Goal: Information Seeking & Learning: Learn about a topic

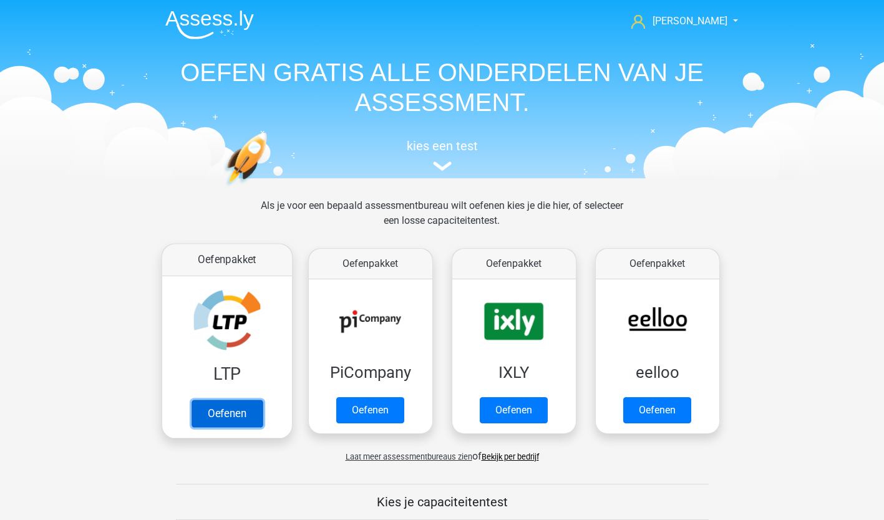
click at [220, 413] on link "Oefenen" at bounding box center [226, 413] width 71 height 27
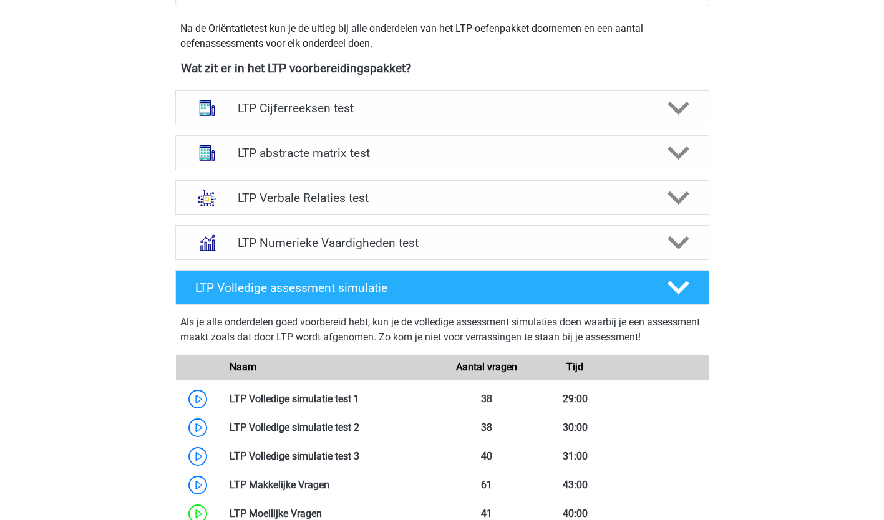
scroll to position [444, 0]
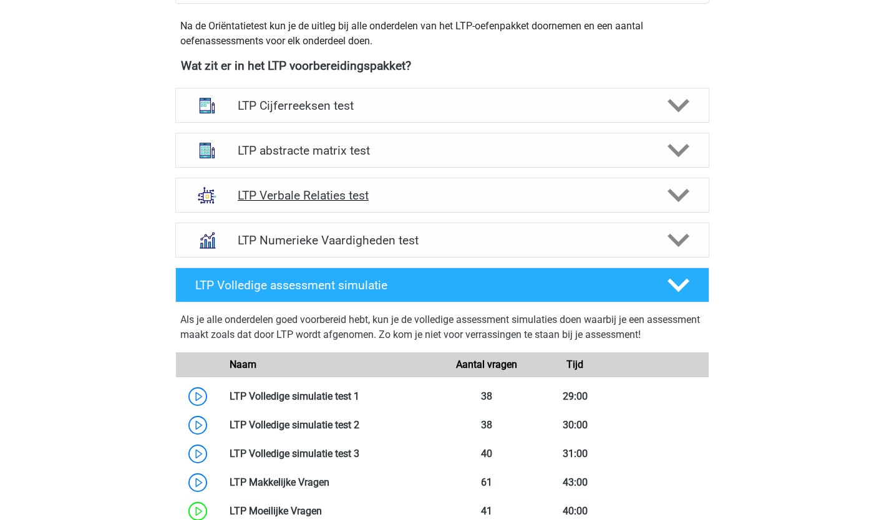
click at [492, 183] on div "LTP Verbale Relaties test" at bounding box center [442, 195] width 534 height 35
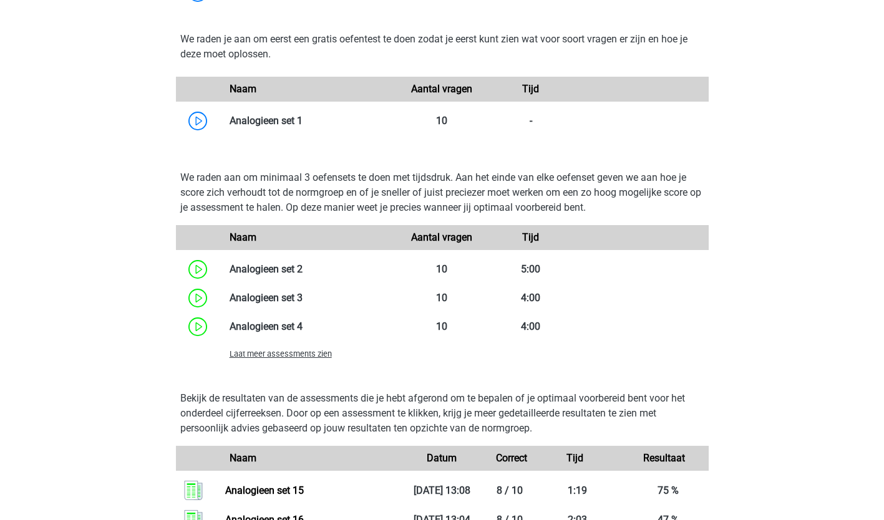
scroll to position [1023, 0]
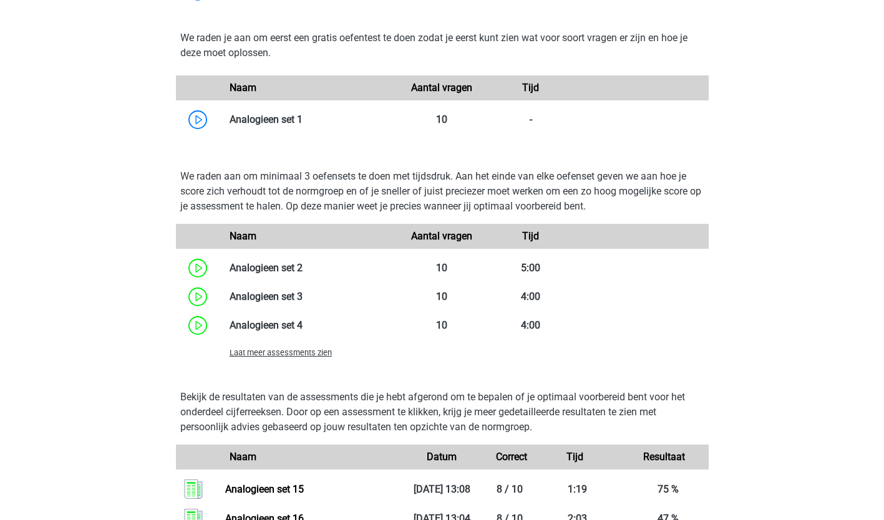
click at [253, 352] on span "Laat meer assessments zien" at bounding box center [280, 352] width 102 height 9
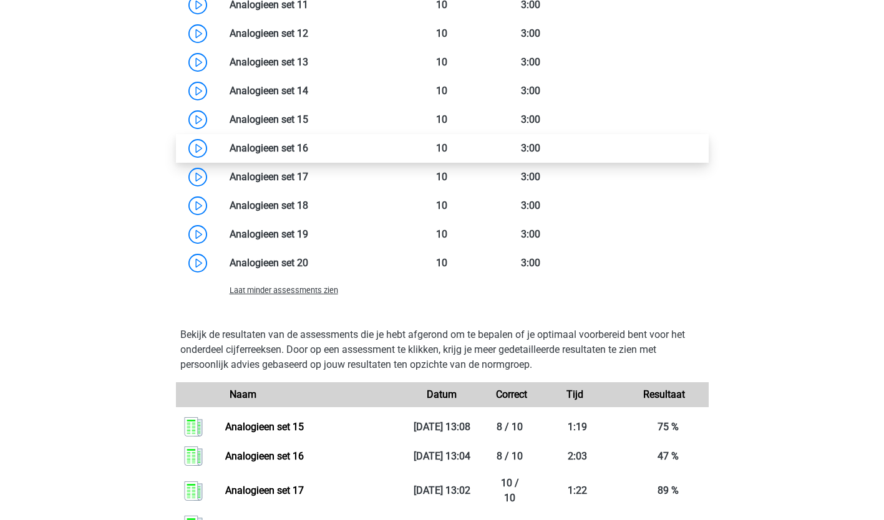
scroll to position [1544, 0]
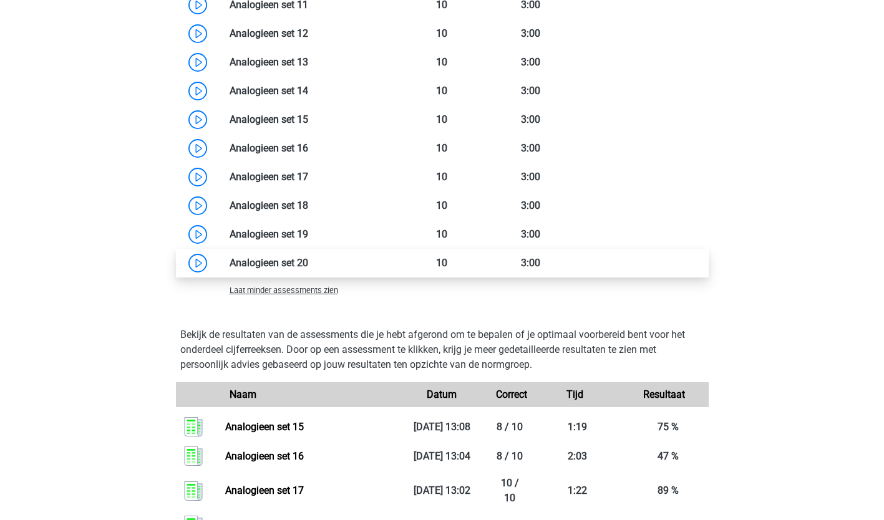
click at [308, 258] on link at bounding box center [308, 263] width 0 height 12
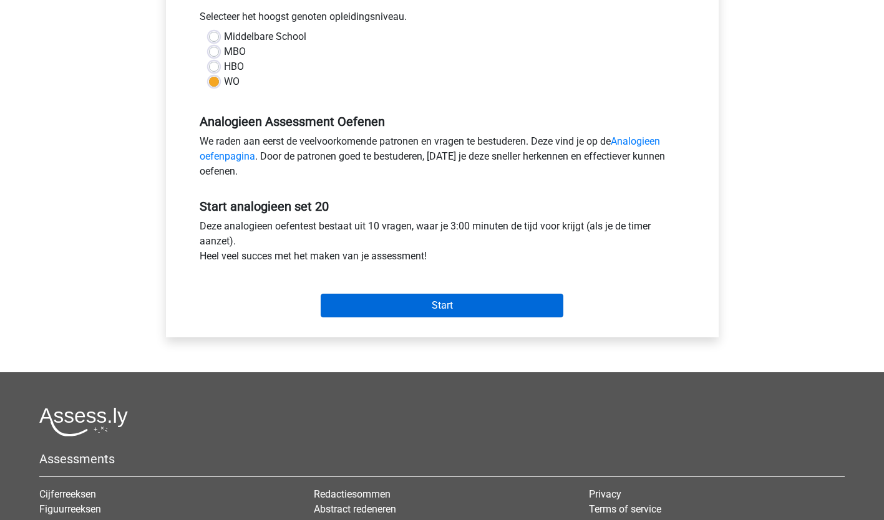
scroll to position [284, 0]
click at [438, 304] on input "Start" at bounding box center [442, 305] width 243 height 24
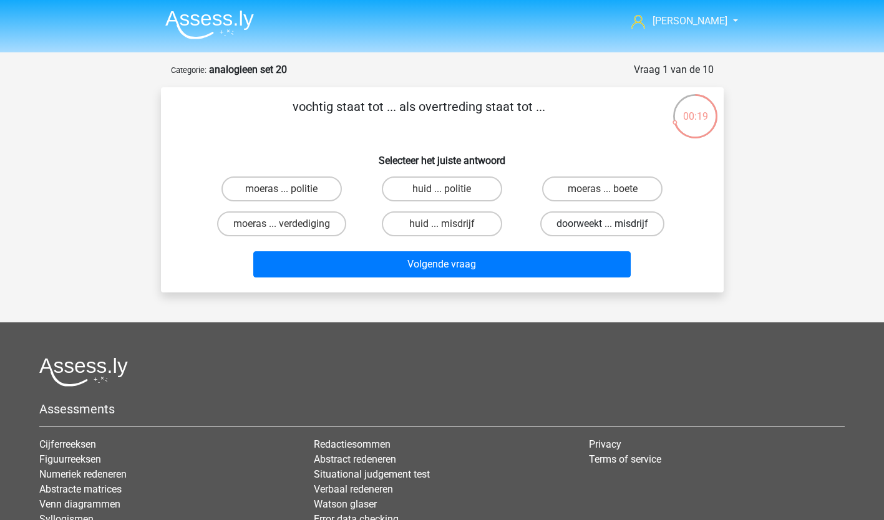
click at [624, 226] on label "doorweekt ... misdrijf" at bounding box center [602, 223] width 124 height 25
click at [611, 226] on input "doorweekt ... misdrijf" at bounding box center [606, 228] width 8 height 8
radio input "true"
click at [387, 248] on div "Volgende vraag" at bounding box center [442, 261] width 523 height 41
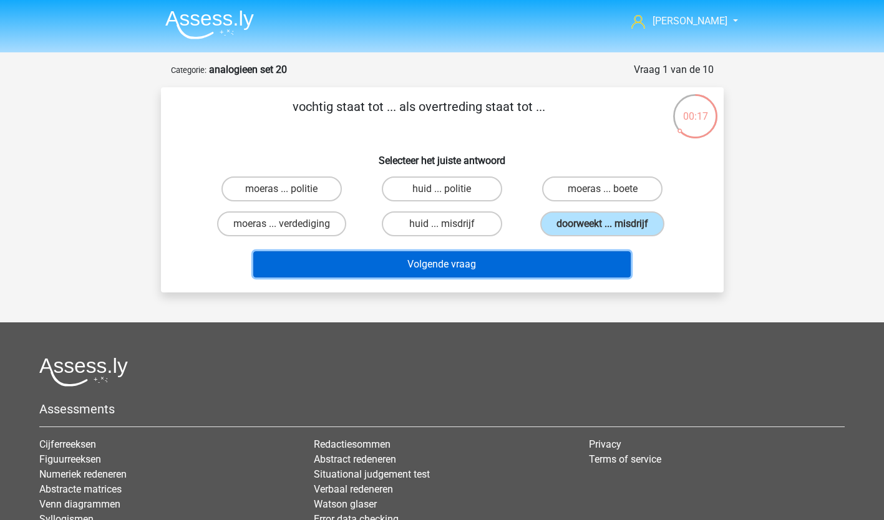
click at [390, 261] on button "Volgende vraag" at bounding box center [441, 264] width 377 height 26
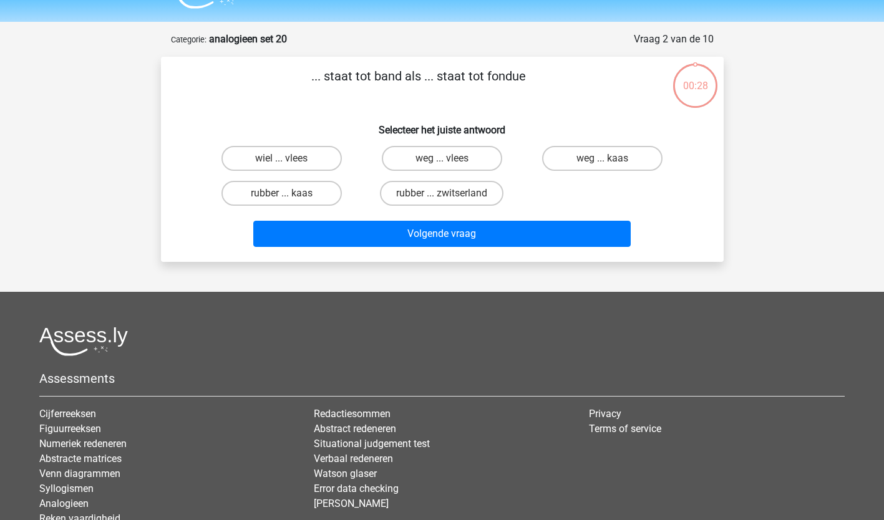
scroll to position [62, 0]
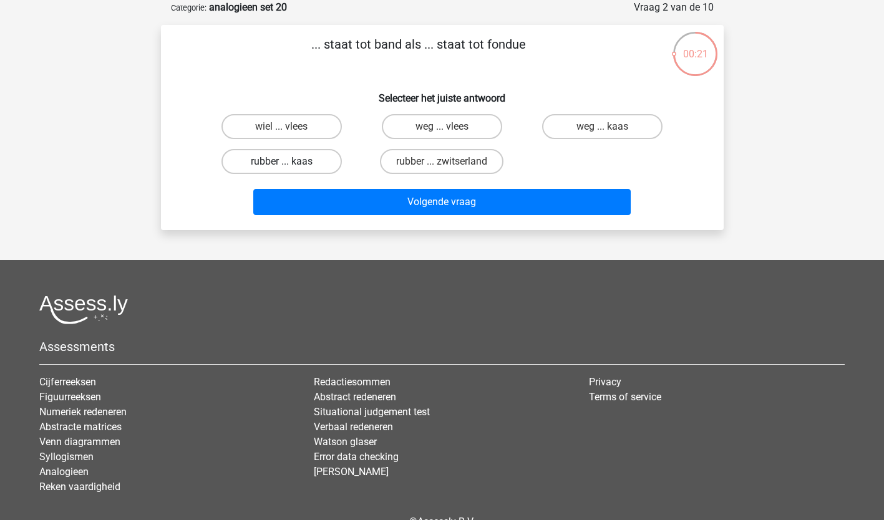
click at [267, 160] on label "rubber ... kaas" at bounding box center [281, 161] width 120 height 25
click at [281, 162] on input "rubber ... kaas" at bounding box center [285, 166] width 8 height 8
radio input "true"
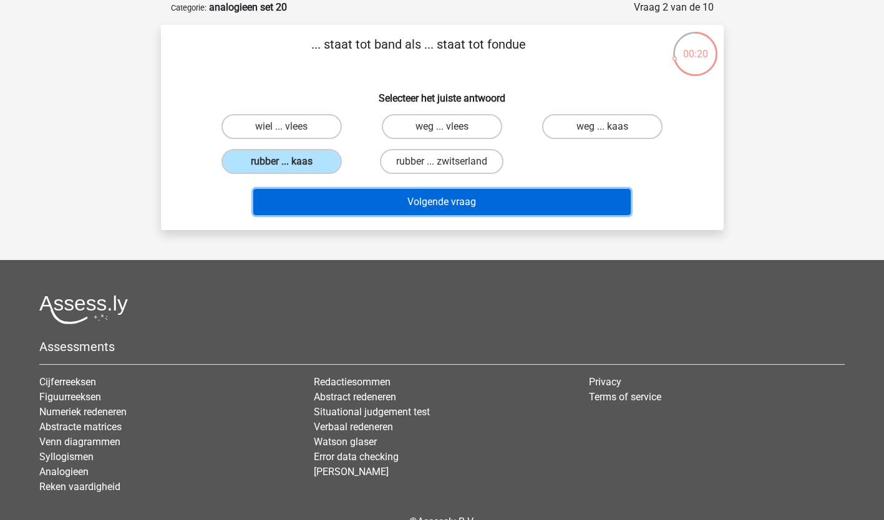
click at [476, 204] on button "Volgende vraag" at bounding box center [441, 202] width 377 height 26
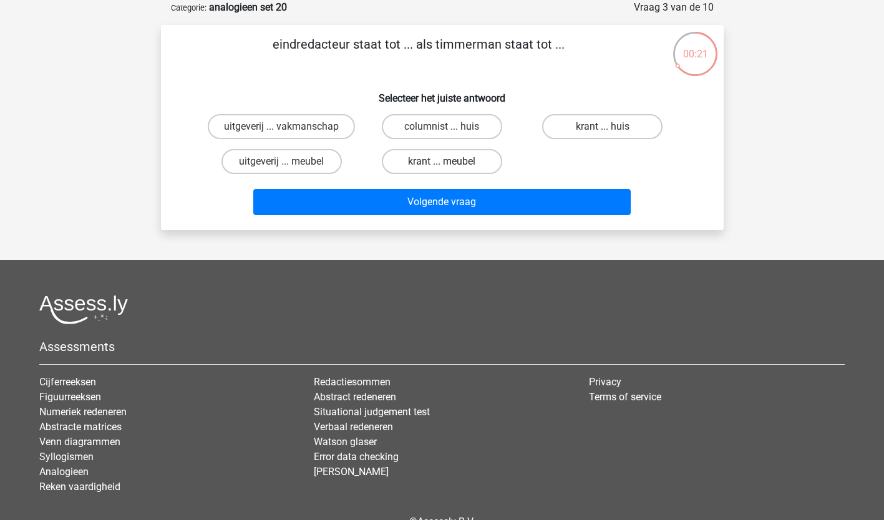
click at [415, 163] on label "krant ... meubel" at bounding box center [442, 161] width 120 height 25
click at [442, 163] on input "krant ... meubel" at bounding box center [446, 166] width 8 height 8
radio input "true"
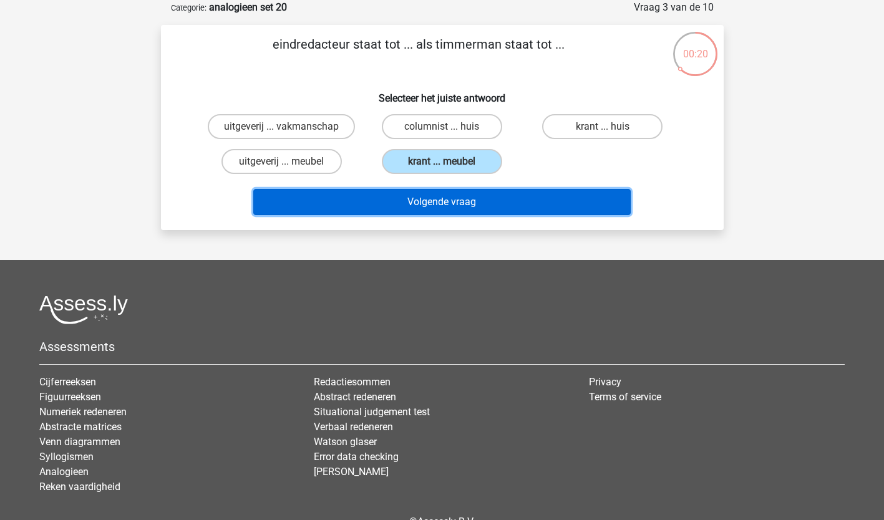
click at [420, 201] on button "Volgende vraag" at bounding box center [441, 202] width 377 height 26
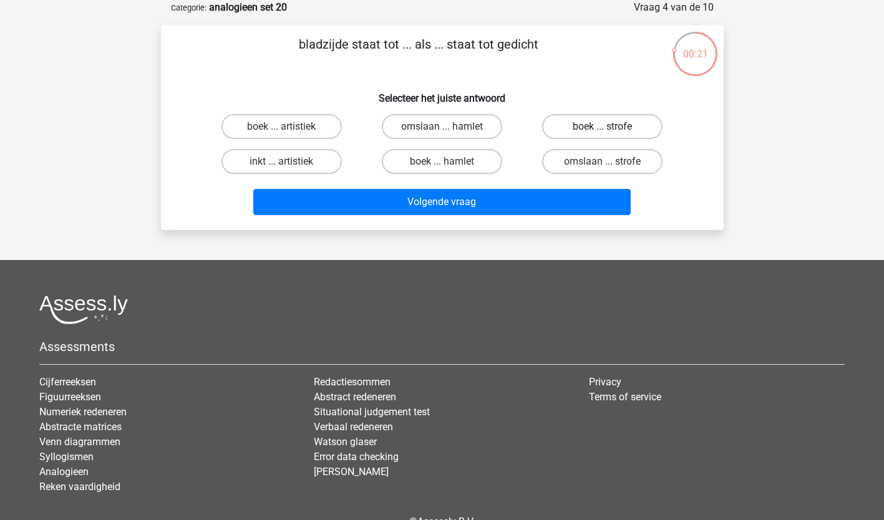
click at [566, 120] on label "boek ... strofe" at bounding box center [602, 126] width 120 height 25
click at [602, 127] on input "boek ... strofe" at bounding box center [606, 131] width 8 height 8
radio input "true"
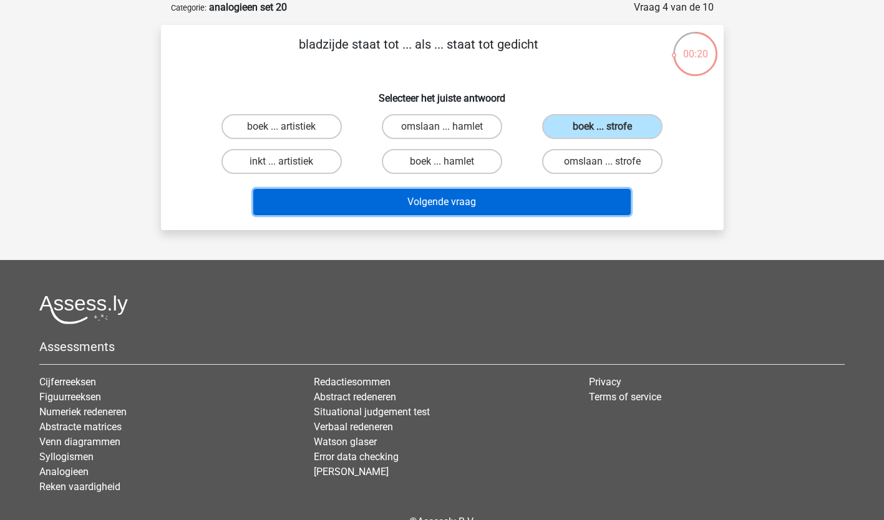
click at [524, 202] on button "Volgende vraag" at bounding box center [441, 202] width 377 height 26
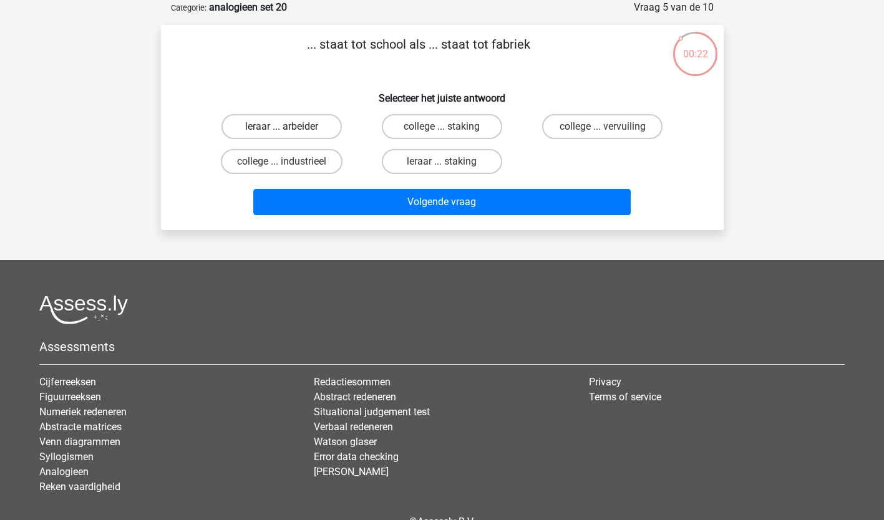
click at [267, 125] on label "leraar ... arbeider" at bounding box center [281, 126] width 120 height 25
click at [281, 127] on input "leraar ... arbeider" at bounding box center [285, 131] width 8 height 8
radio input "true"
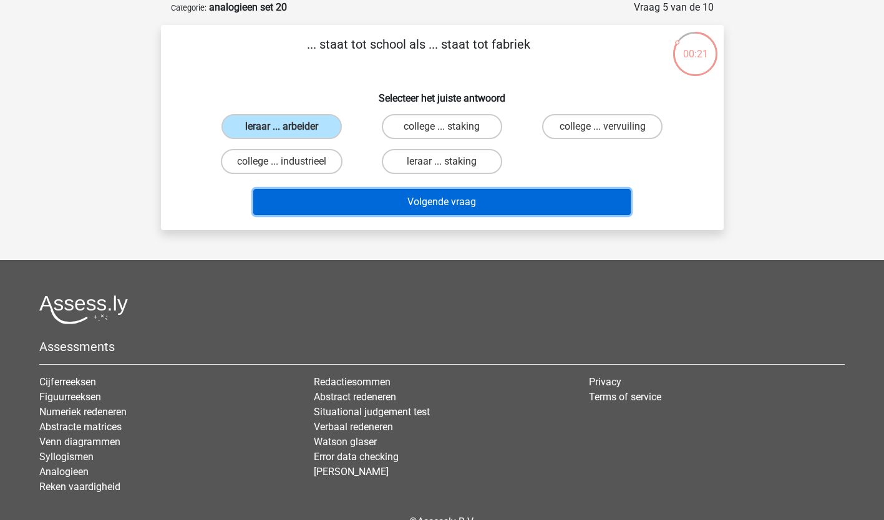
click at [458, 206] on button "Volgende vraag" at bounding box center [441, 202] width 377 height 26
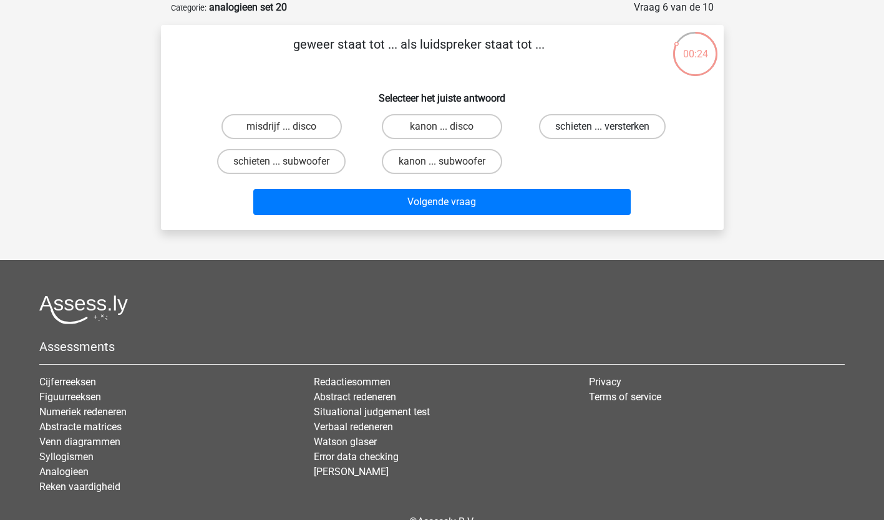
click at [614, 130] on label "schieten ... versterken" at bounding box center [602, 126] width 127 height 25
click at [611, 130] on input "schieten ... versterken" at bounding box center [606, 131] width 8 height 8
radio input "true"
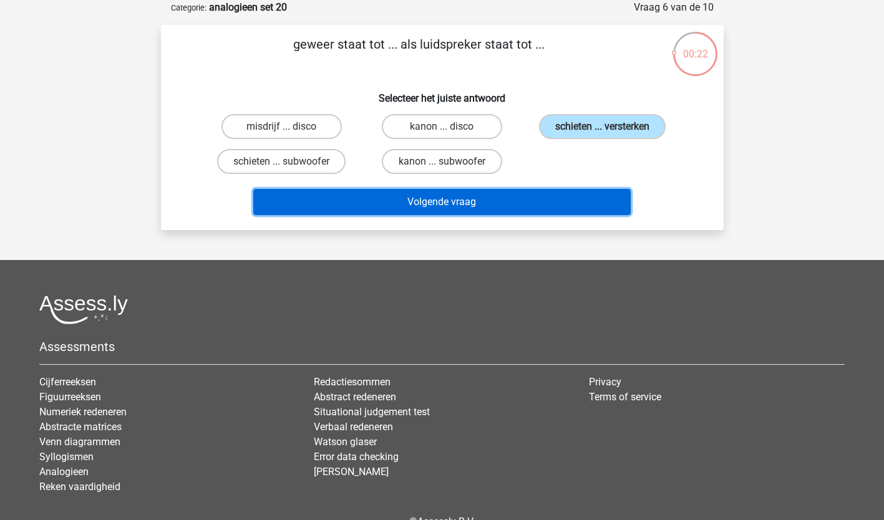
click at [532, 203] on button "Volgende vraag" at bounding box center [441, 202] width 377 height 26
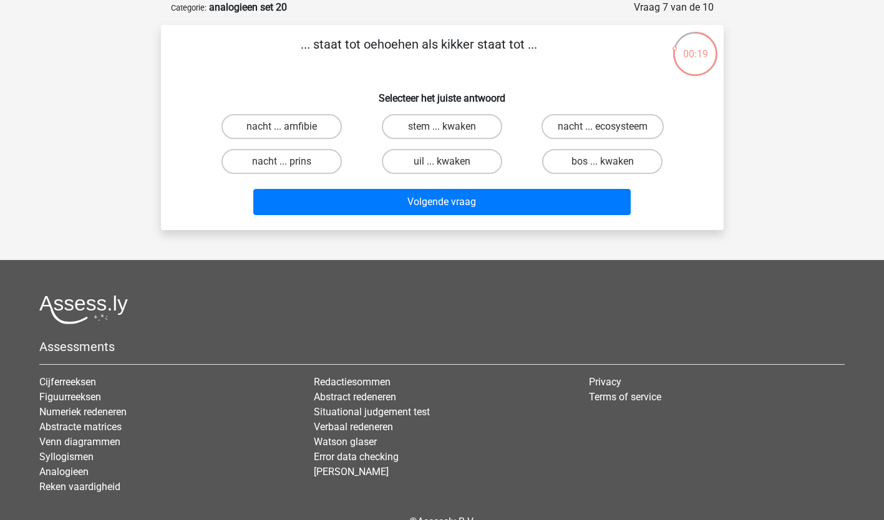
click at [447, 163] on input "uil ... kwaken" at bounding box center [446, 166] width 8 height 8
radio input "true"
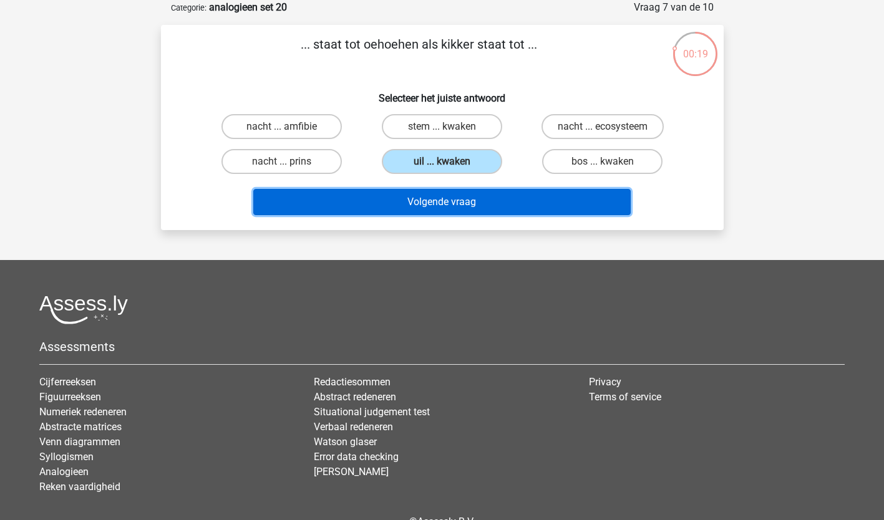
click at [427, 211] on button "Volgende vraag" at bounding box center [441, 202] width 377 height 26
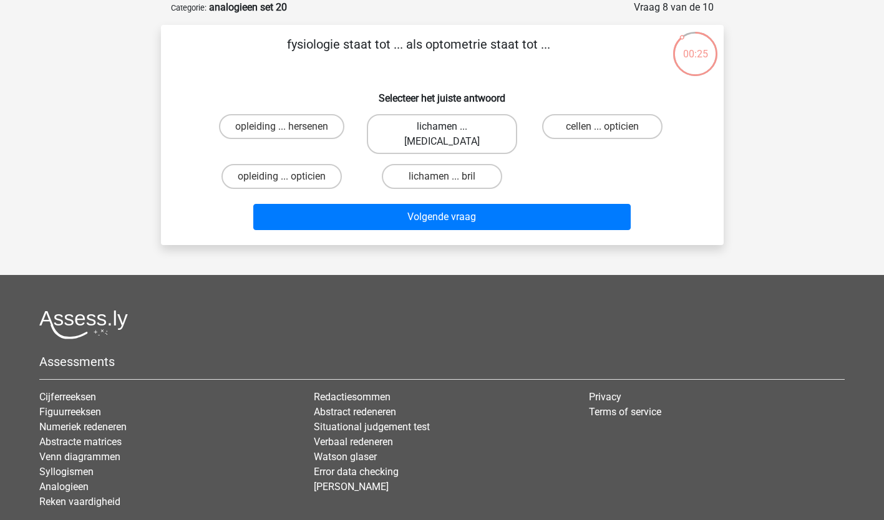
click at [431, 126] on label "lichamen ... ogen" at bounding box center [442, 134] width 150 height 40
click at [442, 127] on input "lichamen ... ogen" at bounding box center [446, 131] width 8 height 8
radio input "true"
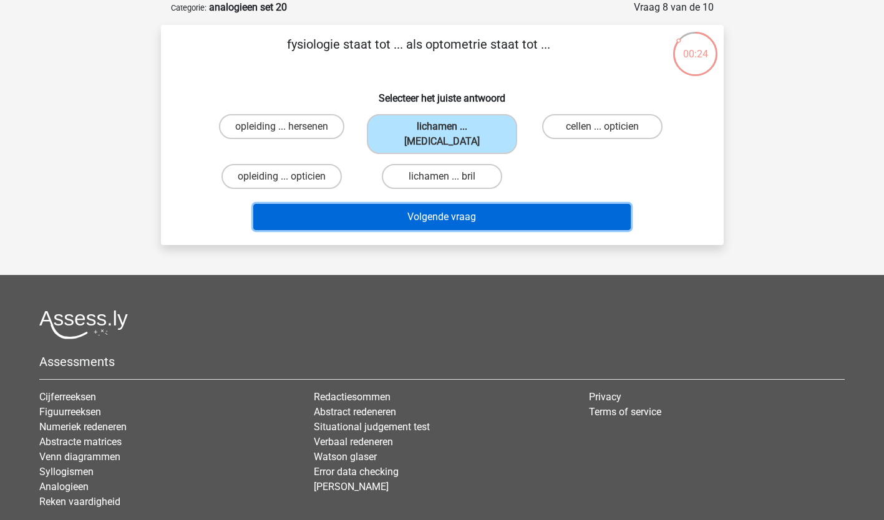
click at [443, 204] on button "Volgende vraag" at bounding box center [441, 217] width 377 height 26
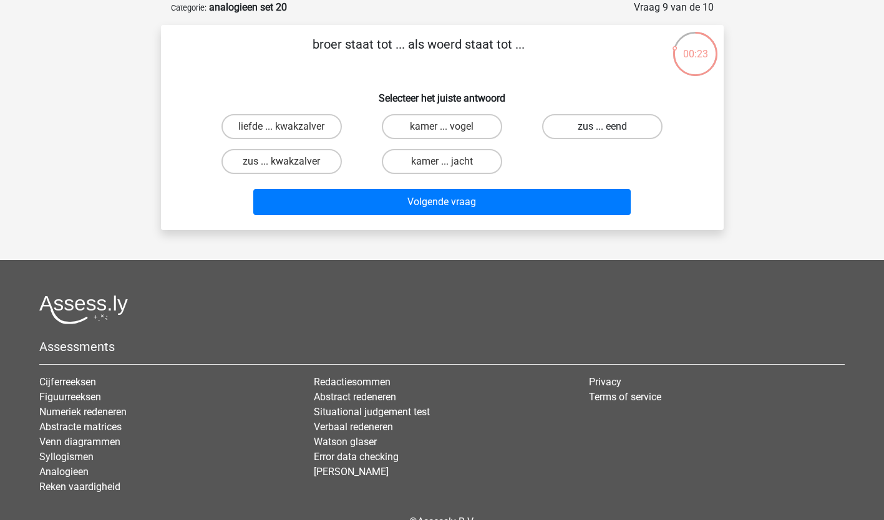
click at [594, 127] on label "zus ... eend" at bounding box center [602, 126] width 120 height 25
click at [602, 127] on input "zus ... eend" at bounding box center [606, 131] width 8 height 8
radio input "true"
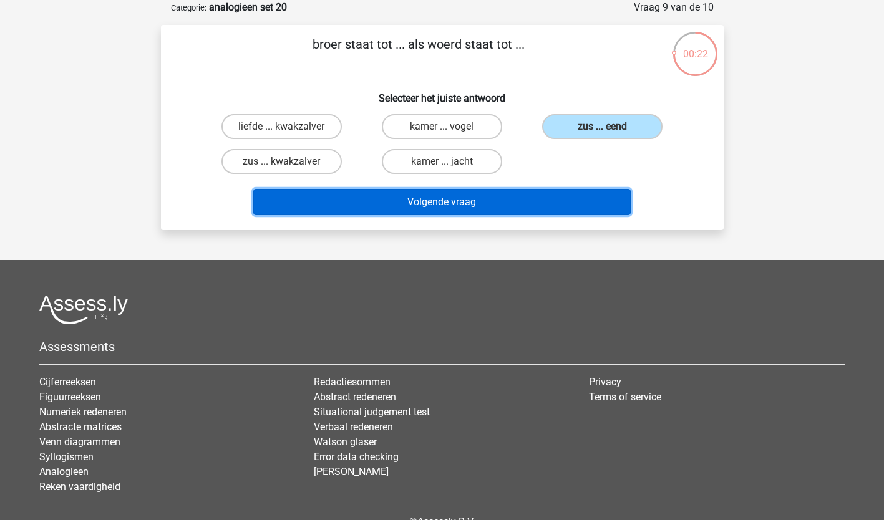
click at [522, 197] on button "Volgende vraag" at bounding box center [441, 202] width 377 height 26
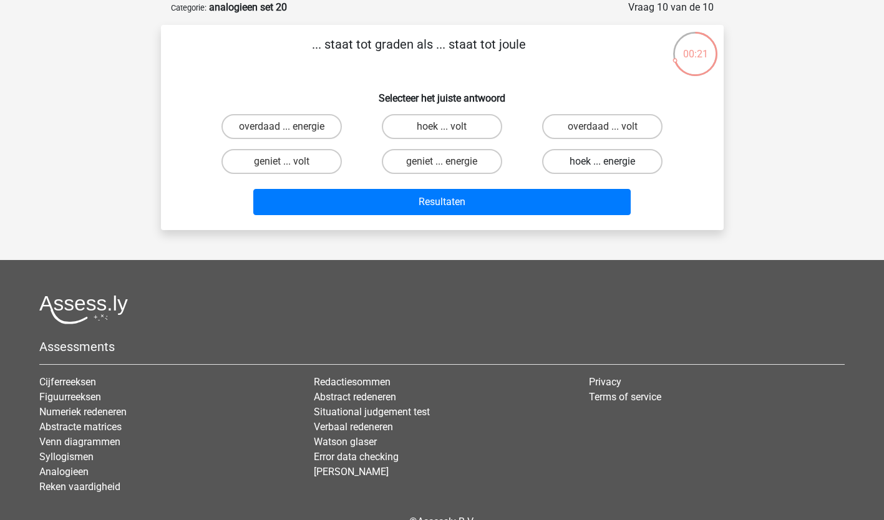
click at [597, 162] on label "hoek ... energie" at bounding box center [602, 161] width 120 height 25
click at [602, 162] on input "hoek ... energie" at bounding box center [606, 166] width 8 height 8
radio input "true"
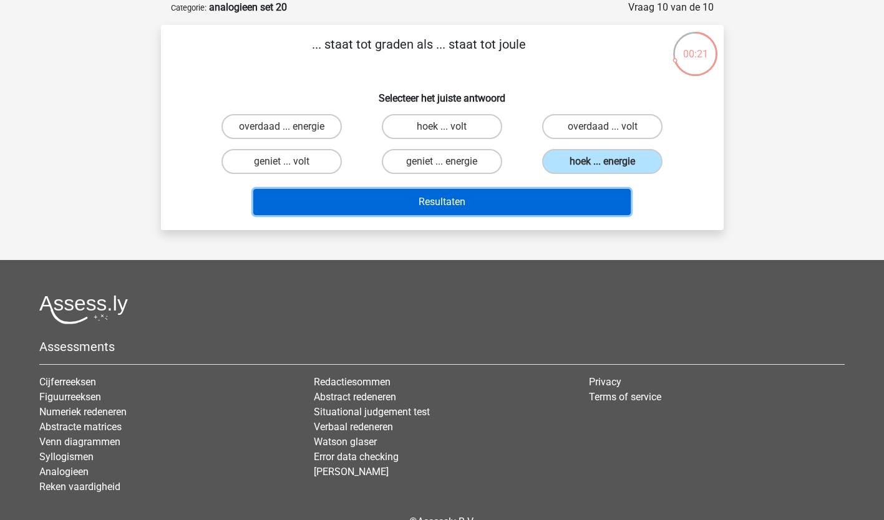
click at [546, 206] on button "Resultaten" at bounding box center [441, 202] width 377 height 26
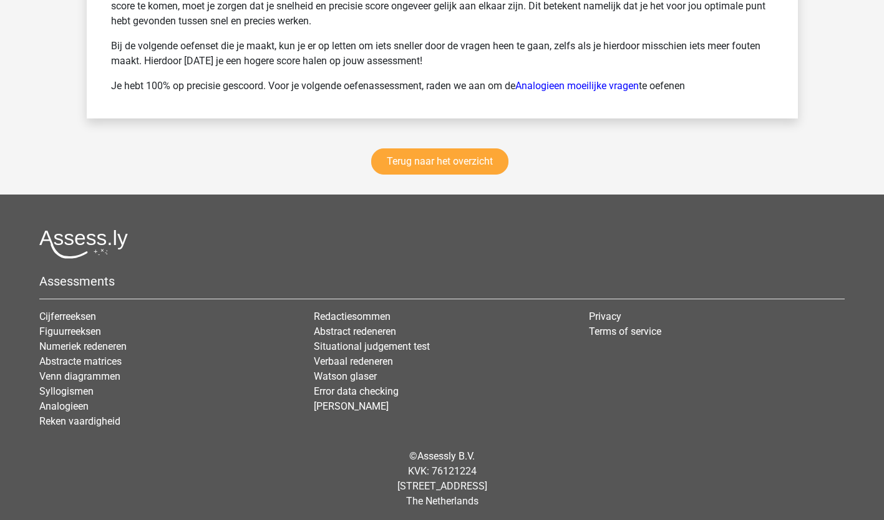
scroll to position [1781, 0]
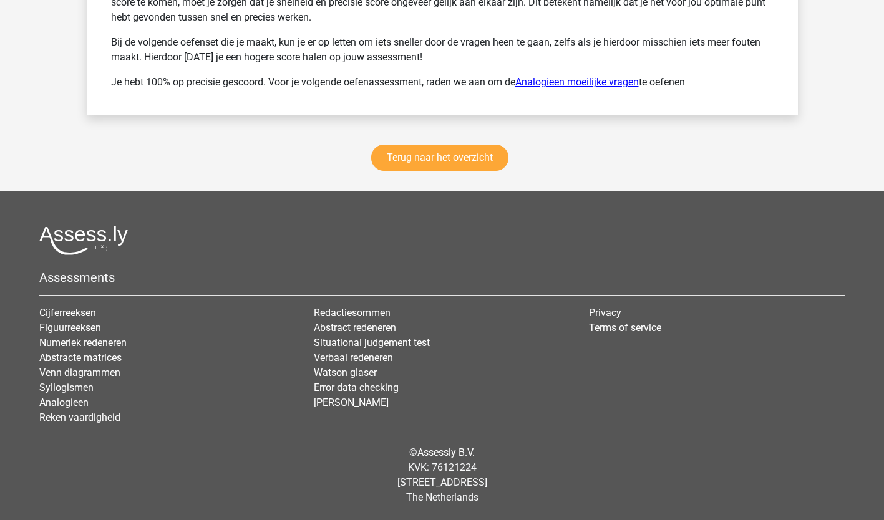
click at [555, 84] on link "Analogieen moeilijke vragen" at bounding box center [576, 82] width 123 height 12
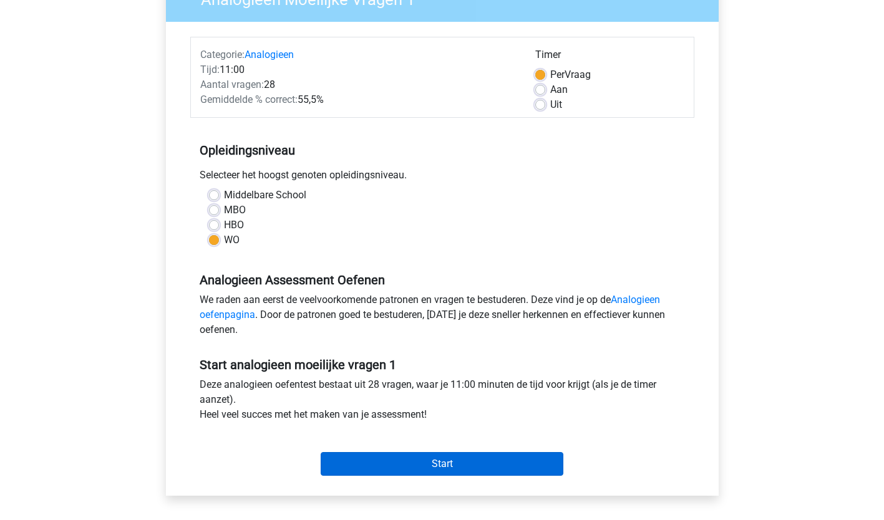
scroll to position [127, 0]
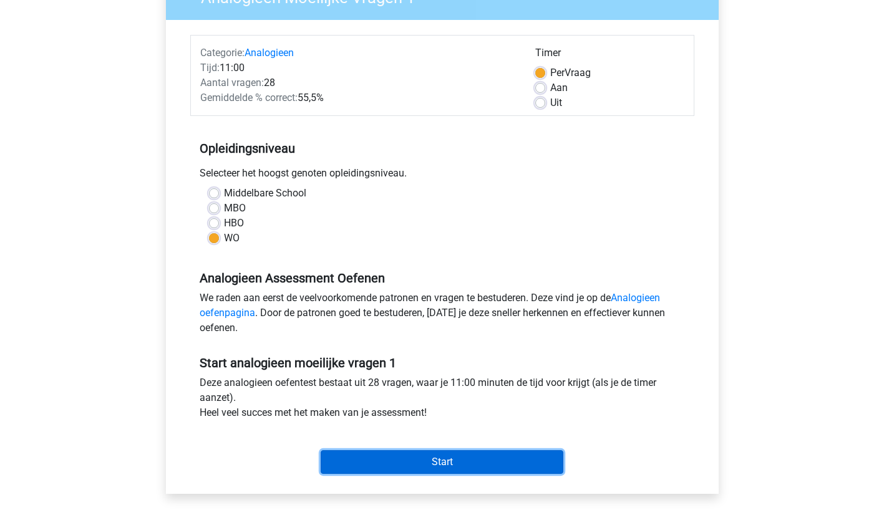
click at [415, 455] on input "Start" at bounding box center [442, 462] width 243 height 24
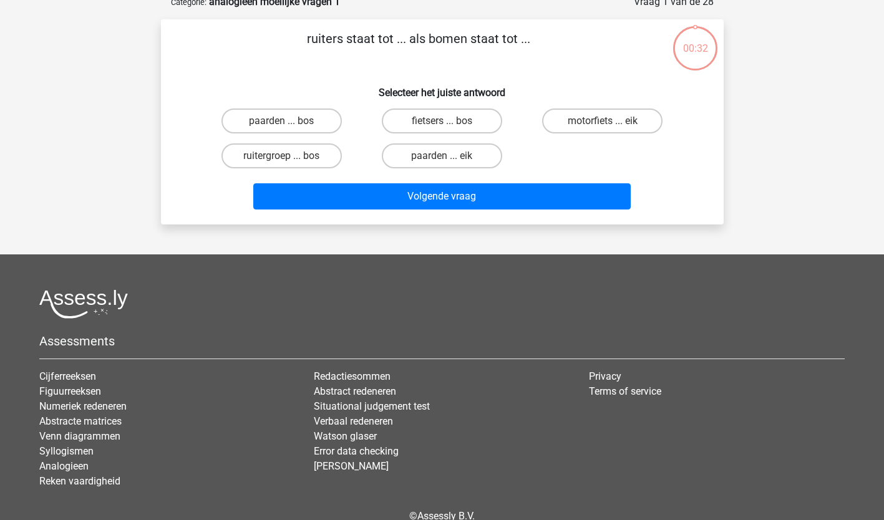
scroll to position [59, 0]
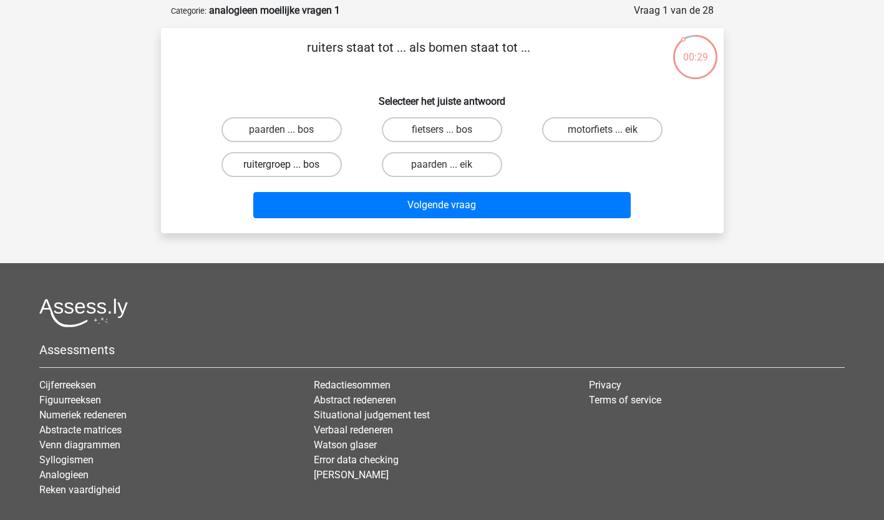
click at [296, 168] on label "ruitergroep ... bos" at bounding box center [281, 164] width 120 height 25
click at [289, 168] on input "ruitergroep ... bos" at bounding box center [285, 169] width 8 height 8
radio input "true"
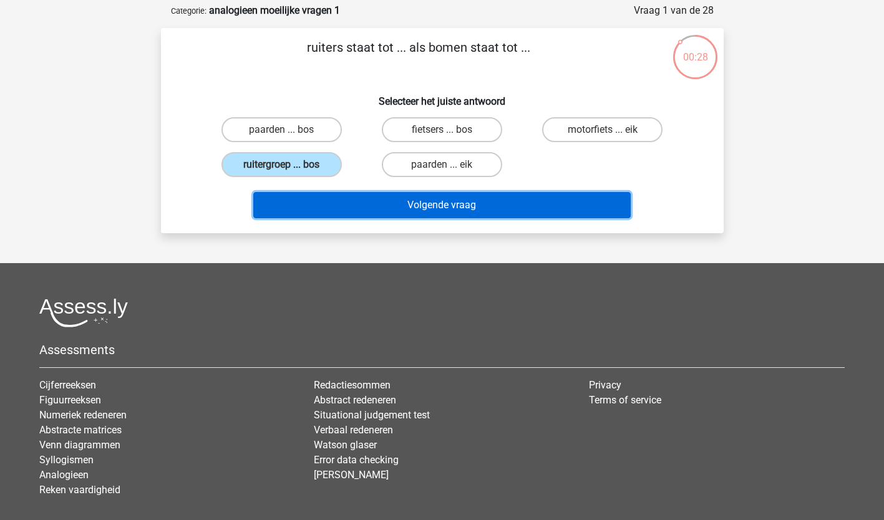
click at [452, 203] on button "Volgende vraag" at bounding box center [441, 205] width 377 height 26
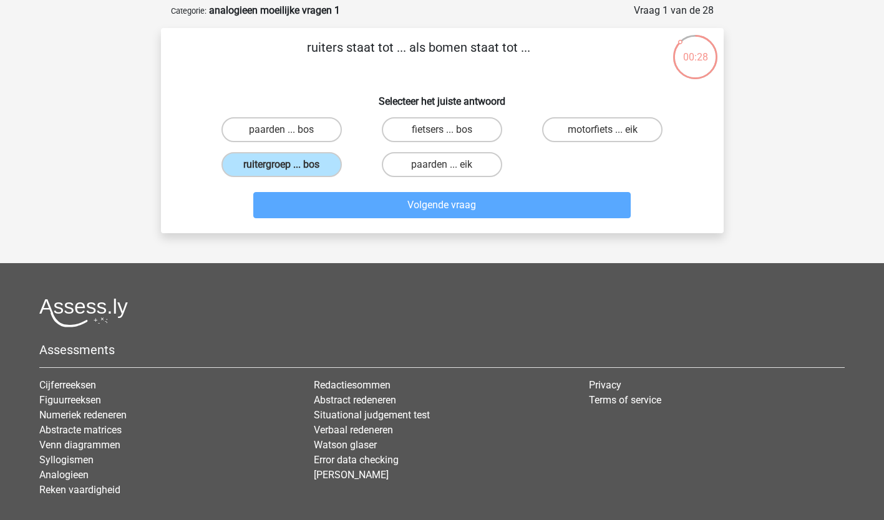
scroll to position [62, 0]
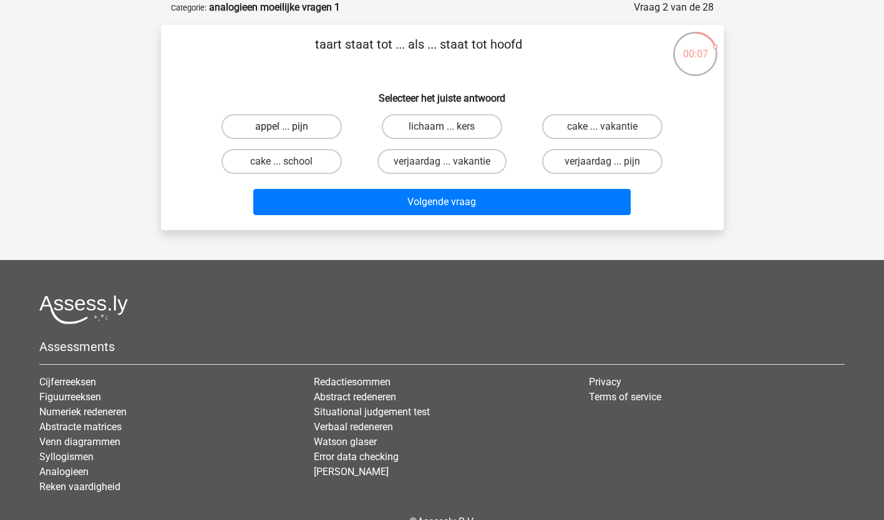
click at [270, 120] on label "appel ... pijn" at bounding box center [281, 126] width 120 height 25
click at [281, 127] on input "appel ... pijn" at bounding box center [285, 131] width 8 height 8
radio input "true"
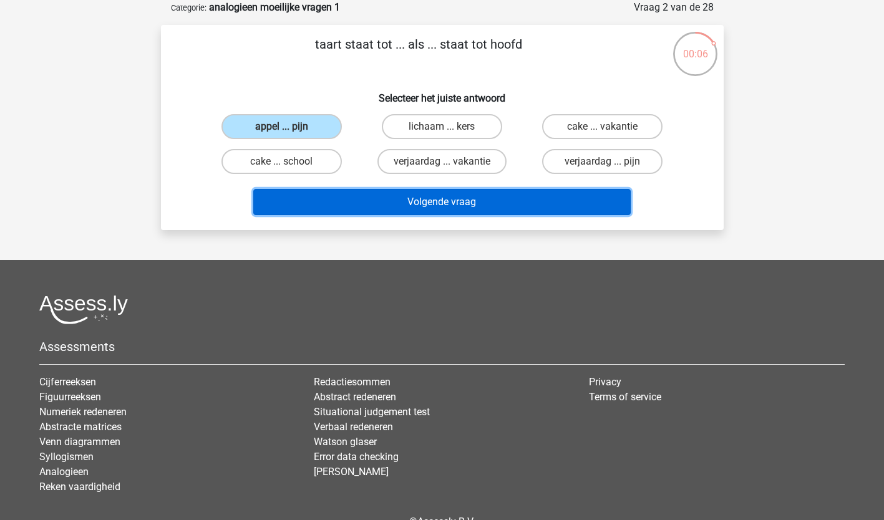
click at [425, 201] on button "Volgende vraag" at bounding box center [441, 202] width 377 height 26
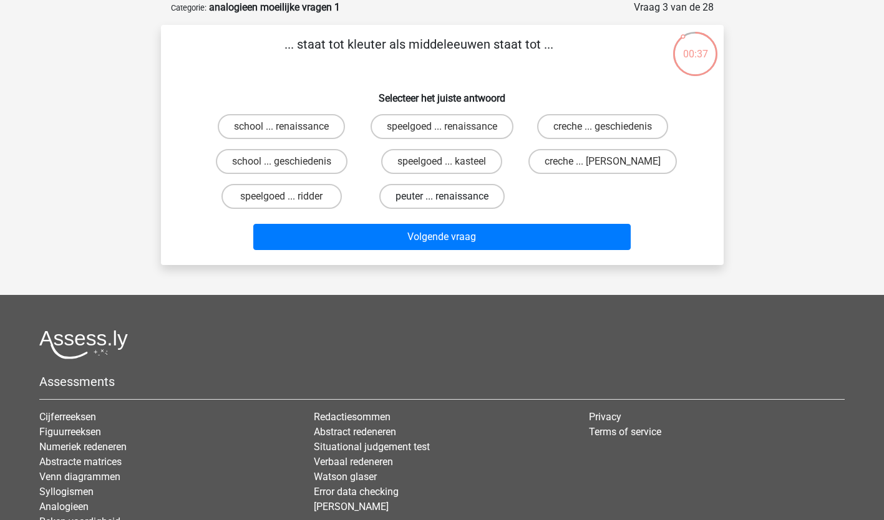
click at [466, 192] on label "peuter ... renaissance" at bounding box center [441, 196] width 125 height 25
click at [450, 196] on input "peuter ... renaissance" at bounding box center [446, 200] width 8 height 8
radio input "true"
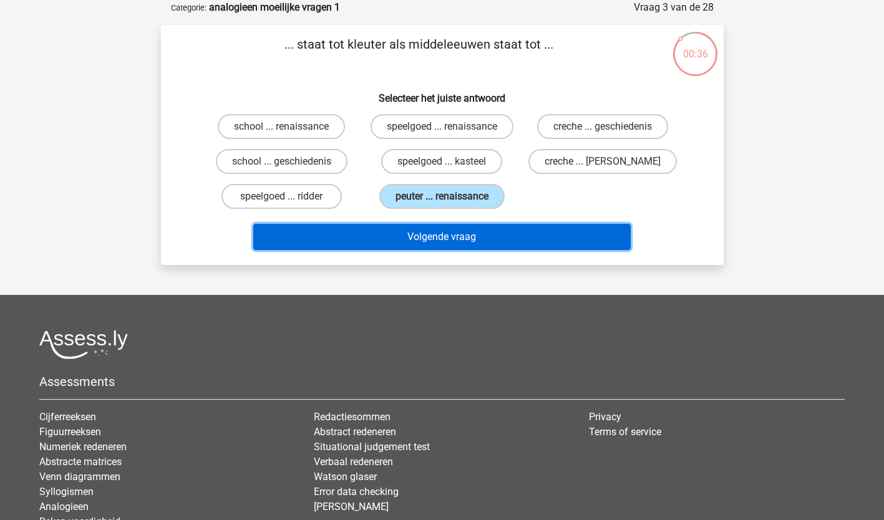
click at [443, 228] on button "Volgende vraag" at bounding box center [441, 237] width 377 height 26
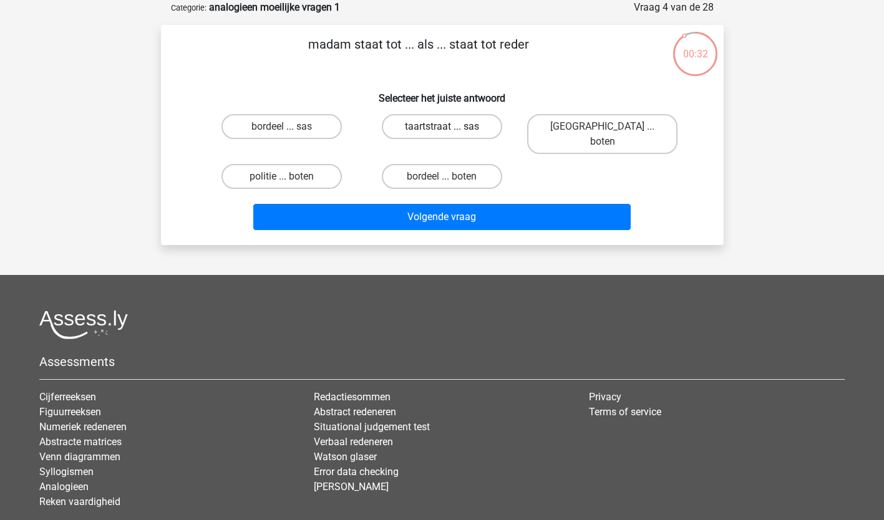
click at [454, 126] on label "taartstraat ... sas" at bounding box center [442, 126] width 120 height 25
click at [450, 127] on input "taartstraat ... sas" at bounding box center [446, 131] width 8 height 8
radio input "true"
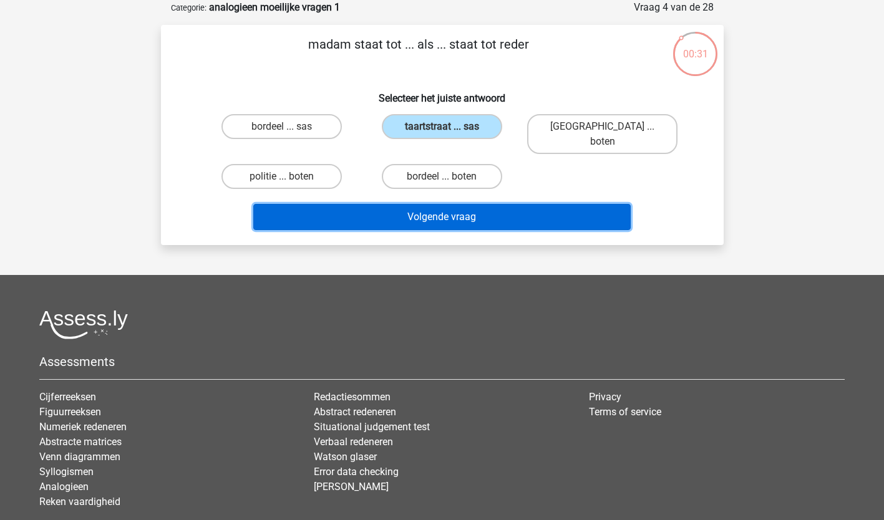
click at [443, 206] on button "Volgende vraag" at bounding box center [441, 217] width 377 height 26
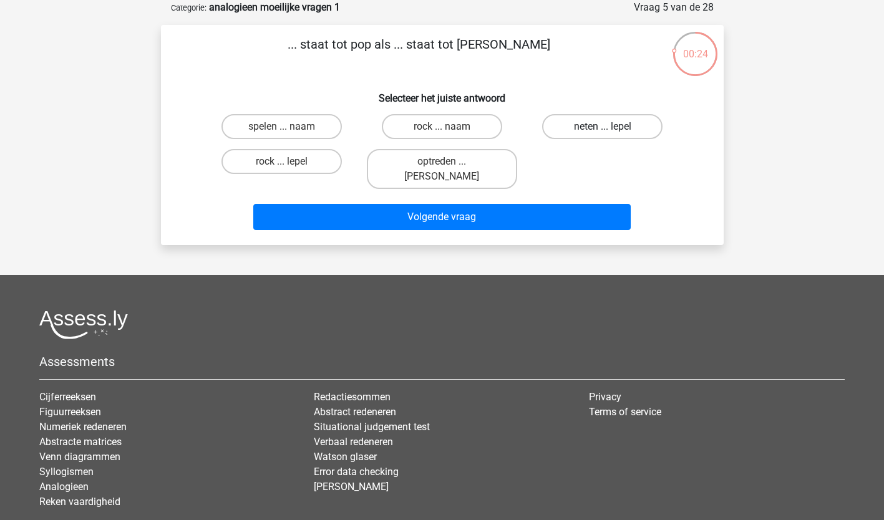
click at [614, 131] on label "neten ... lepel" at bounding box center [602, 126] width 120 height 25
click at [611, 131] on input "neten ... lepel" at bounding box center [606, 131] width 8 height 8
radio input "true"
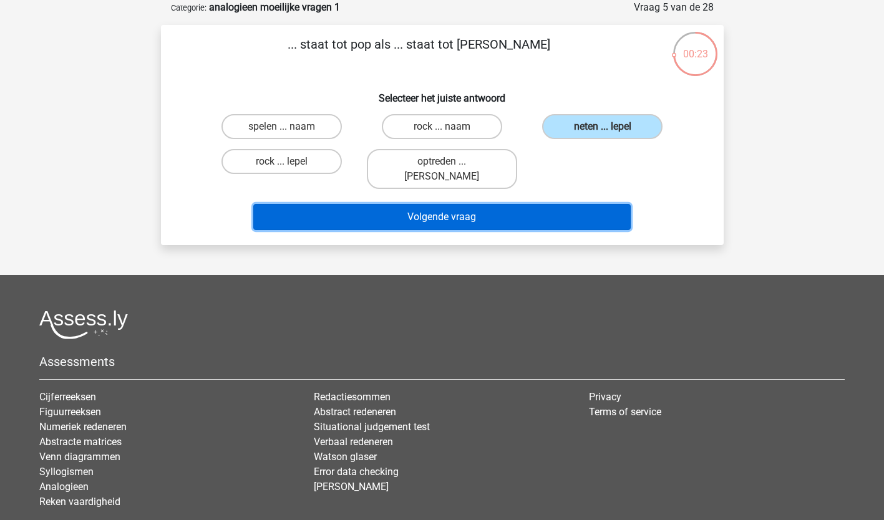
click at [440, 204] on button "Volgende vraag" at bounding box center [441, 217] width 377 height 26
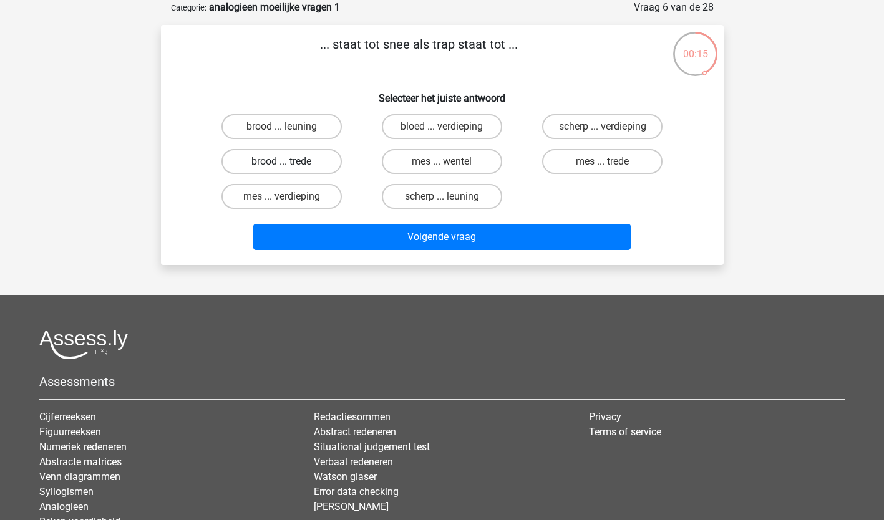
click at [289, 157] on label "brood ... trede" at bounding box center [281, 161] width 120 height 25
click at [289, 162] on input "brood ... trede" at bounding box center [285, 166] width 8 height 8
radio input "true"
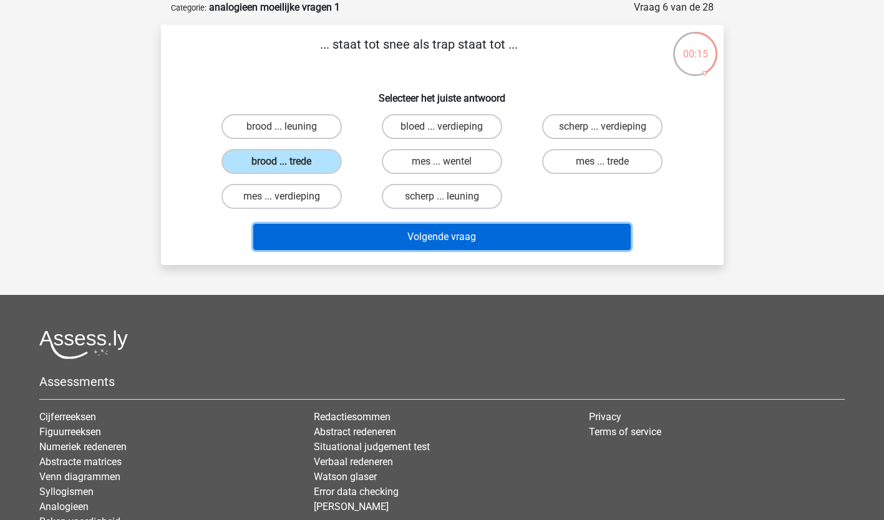
click at [364, 242] on button "Volgende vraag" at bounding box center [441, 237] width 377 height 26
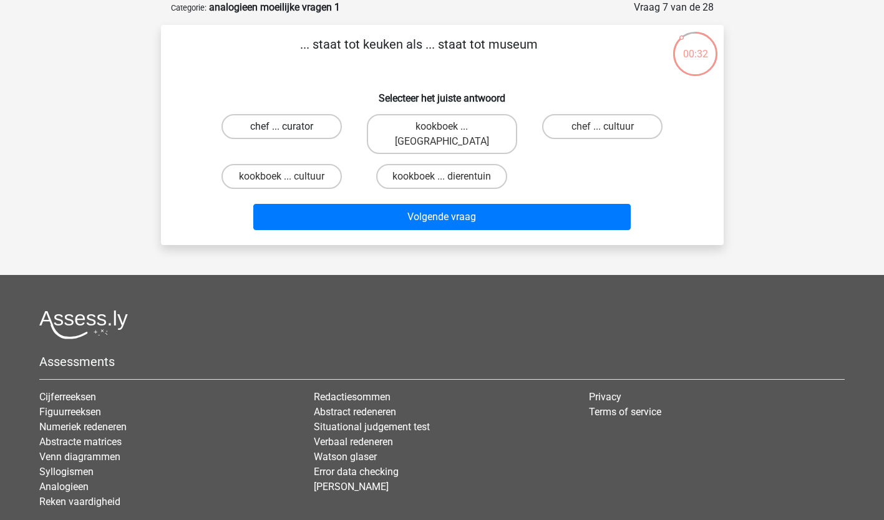
click at [290, 125] on label "chef ... curator" at bounding box center [281, 126] width 120 height 25
click at [289, 127] on input "chef ... curator" at bounding box center [285, 131] width 8 height 8
radio input "true"
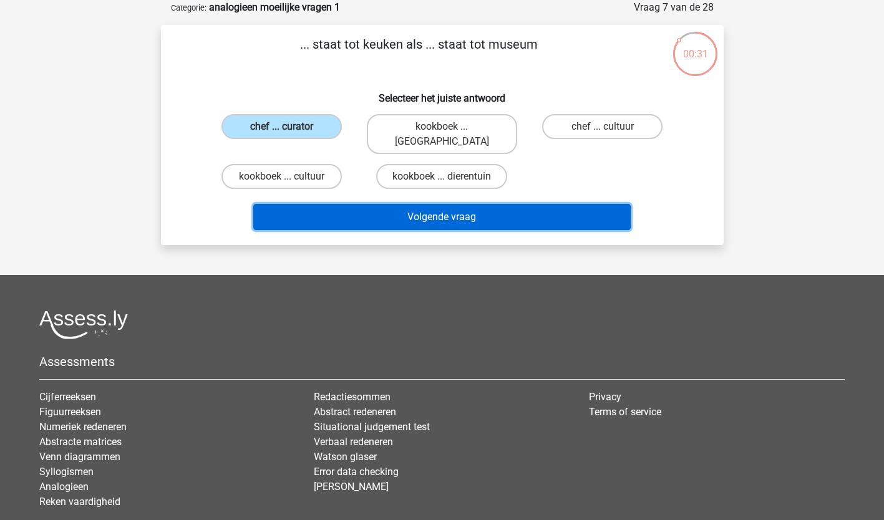
click at [488, 205] on button "Volgende vraag" at bounding box center [441, 217] width 377 height 26
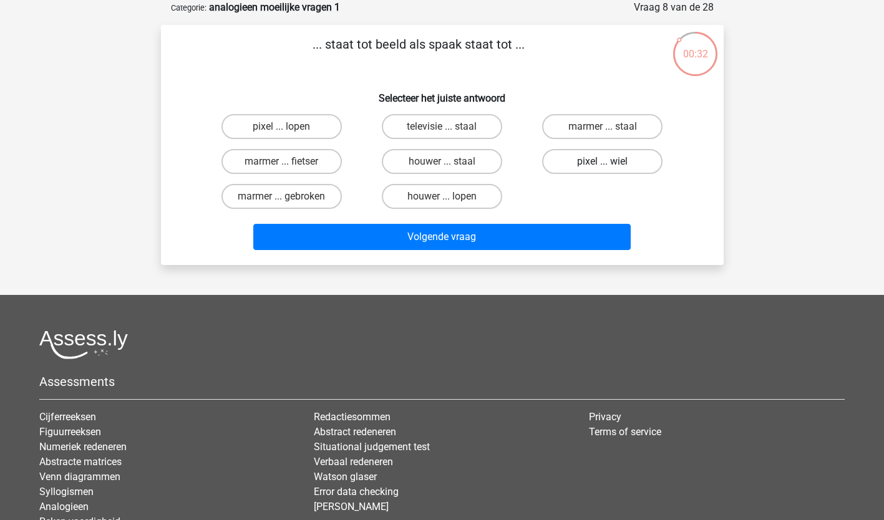
click at [615, 160] on label "pixel ... wiel" at bounding box center [602, 161] width 120 height 25
click at [611, 162] on input "pixel ... wiel" at bounding box center [606, 166] width 8 height 8
radio input "true"
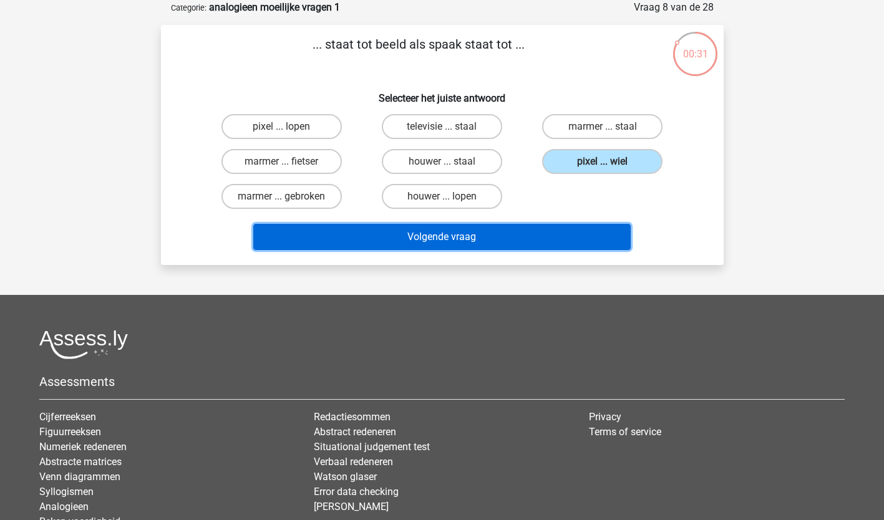
click at [498, 236] on button "Volgende vraag" at bounding box center [441, 237] width 377 height 26
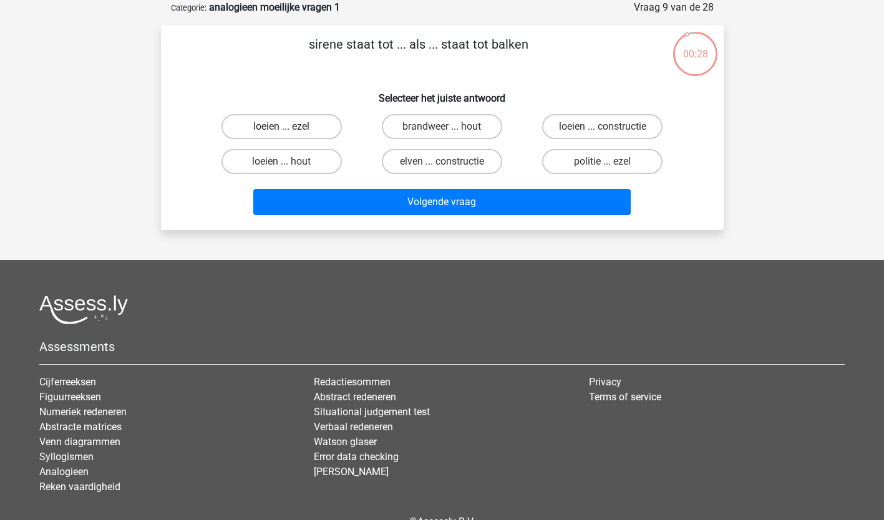
click at [292, 122] on label "loeien ... ezel" at bounding box center [281, 126] width 120 height 25
click at [289, 127] on input "loeien ... ezel" at bounding box center [285, 131] width 8 height 8
radio input "true"
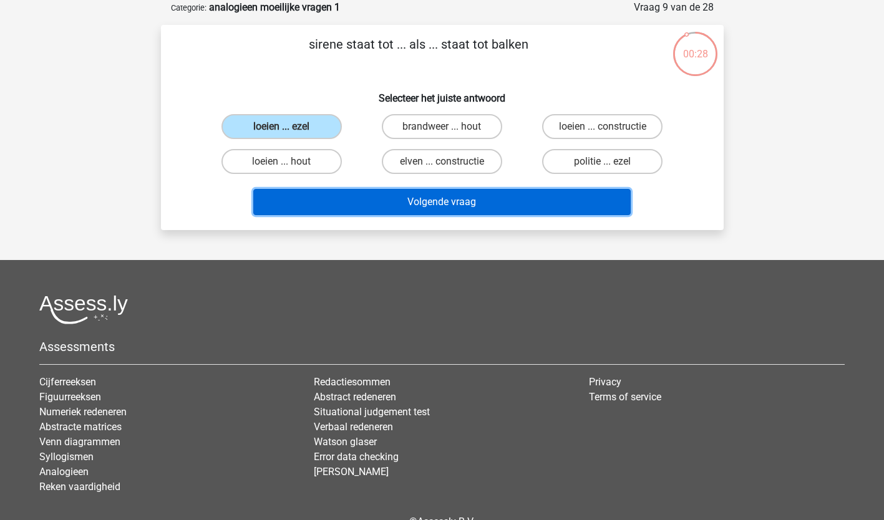
click at [385, 206] on button "Volgende vraag" at bounding box center [441, 202] width 377 height 26
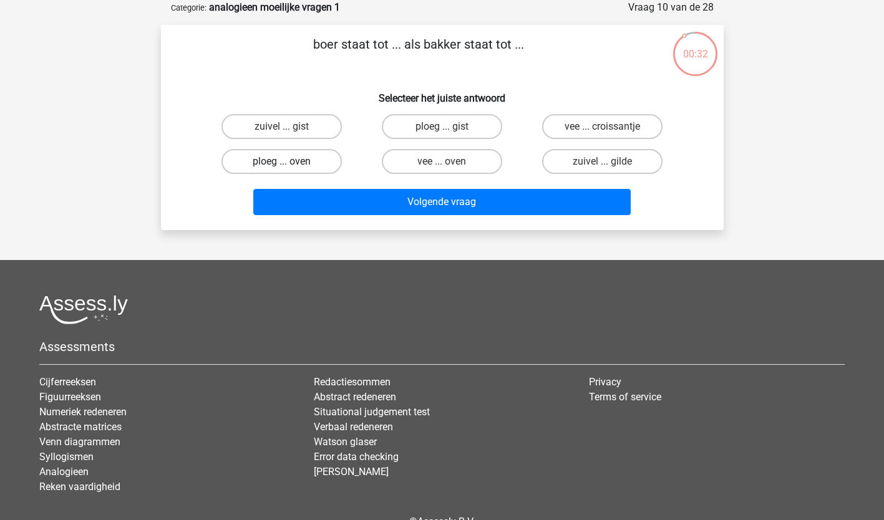
click at [295, 165] on label "ploeg ... oven" at bounding box center [281, 161] width 120 height 25
click at [289, 165] on input "ploeg ... oven" at bounding box center [285, 166] width 8 height 8
radio input "true"
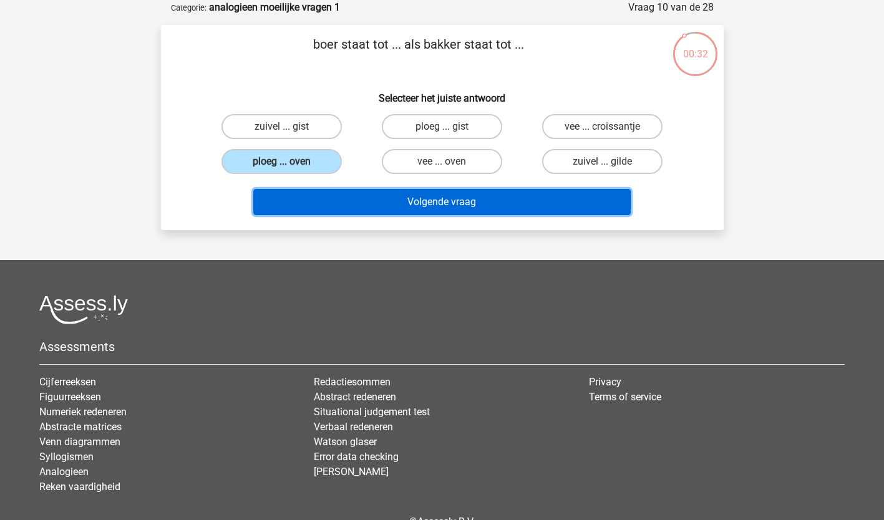
click at [357, 200] on button "Volgende vraag" at bounding box center [441, 202] width 377 height 26
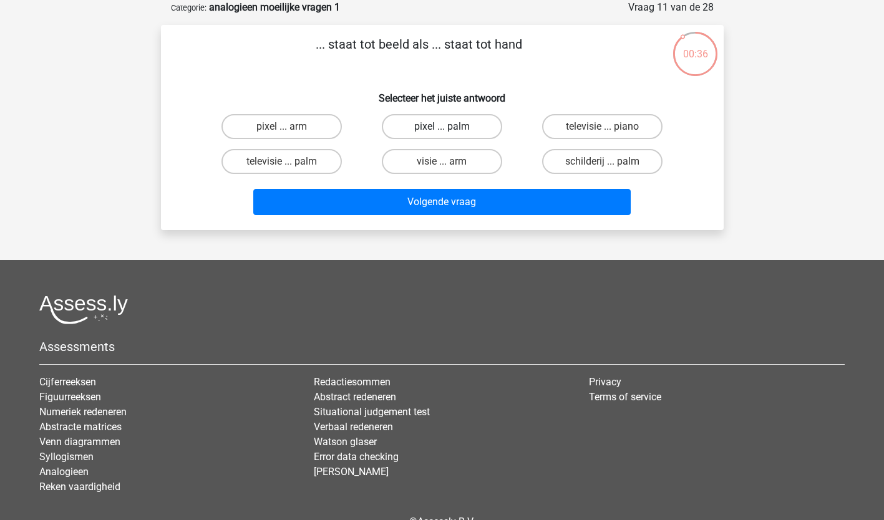
click at [460, 125] on label "pixel ... palm" at bounding box center [442, 126] width 120 height 25
click at [450, 127] on input "pixel ... palm" at bounding box center [446, 131] width 8 height 8
radio input "true"
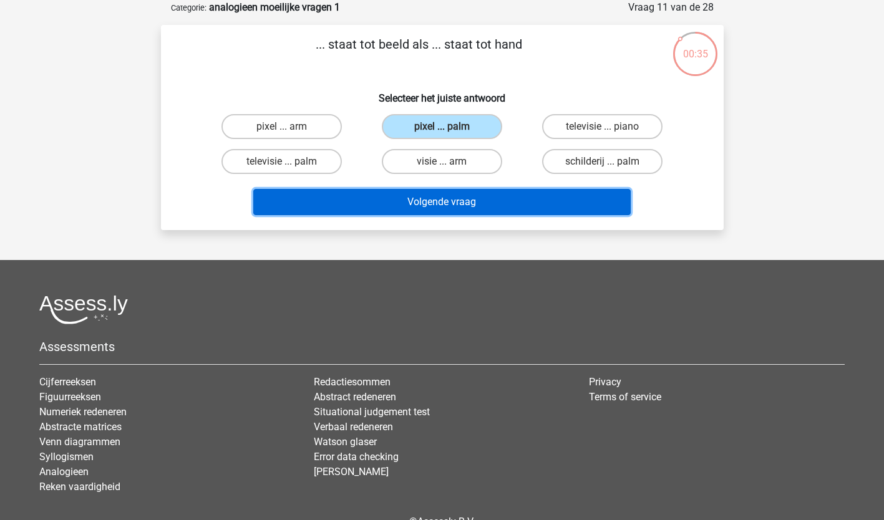
click at [456, 200] on button "Volgende vraag" at bounding box center [441, 202] width 377 height 26
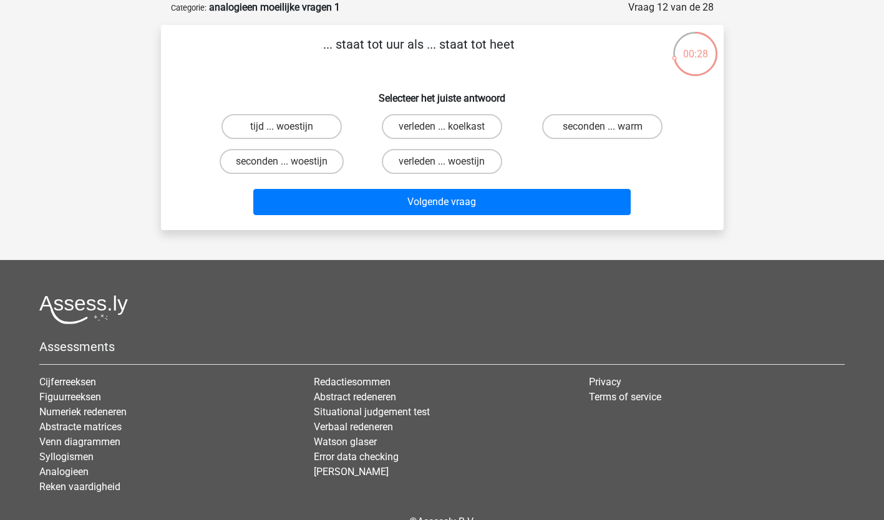
click at [604, 128] on input "seconden ... warm" at bounding box center [606, 131] width 8 height 8
radio input "true"
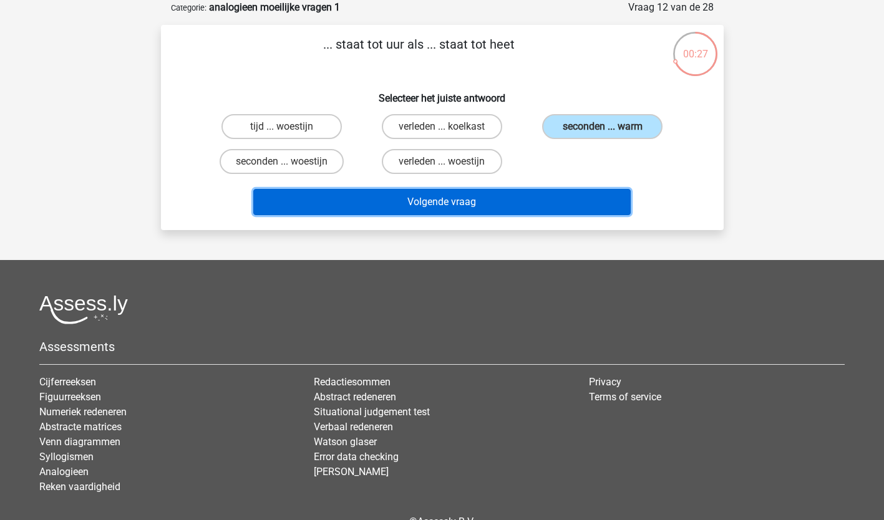
click at [484, 201] on button "Volgende vraag" at bounding box center [441, 202] width 377 height 26
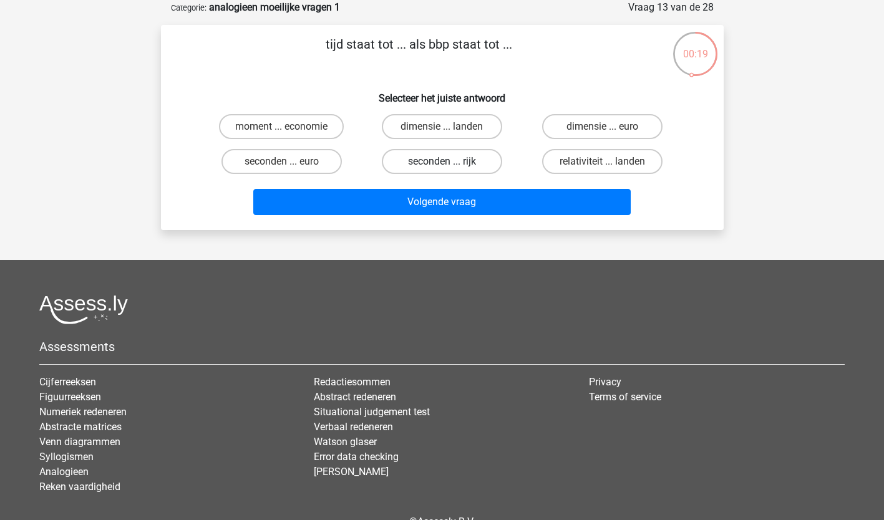
click at [447, 160] on label "seconden ... rijk" at bounding box center [442, 161] width 120 height 25
click at [447, 162] on input "seconden ... rijk" at bounding box center [446, 166] width 8 height 8
radio input "true"
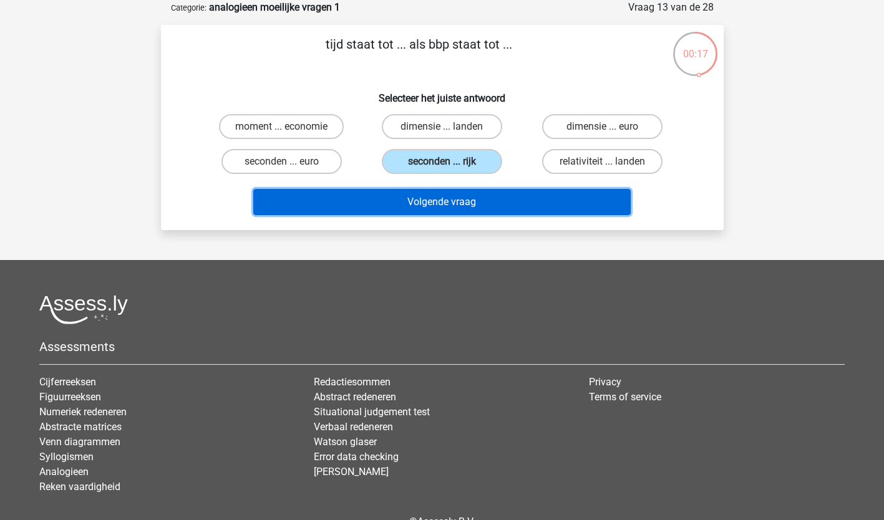
click at [409, 199] on button "Volgende vraag" at bounding box center [441, 202] width 377 height 26
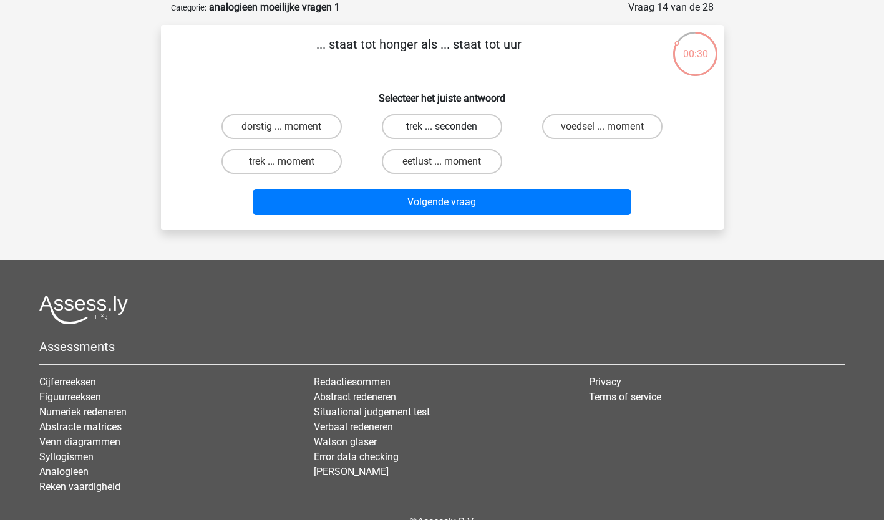
click at [437, 123] on label "trek ... seconden" at bounding box center [442, 126] width 120 height 25
click at [442, 127] on input "trek ... seconden" at bounding box center [446, 131] width 8 height 8
radio input "true"
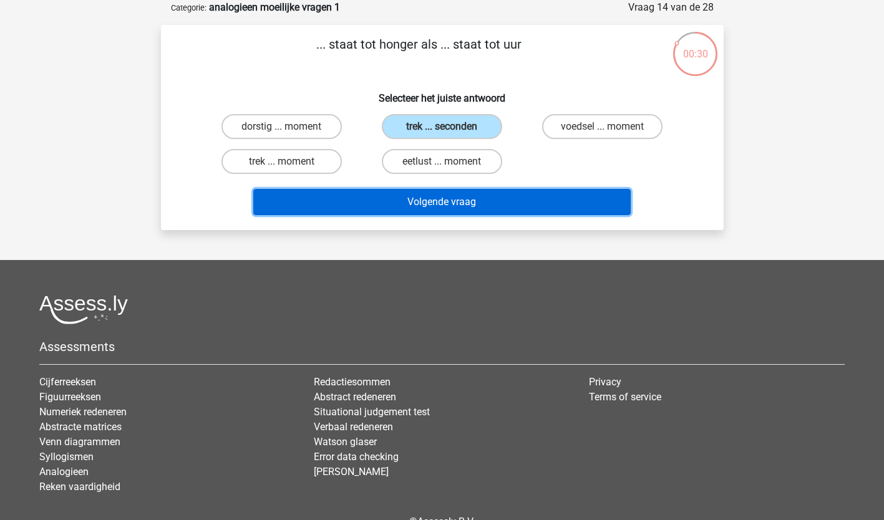
click at [441, 200] on button "Volgende vraag" at bounding box center [441, 202] width 377 height 26
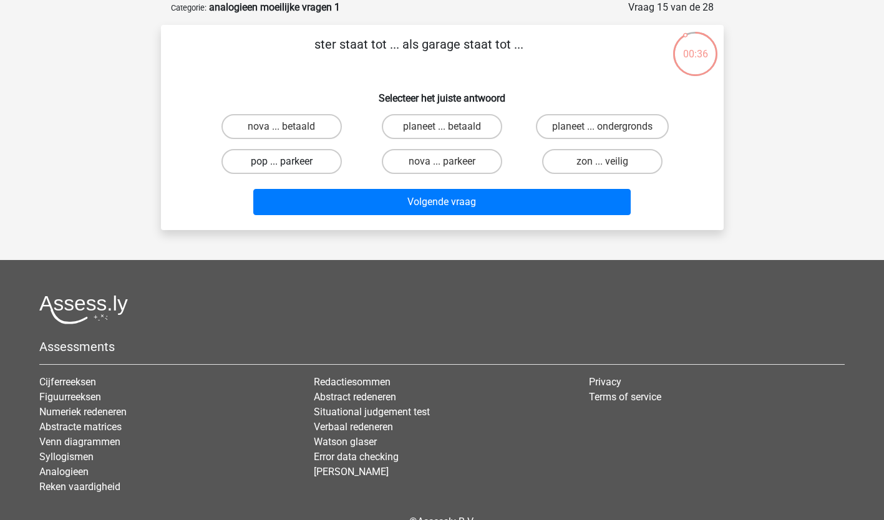
click at [268, 167] on label "pop ... parkeer" at bounding box center [281, 161] width 120 height 25
click at [281, 167] on input "pop ... parkeer" at bounding box center [285, 166] width 8 height 8
radio input "true"
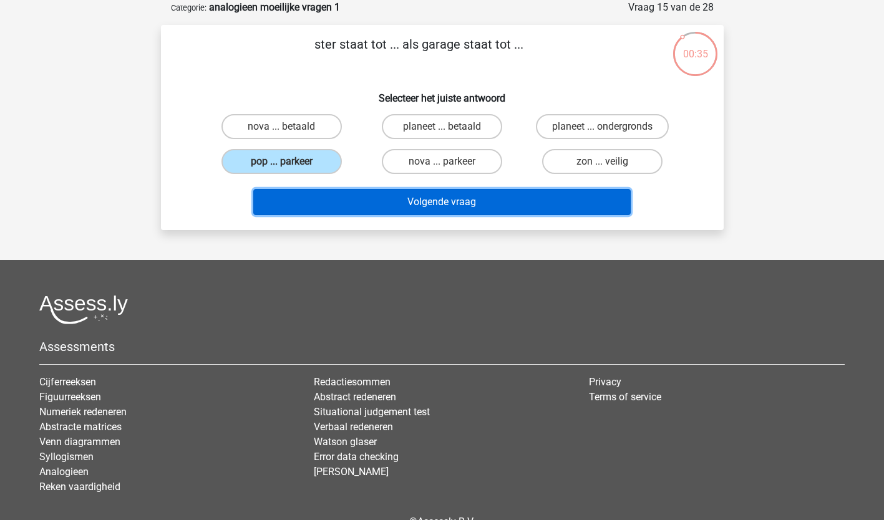
click at [375, 203] on button "Volgende vraag" at bounding box center [441, 202] width 377 height 26
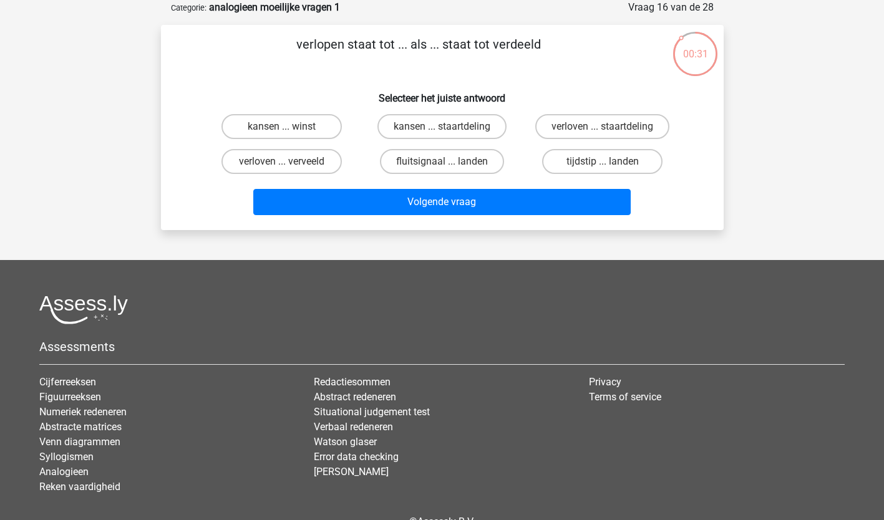
click at [286, 164] on input "verloven ... verveeld" at bounding box center [285, 166] width 8 height 8
radio input "true"
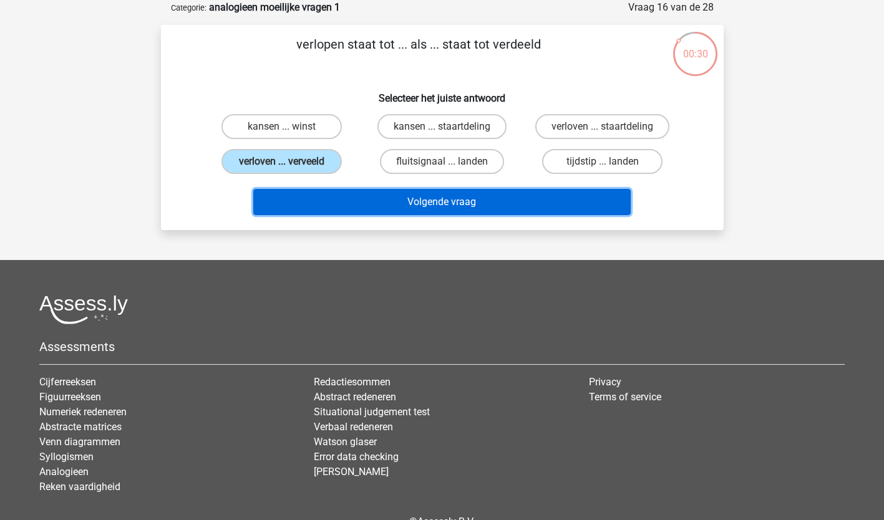
click at [486, 199] on button "Volgende vraag" at bounding box center [441, 202] width 377 height 26
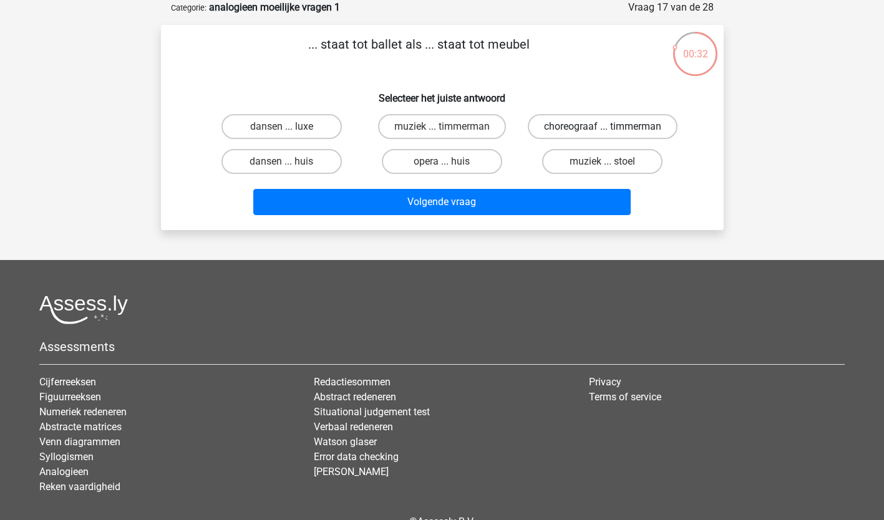
click at [596, 131] on label "choreograaf ... timmerman" at bounding box center [603, 126] width 150 height 25
click at [602, 131] on input "choreograaf ... timmerman" at bounding box center [606, 131] width 8 height 8
radio input "true"
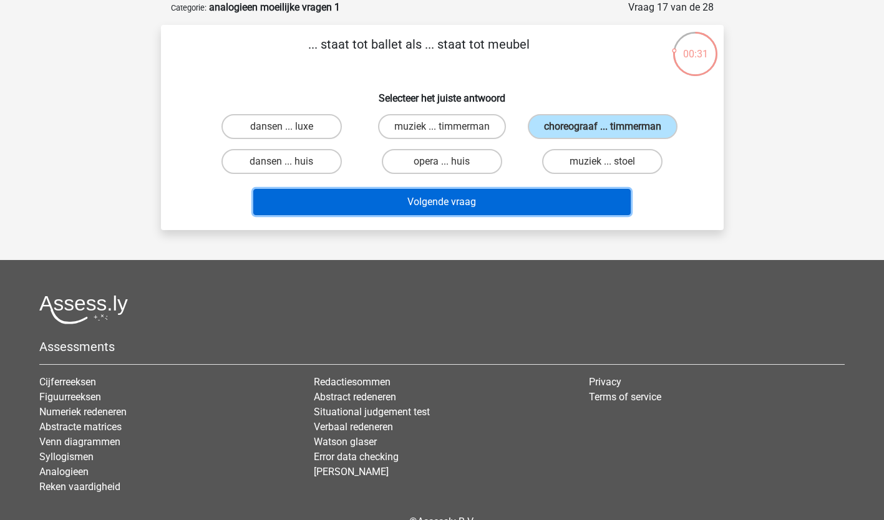
click at [483, 214] on button "Volgende vraag" at bounding box center [441, 202] width 377 height 26
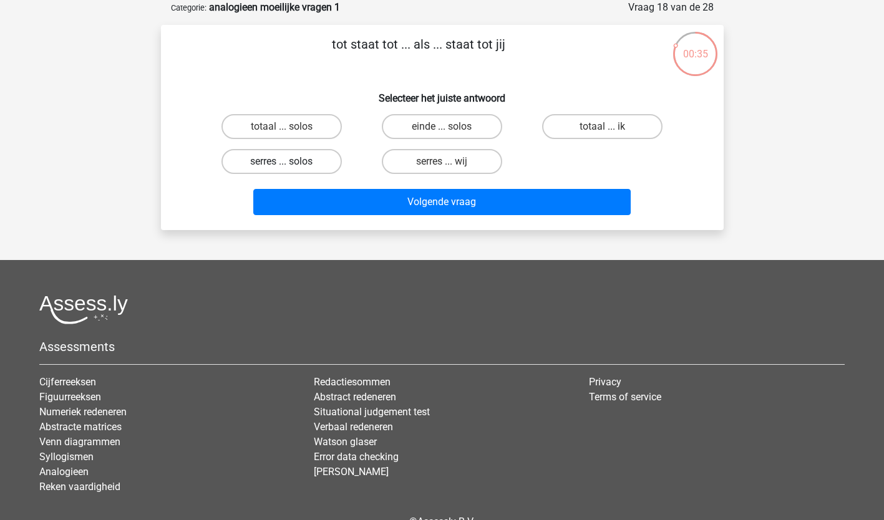
click at [278, 155] on label "serres ... solos" at bounding box center [281, 161] width 120 height 25
click at [281, 162] on input "serres ... solos" at bounding box center [285, 166] width 8 height 8
radio input "true"
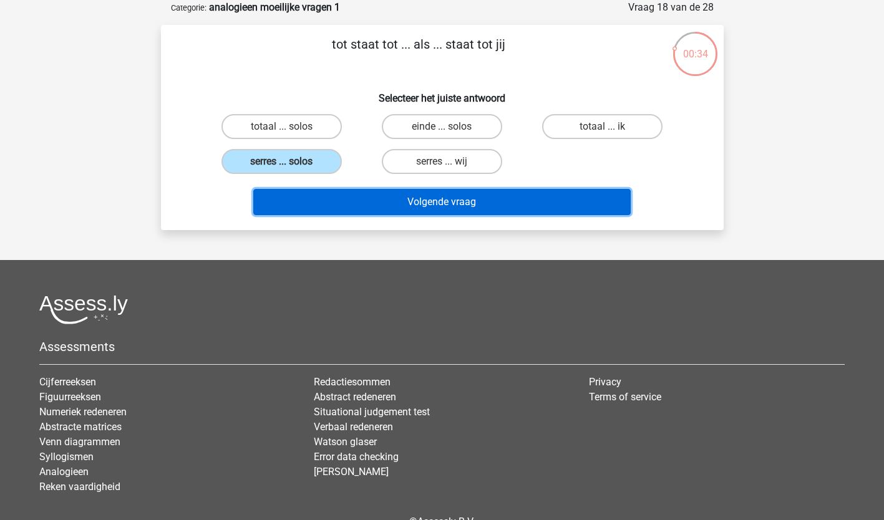
click at [390, 189] on button "Volgende vraag" at bounding box center [441, 202] width 377 height 26
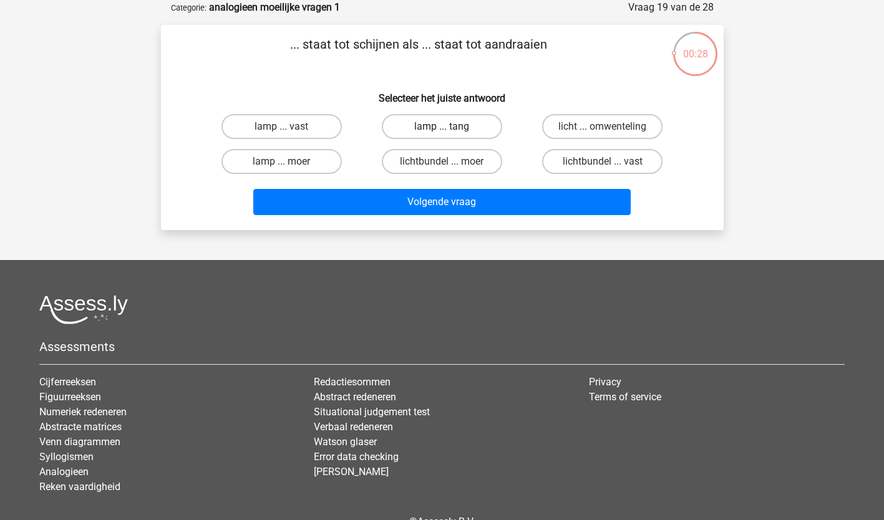
click at [439, 122] on label "lamp ... tang" at bounding box center [442, 126] width 120 height 25
click at [442, 127] on input "lamp ... tang" at bounding box center [446, 131] width 8 height 8
radio input "true"
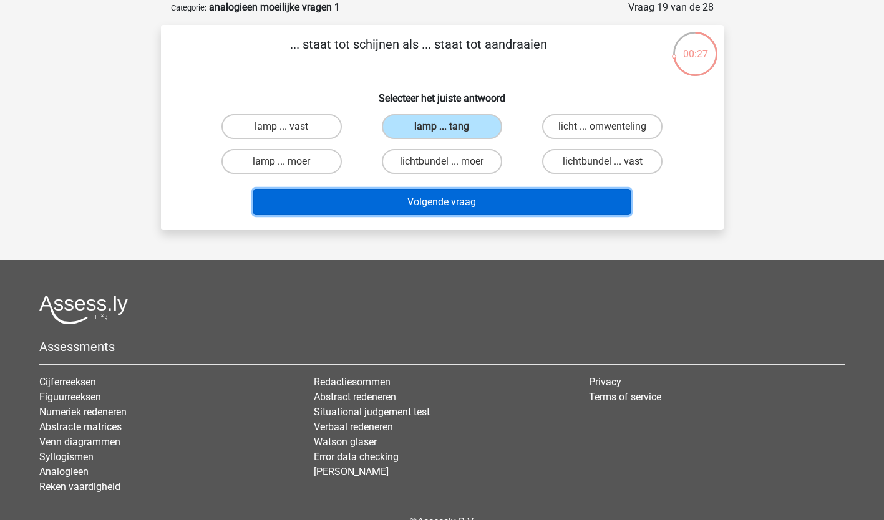
click at [420, 201] on button "Volgende vraag" at bounding box center [441, 202] width 377 height 26
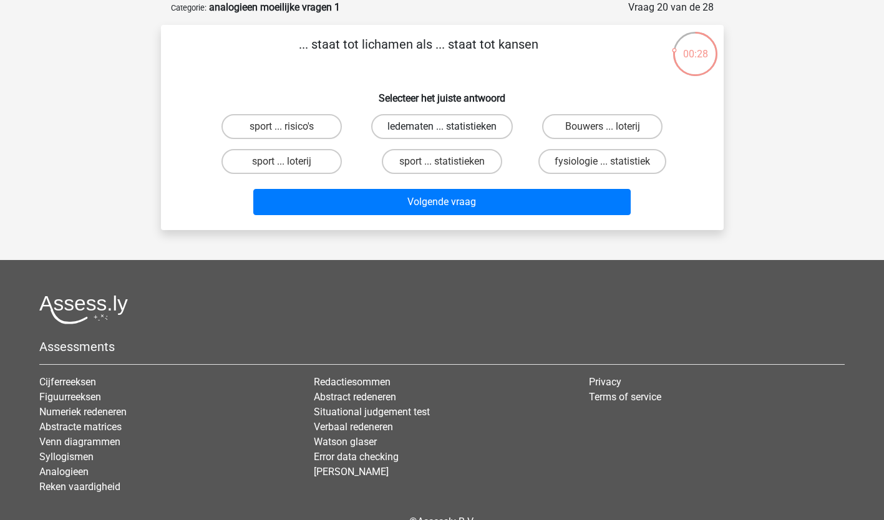
click at [435, 130] on label "ledematen ... statistieken" at bounding box center [442, 126] width 142 height 25
click at [442, 130] on input "ledematen ... statistieken" at bounding box center [446, 131] width 8 height 8
radio input "true"
click at [620, 162] on label "fysiologie ... statistiek" at bounding box center [602, 161] width 128 height 25
click at [611, 162] on input "fysiologie ... statistiek" at bounding box center [606, 166] width 8 height 8
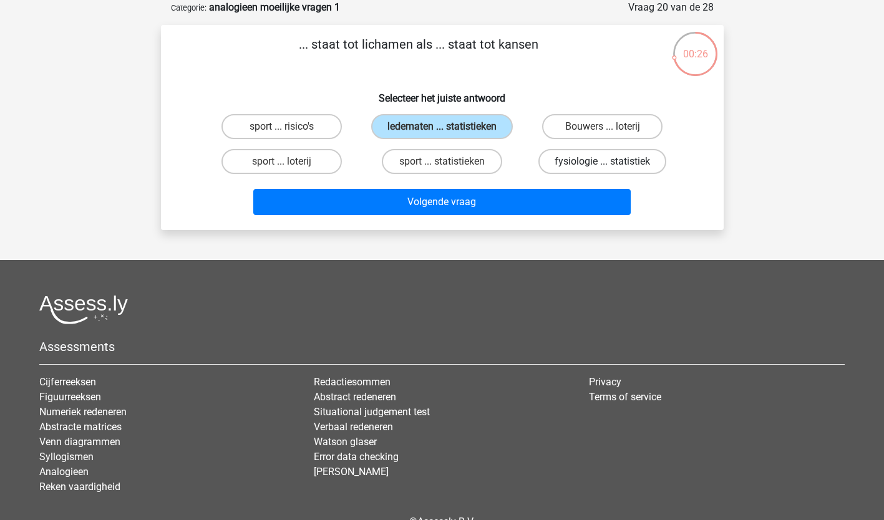
radio input "true"
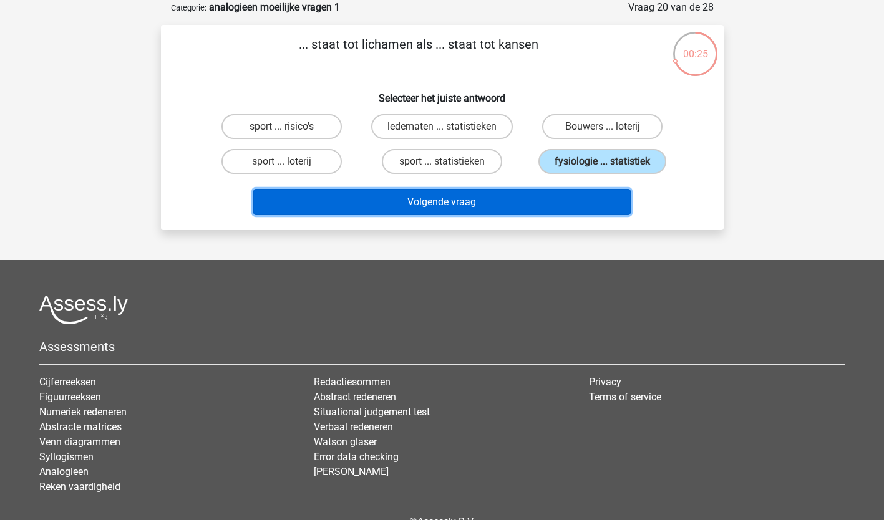
click at [524, 198] on button "Volgende vraag" at bounding box center [441, 202] width 377 height 26
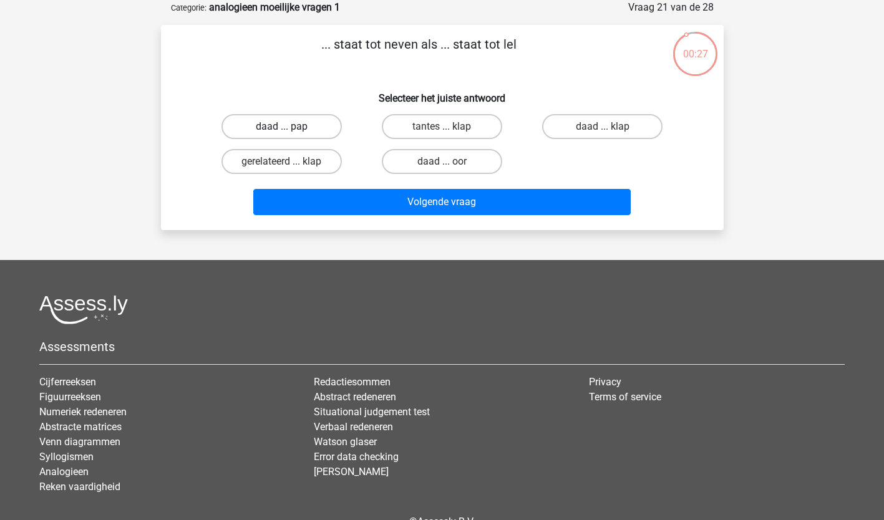
click at [279, 130] on label "daad ... pap" at bounding box center [281, 126] width 120 height 25
click at [281, 130] on input "daad ... pap" at bounding box center [285, 131] width 8 height 8
radio input "true"
click at [329, 186] on div "Volgende vraag" at bounding box center [442, 199] width 523 height 41
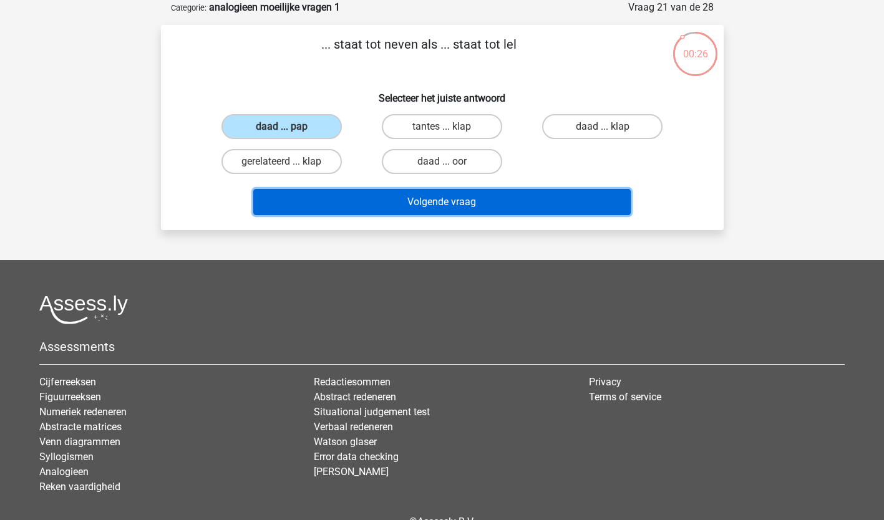
click at [342, 201] on button "Volgende vraag" at bounding box center [441, 202] width 377 height 26
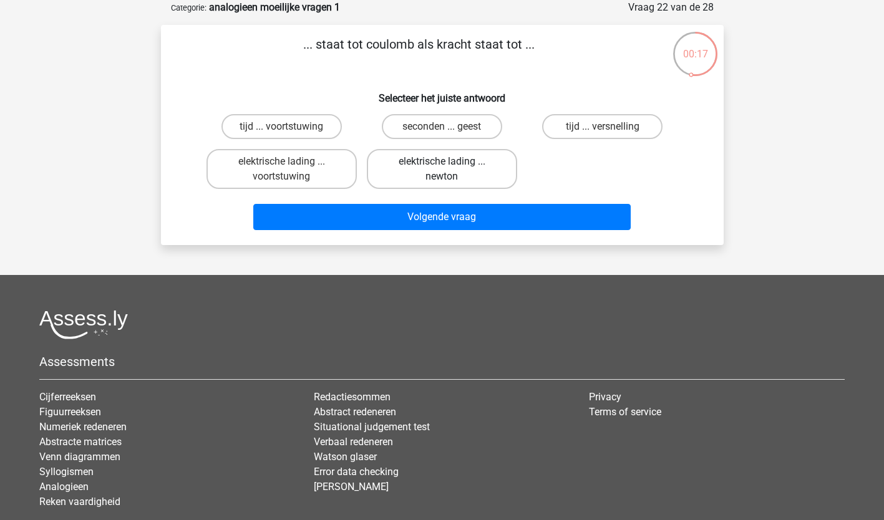
click at [420, 161] on label "elektrische lading ... newton" at bounding box center [442, 169] width 150 height 40
click at [442, 162] on input "elektrische lading ... newton" at bounding box center [446, 166] width 8 height 8
radio input "true"
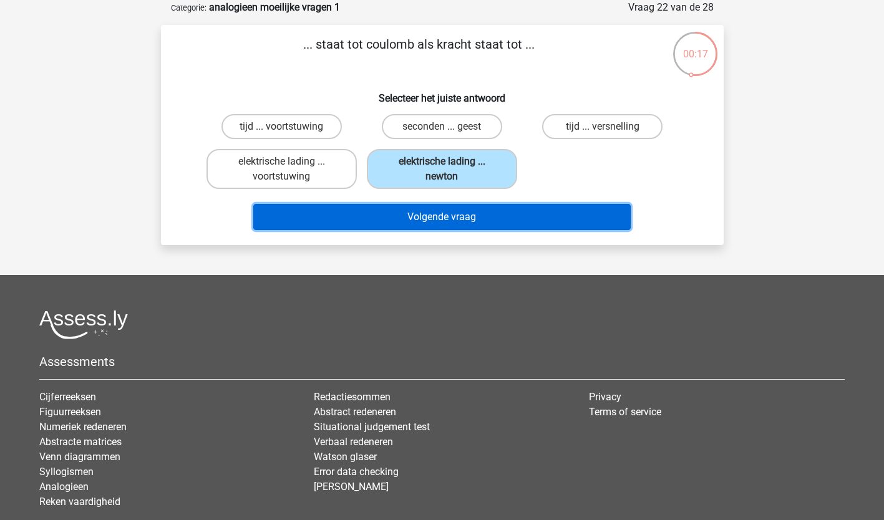
click at [426, 215] on button "Volgende vraag" at bounding box center [441, 217] width 377 height 26
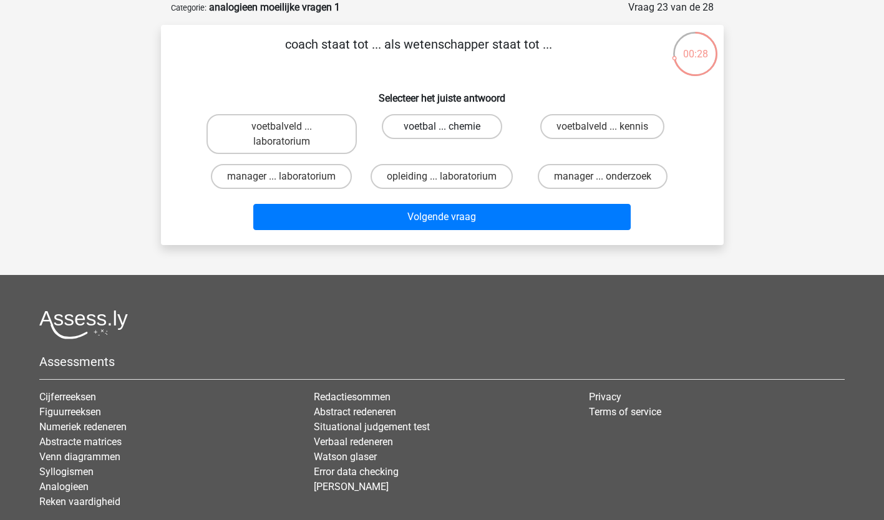
click at [457, 127] on label "voetbal ... chemie" at bounding box center [442, 126] width 120 height 25
click at [450, 127] on input "voetbal ... chemie" at bounding box center [446, 131] width 8 height 8
radio input "true"
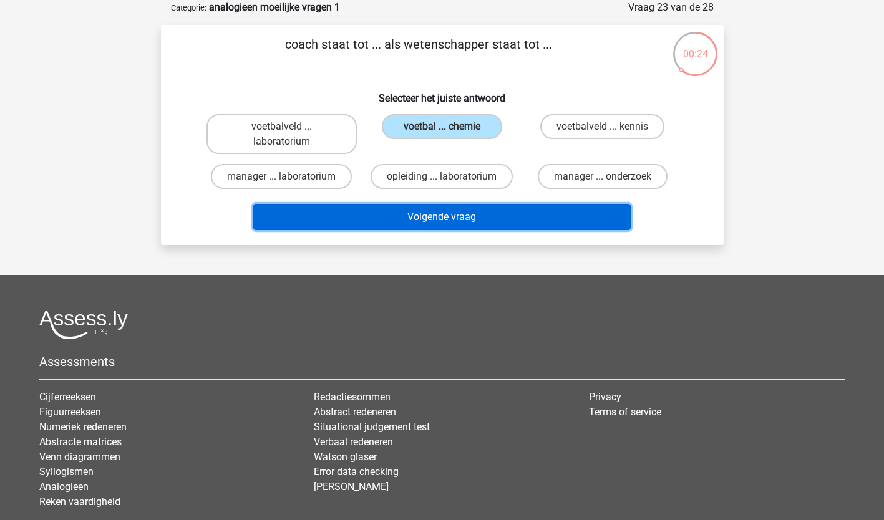
click at [442, 220] on button "Volgende vraag" at bounding box center [441, 217] width 377 height 26
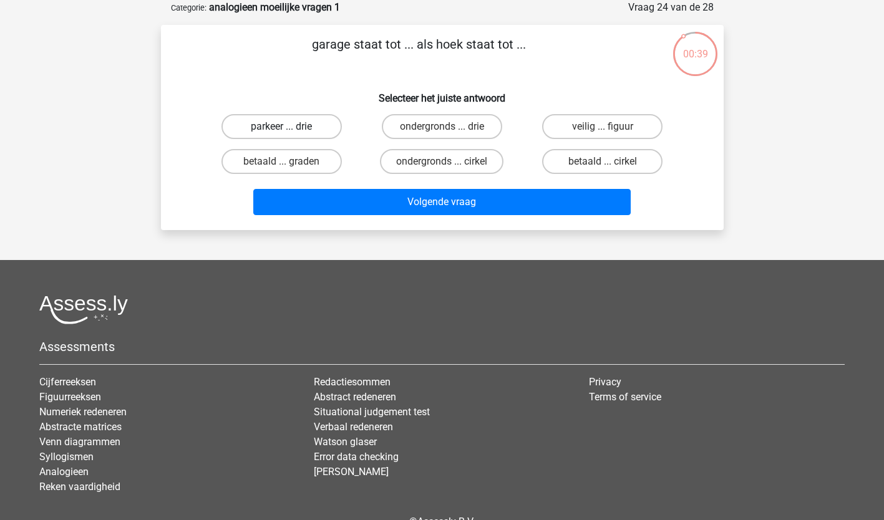
click at [296, 123] on label "parkeer ... drie" at bounding box center [281, 126] width 120 height 25
click at [289, 127] on input "parkeer ... drie" at bounding box center [285, 131] width 8 height 8
radio input "true"
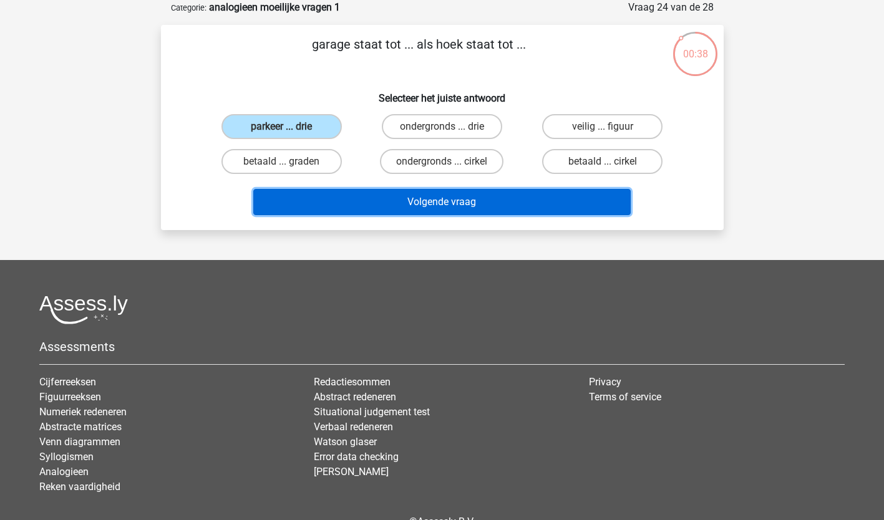
click at [445, 195] on button "Volgende vraag" at bounding box center [441, 202] width 377 height 26
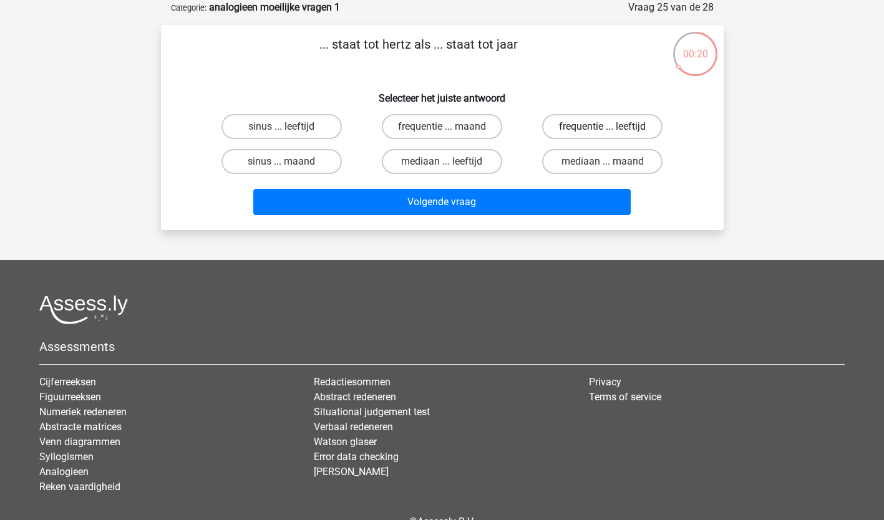
click at [612, 122] on label "frequentie ... leeftijd" at bounding box center [602, 126] width 120 height 25
click at [611, 127] on input "frequentie ... leeftijd" at bounding box center [606, 131] width 8 height 8
radio input "true"
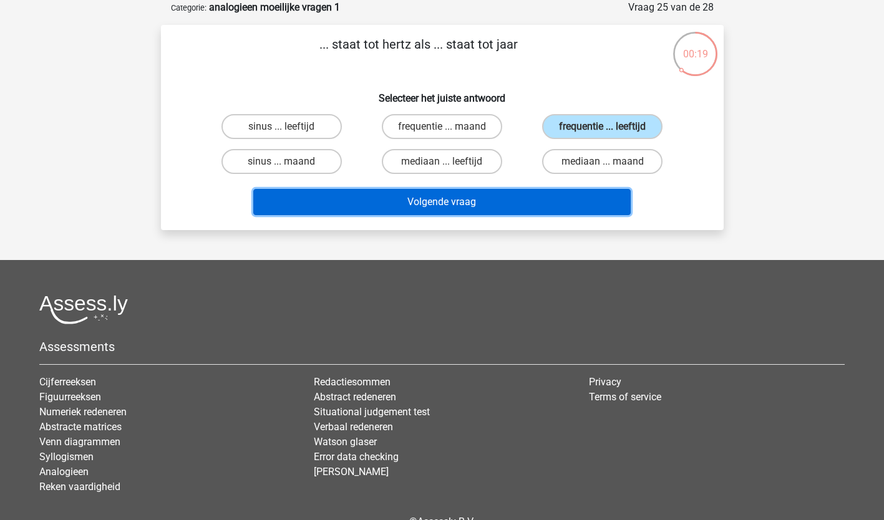
click at [412, 201] on button "Volgende vraag" at bounding box center [441, 202] width 377 height 26
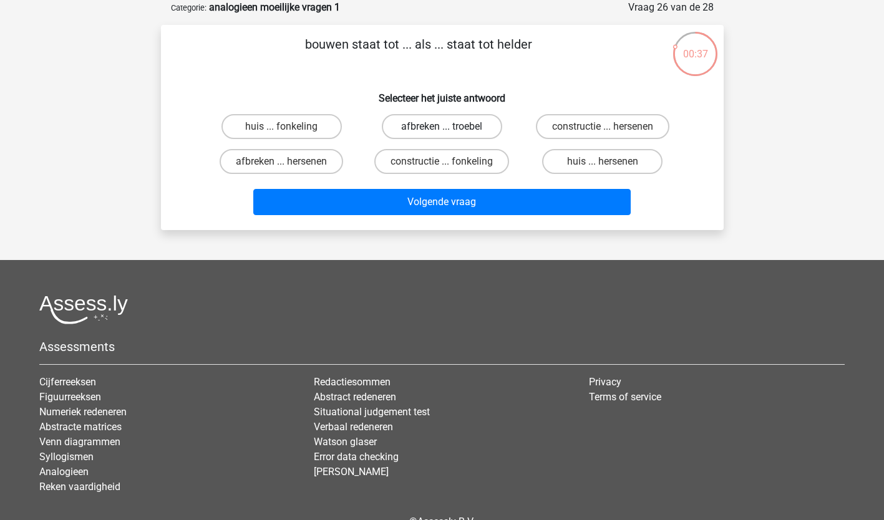
click at [476, 126] on label "afbreken ... troebel" at bounding box center [442, 126] width 120 height 25
click at [450, 127] on input "afbreken ... troebel" at bounding box center [446, 131] width 8 height 8
radio input "true"
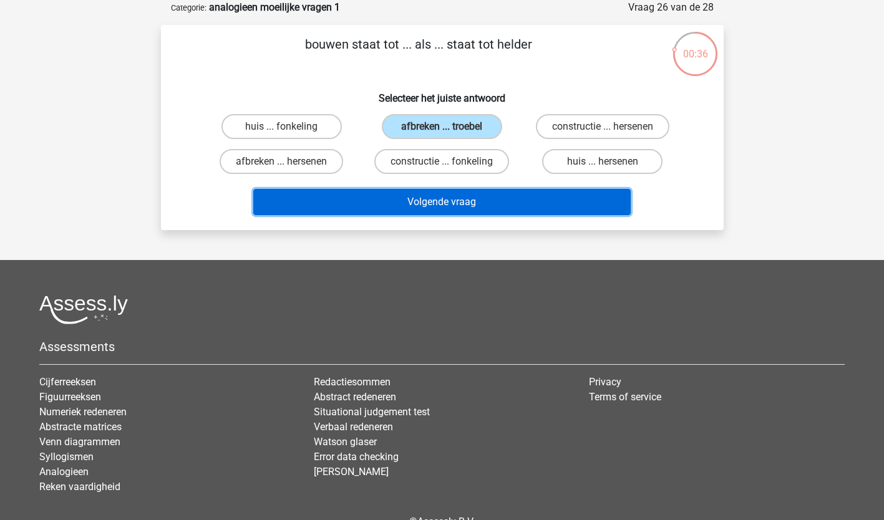
click at [441, 202] on button "Volgende vraag" at bounding box center [441, 202] width 377 height 26
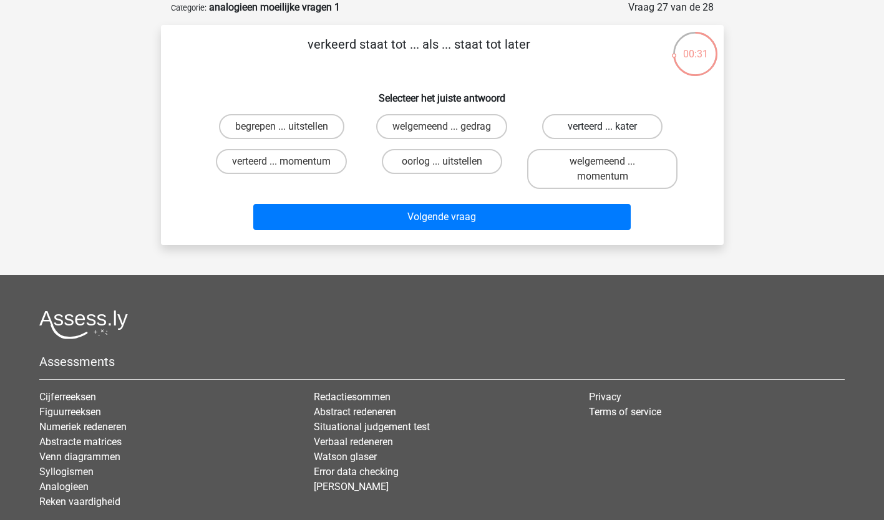
click at [640, 120] on label "verteerd ... kater" at bounding box center [602, 126] width 120 height 25
click at [611, 127] on input "verteerd ... kater" at bounding box center [606, 131] width 8 height 8
radio input "true"
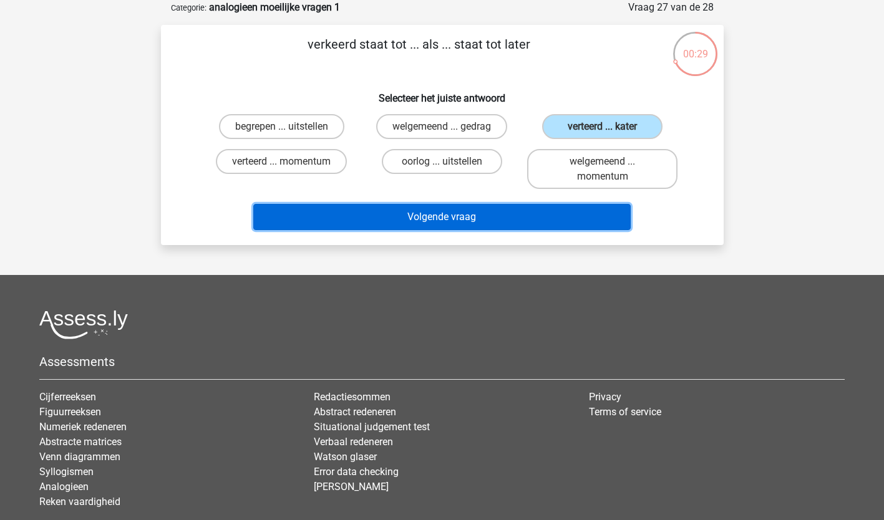
click at [520, 210] on button "Volgende vraag" at bounding box center [441, 217] width 377 height 26
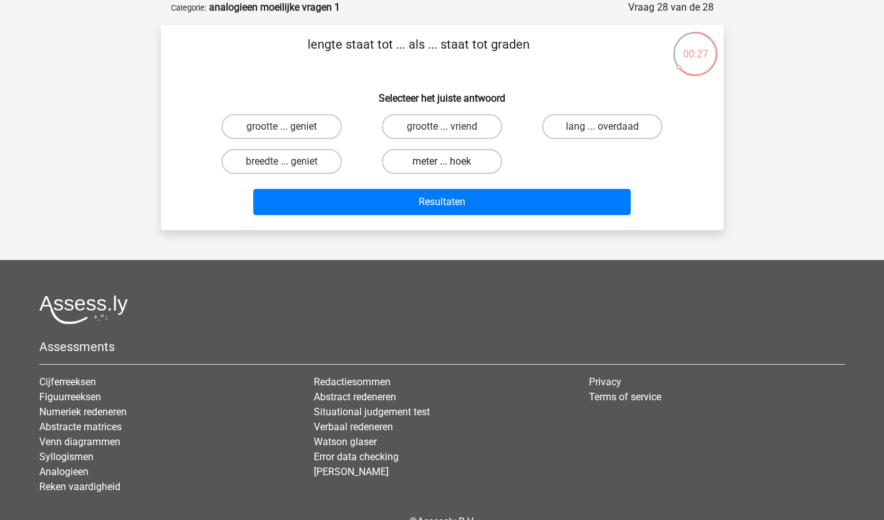
click at [460, 162] on label "meter ... hoek" at bounding box center [442, 161] width 120 height 25
click at [450, 162] on input "meter ... hoek" at bounding box center [446, 166] width 8 height 8
radio input "true"
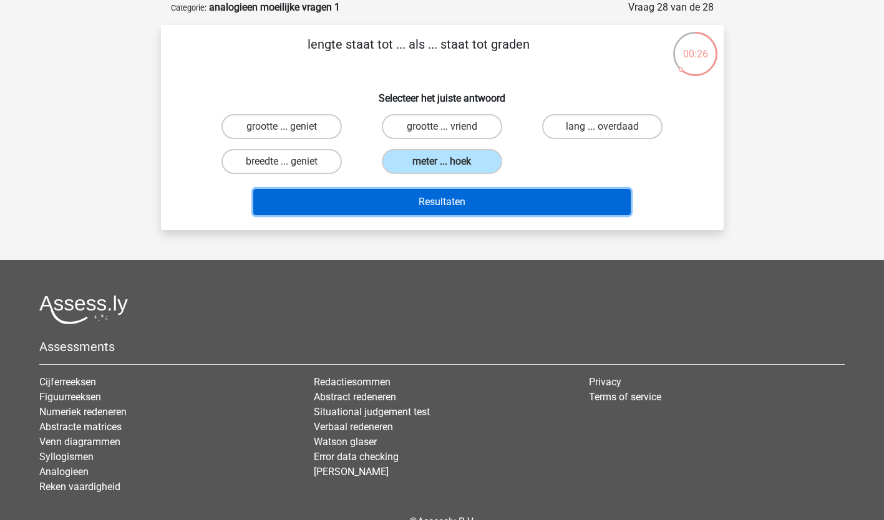
click at [430, 205] on button "Resultaten" at bounding box center [441, 202] width 377 height 26
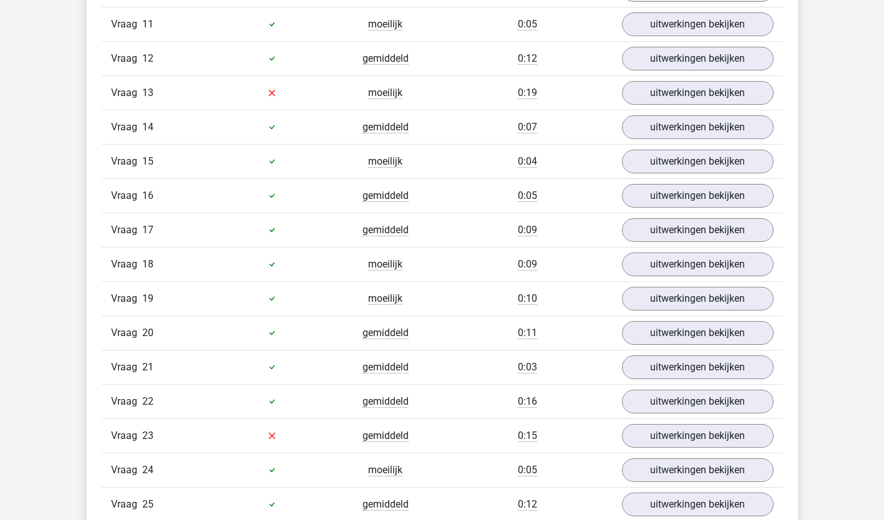
scroll to position [1195, 0]
click at [735, 98] on link "uitwerkingen bekijken" at bounding box center [697, 92] width 174 height 27
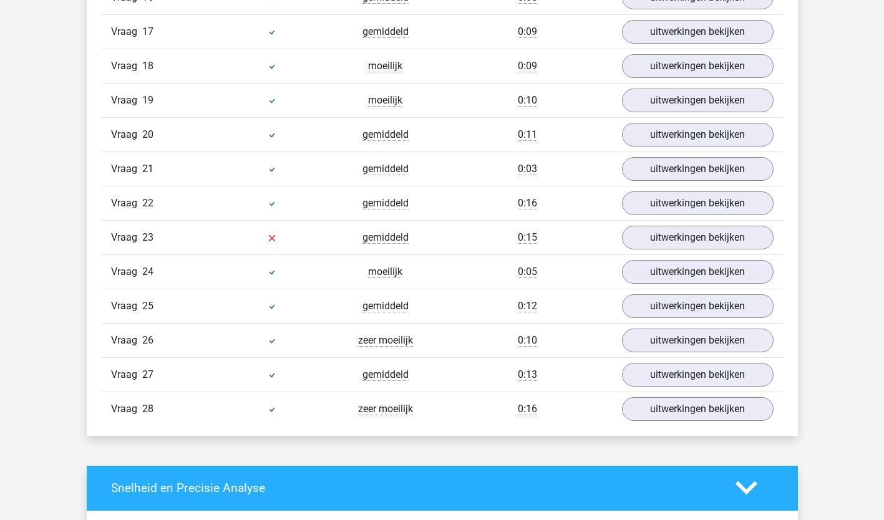
scroll to position [1680, 0]
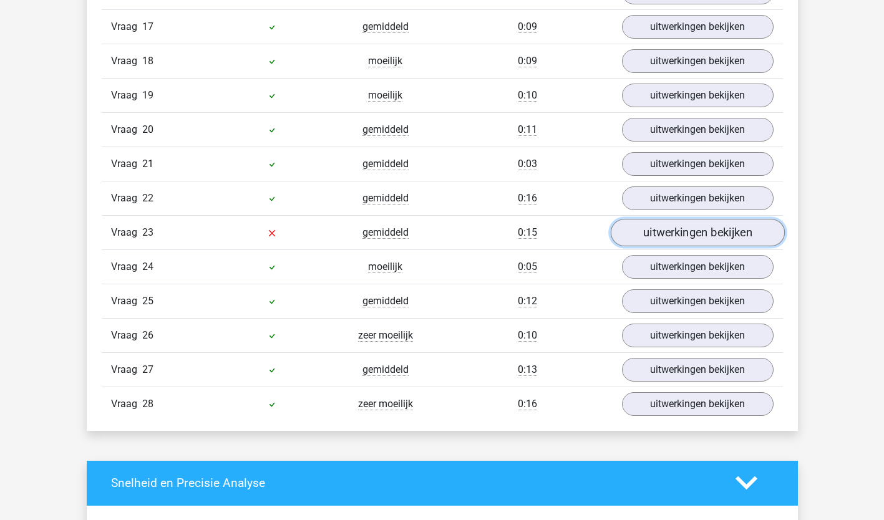
click at [730, 237] on link "uitwerkingen bekijken" at bounding box center [697, 232] width 174 height 27
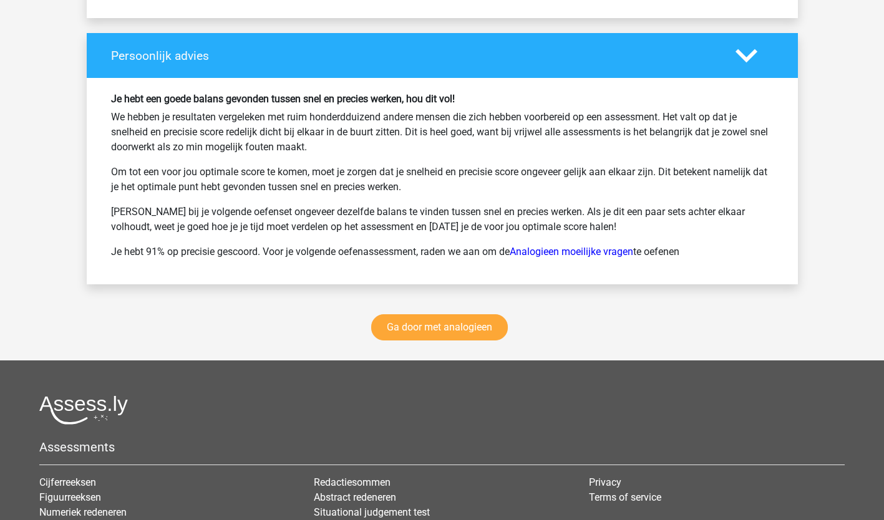
scroll to position [2825, 0]
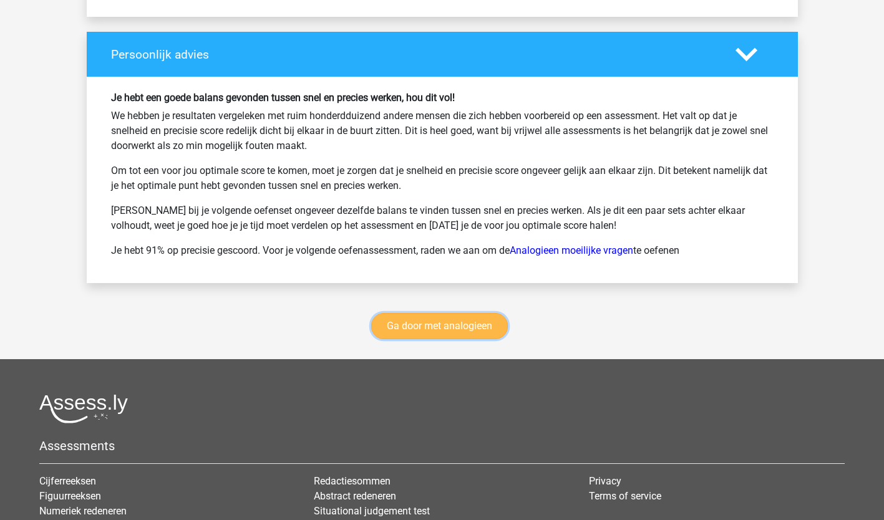
click at [445, 326] on link "Ga door met analogieen" at bounding box center [439, 326] width 137 height 26
click at [595, 251] on link "Analogieen moeilijke vragen" at bounding box center [571, 250] width 123 height 12
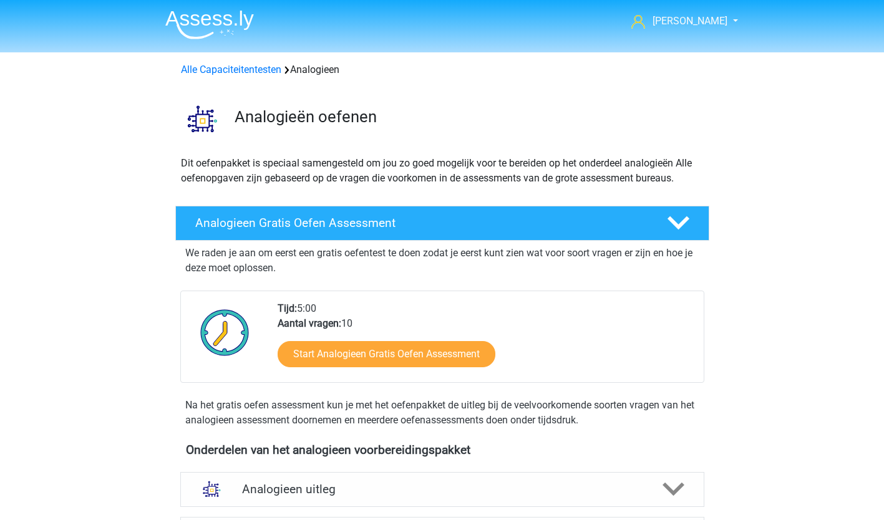
scroll to position [511, 0]
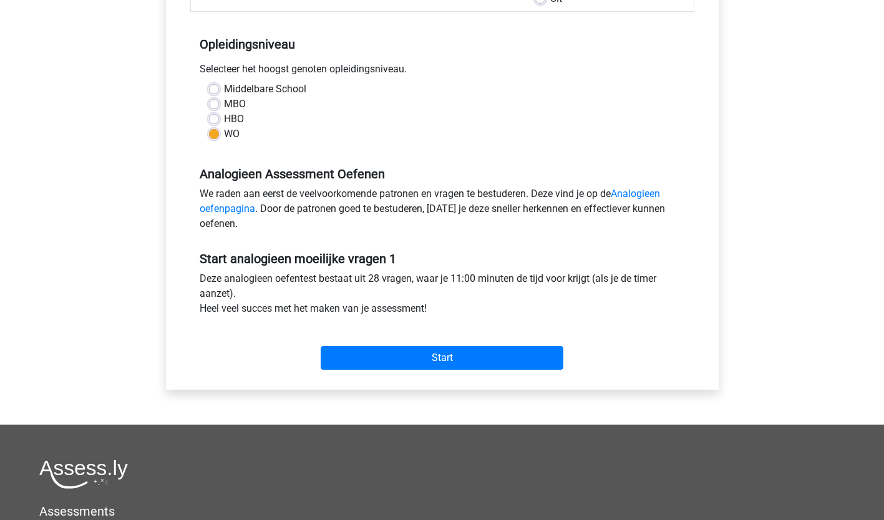
scroll to position [233, 0]
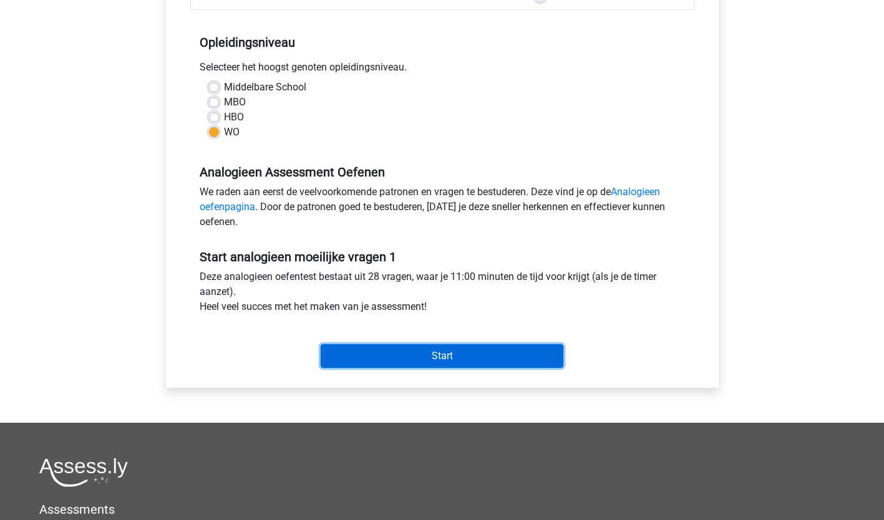
click at [471, 347] on input "Start" at bounding box center [442, 356] width 243 height 24
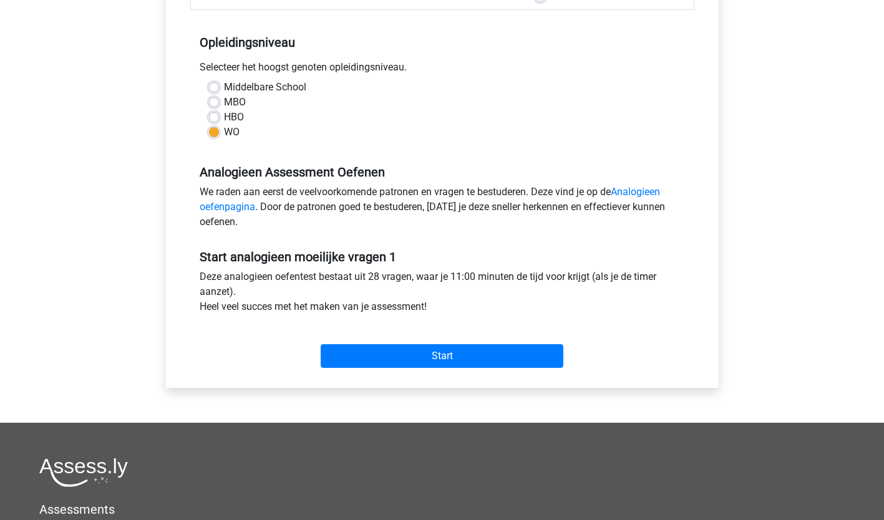
scroll to position [0, 0]
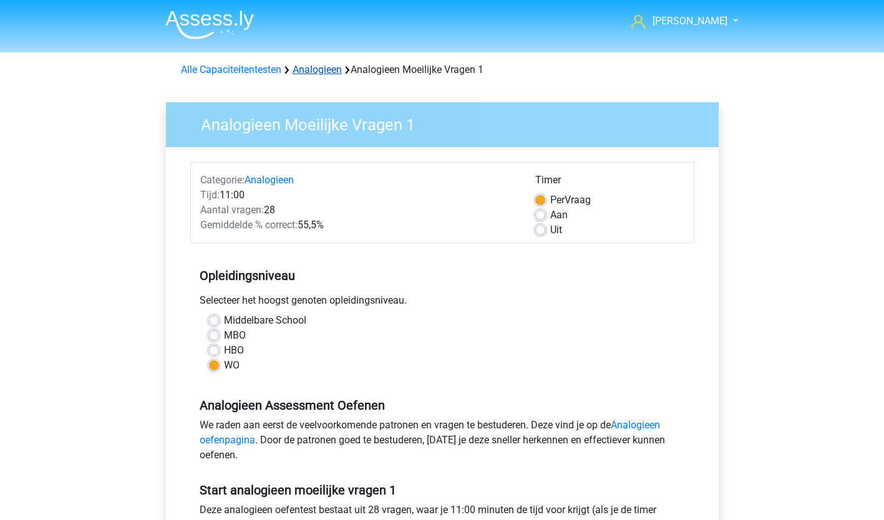
click at [322, 67] on link "Analogieen" at bounding box center [316, 70] width 49 height 12
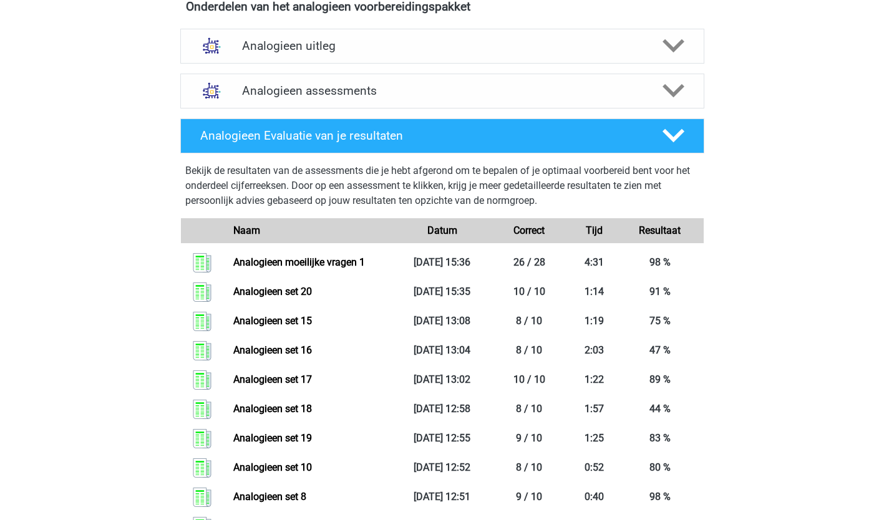
scroll to position [442, 0]
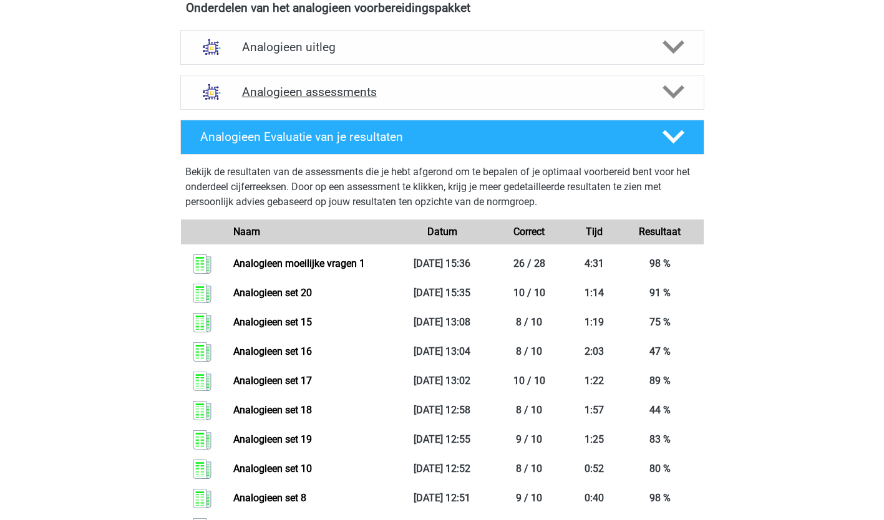
click at [666, 95] on icon at bounding box center [673, 92] width 22 height 22
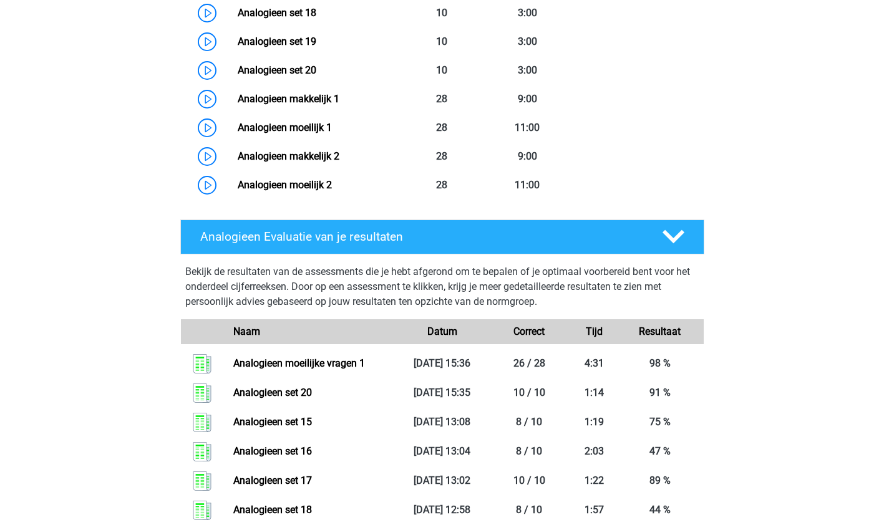
scroll to position [1117, 0]
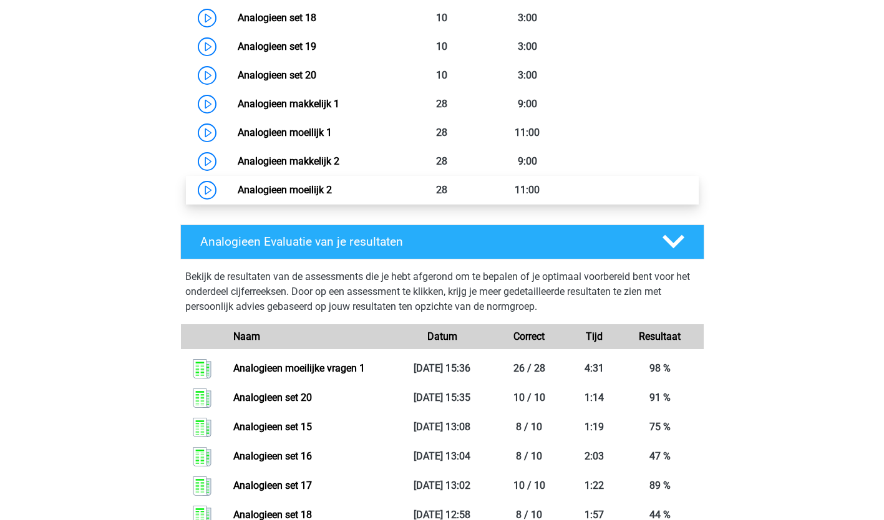
click at [297, 185] on link "Analogieen moeilijk 2" at bounding box center [285, 190] width 94 height 12
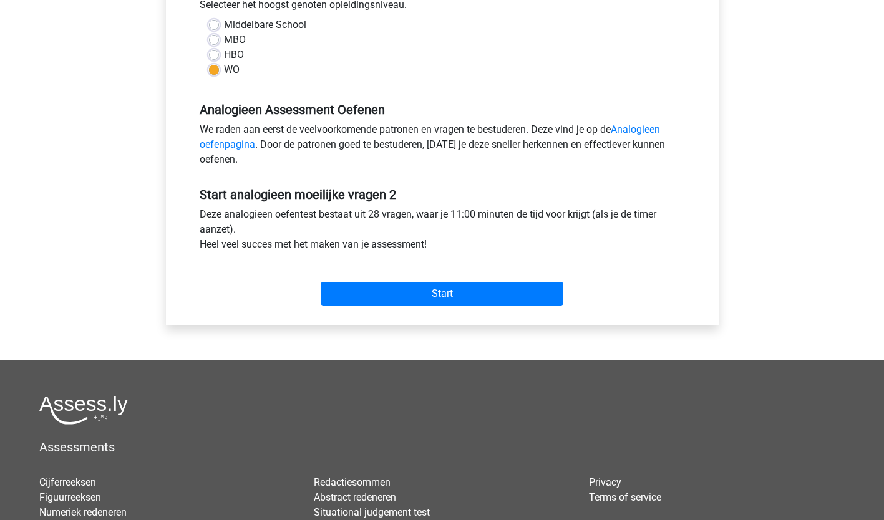
scroll to position [311, 0]
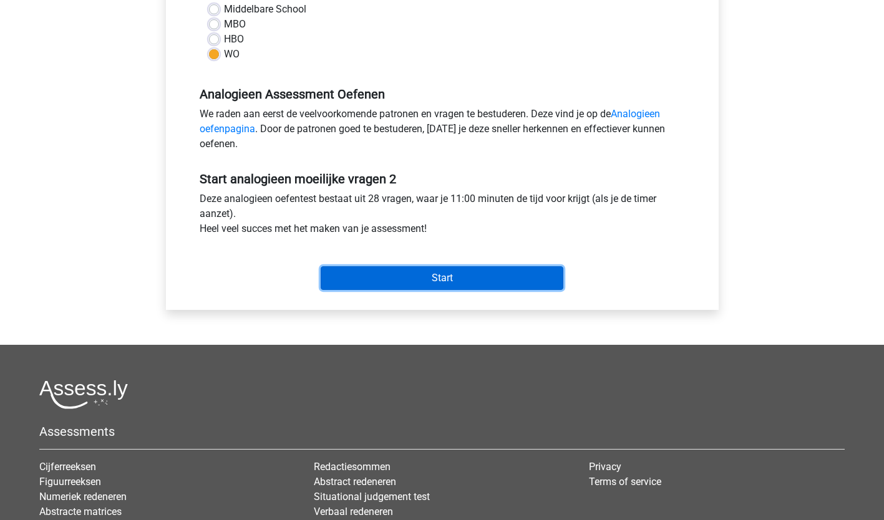
click at [497, 279] on input "Start" at bounding box center [442, 278] width 243 height 24
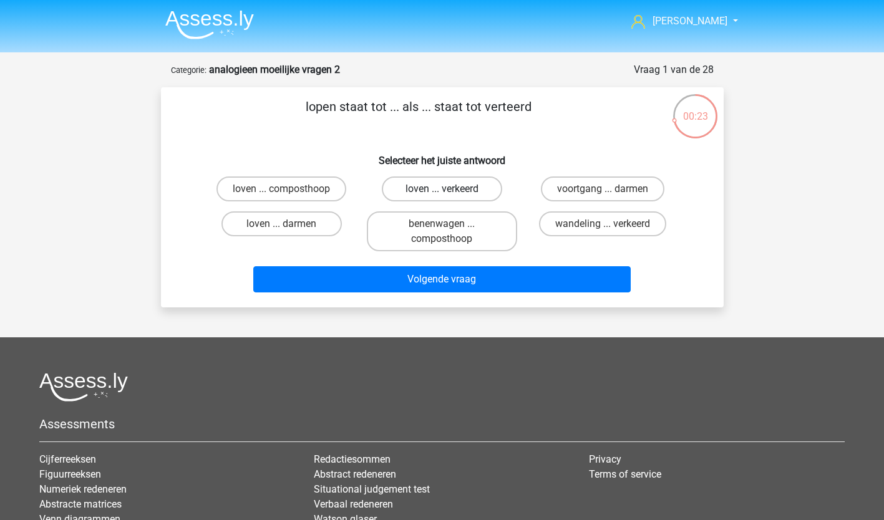
click at [460, 183] on label "loven ... verkeerd" at bounding box center [442, 188] width 120 height 25
click at [450, 189] on input "loven ... verkeerd" at bounding box center [446, 193] width 8 height 8
radio input "true"
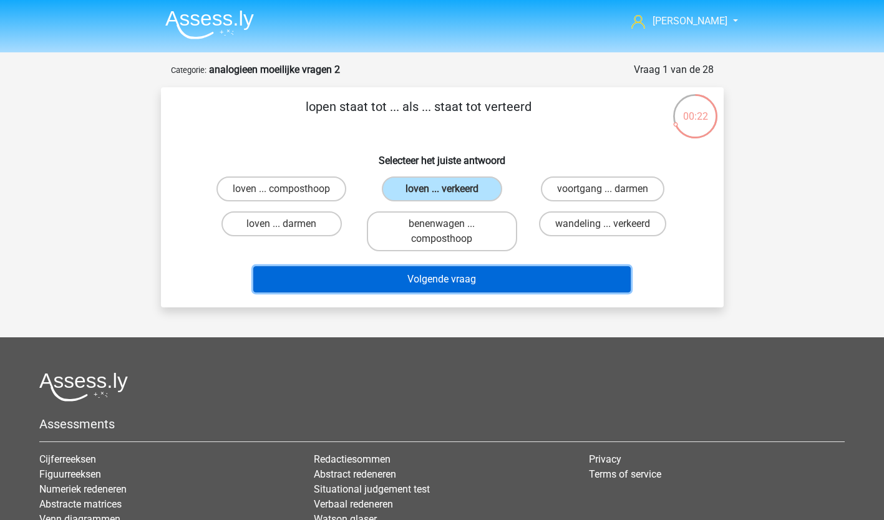
click at [455, 278] on button "Volgende vraag" at bounding box center [441, 279] width 377 height 26
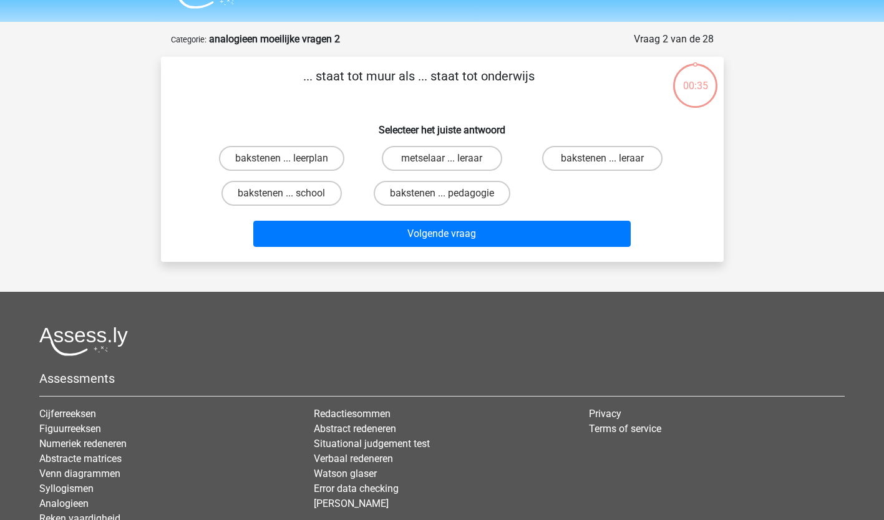
scroll to position [62, 0]
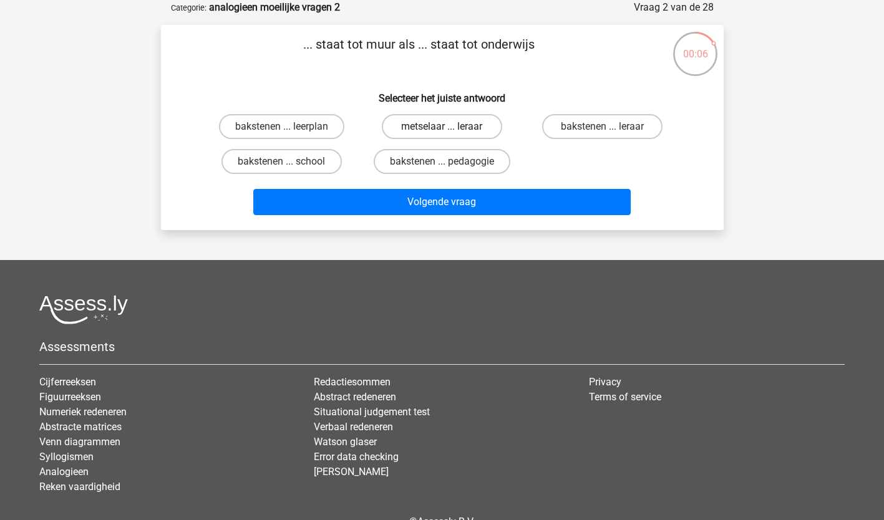
click at [432, 123] on label "metselaar ... leraar" at bounding box center [442, 126] width 120 height 25
click at [442, 127] on input "metselaar ... leraar" at bounding box center [446, 131] width 8 height 8
radio input "true"
click at [312, 123] on label "bakstenen ... leerplan" at bounding box center [281, 126] width 125 height 25
click at [289, 127] on input "bakstenen ... leerplan" at bounding box center [285, 131] width 8 height 8
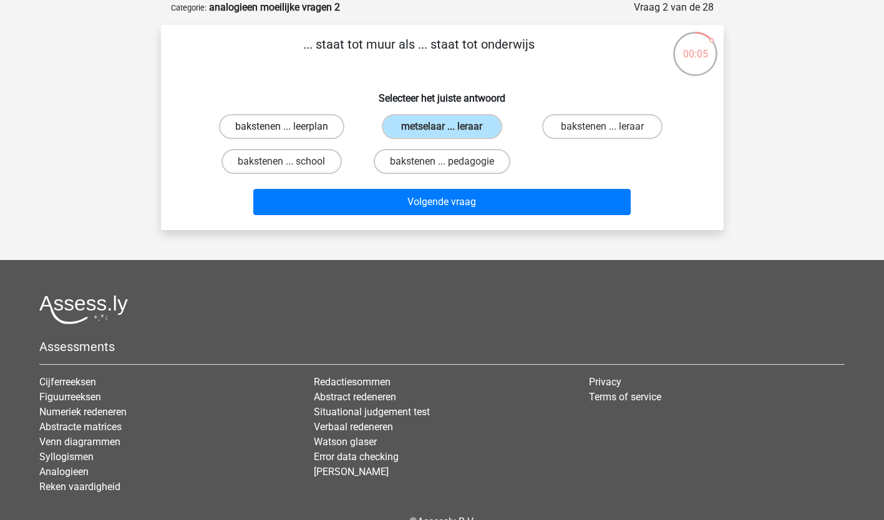
radio input "true"
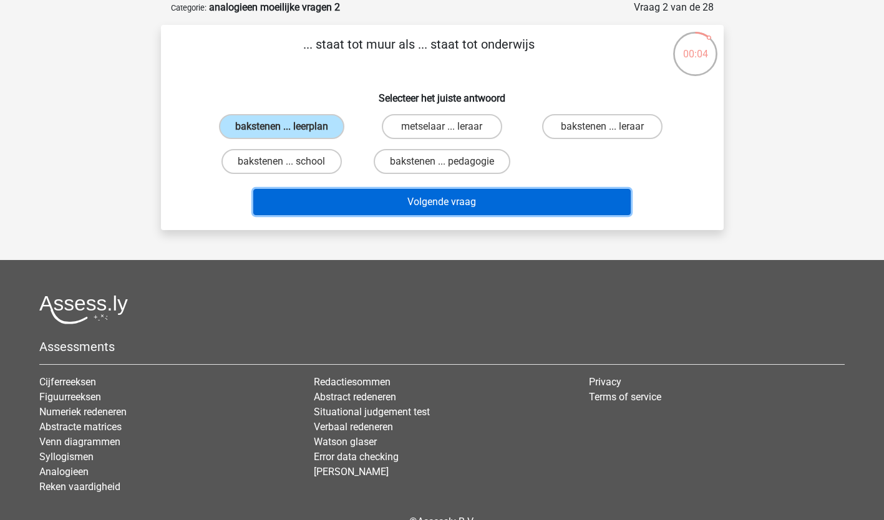
click at [394, 194] on button "Volgende vraag" at bounding box center [441, 202] width 377 height 26
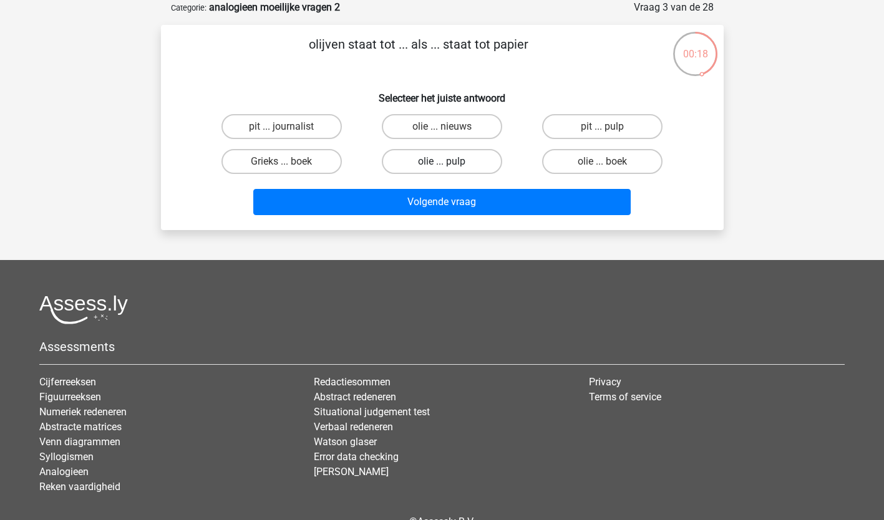
click at [443, 161] on label "olie ... pulp" at bounding box center [442, 161] width 120 height 25
click at [443, 162] on input "olie ... pulp" at bounding box center [446, 166] width 8 height 8
radio input "true"
click at [607, 170] on input "olie ... boek" at bounding box center [606, 166] width 8 height 8
radio input "true"
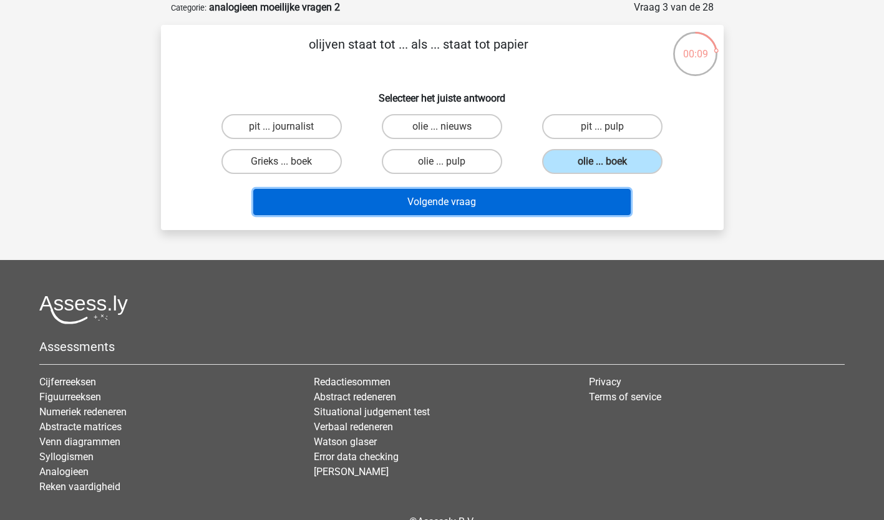
click at [510, 201] on button "Volgende vraag" at bounding box center [441, 202] width 377 height 26
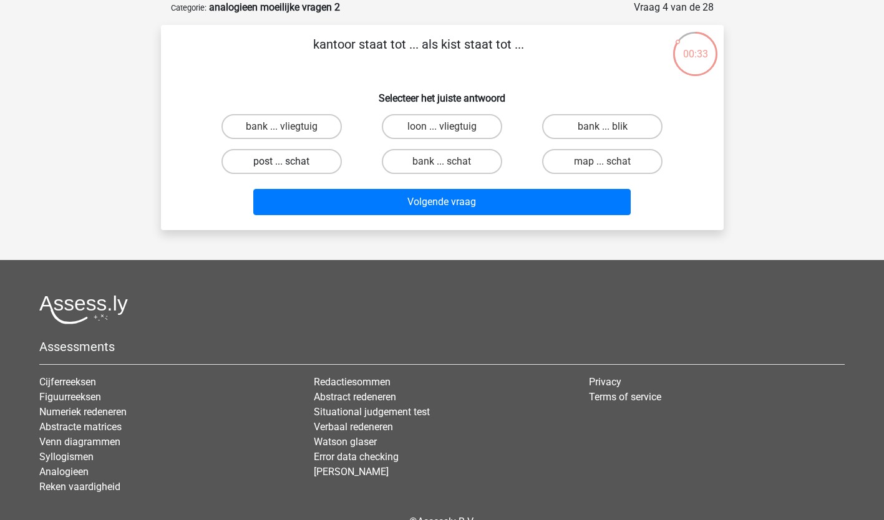
click at [284, 159] on label "post ... schat" at bounding box center [281, 161] width 120 height 25
click at [284, 162] on input "post ... schat" at bounding box center [285, 166] width 8 height 8
radio input "true"
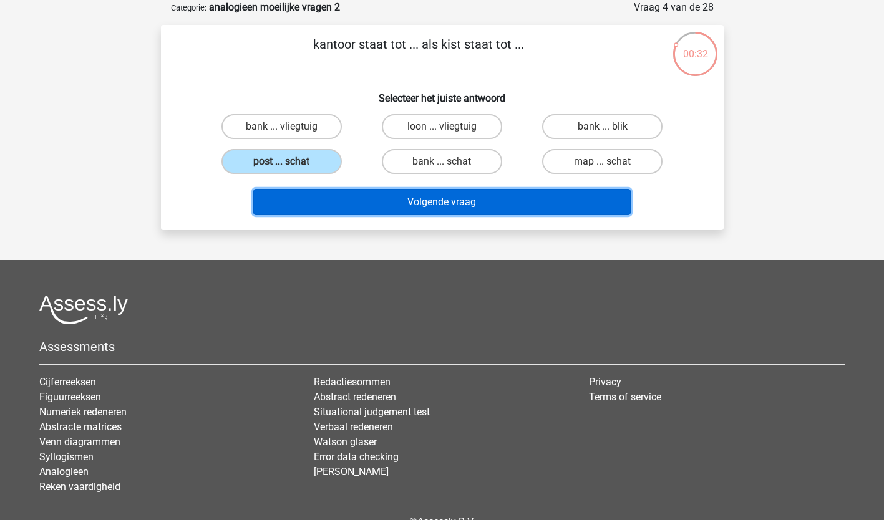
click at [501, 205] on button "Volgende vraag" at bounding box center [441, 202] width 377 height 26
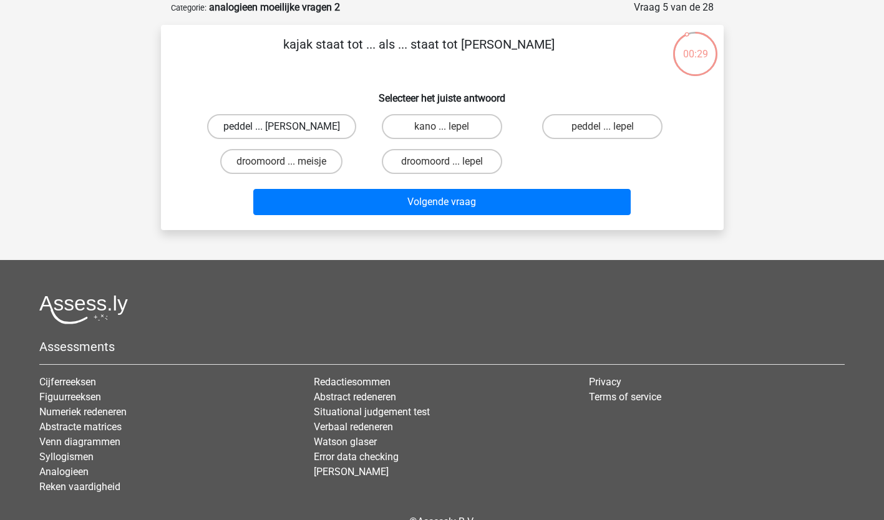
click at [289, 124] on label "peddel ... eva" at bounding box center [281, 126] width 149 height 25
click at [289, 127] on input "peddel ... eva" at bounding box center [285, 131] width 8 height 8
radio input "true"
click at [458, 163] on label "droomoord ... lepel" at bounding box center [442, 161] width 120 height 25
click at [450, 163] on input "droomoord ... lepel" at bounding box center [446, 166] width 8 height 8
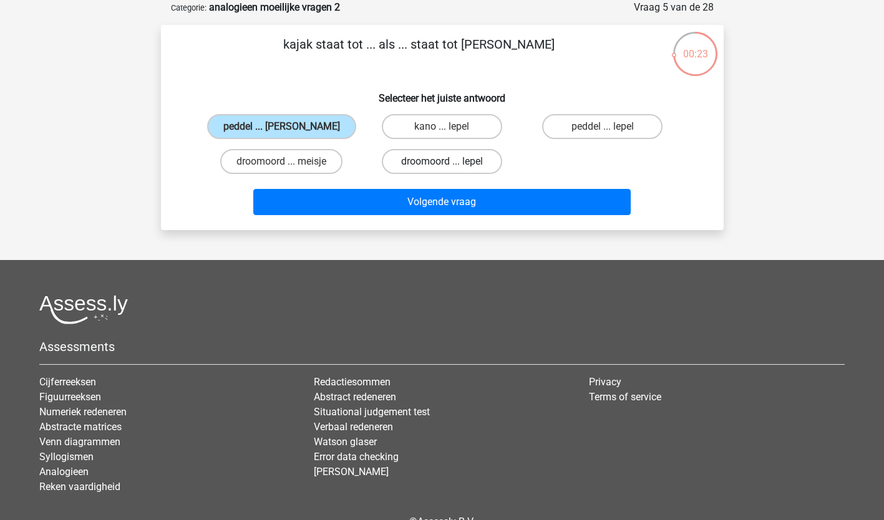
radio input "true"
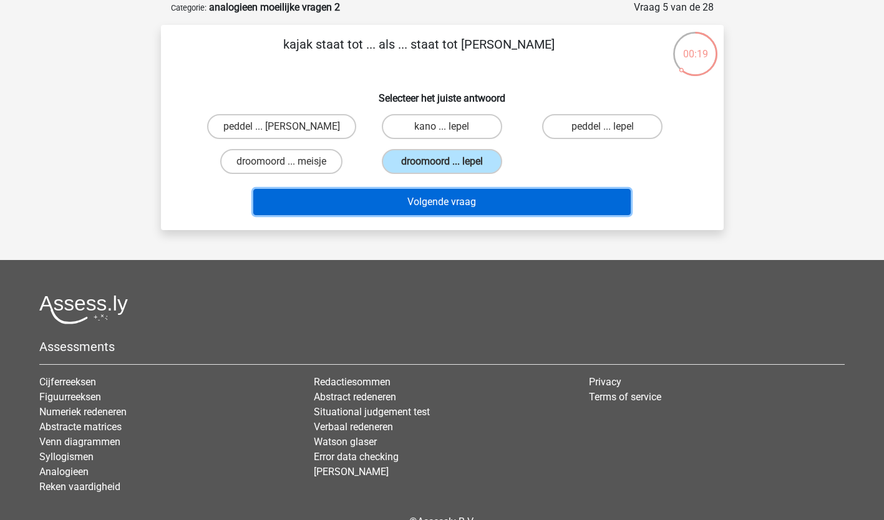
click at [429, 203] on button "Volgende vraag" at bounding box center [441, 202] width 377 height 26
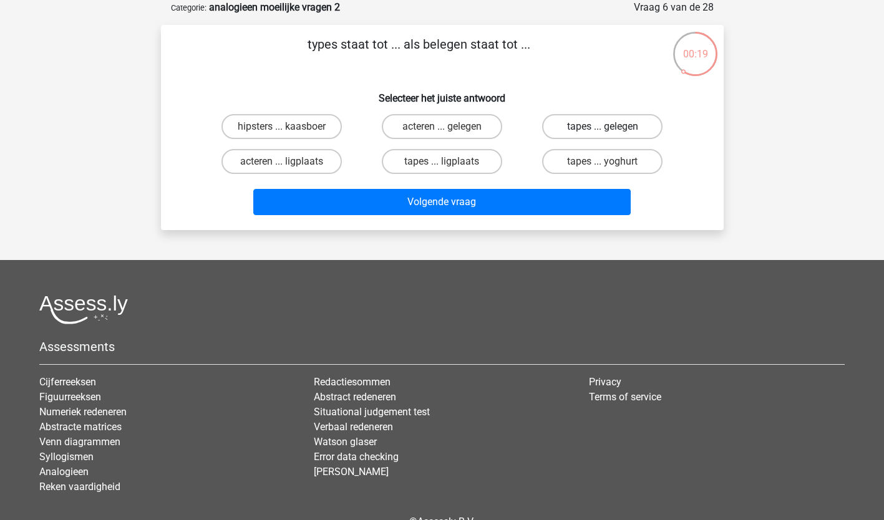
click at [625, 125] on label "tapes ... gelegen" at bounding box center [602, 126] width 120 height 25
click at [611, 127] on input "tapes ... gelegen" at bounding box center [606, 131] width 8 height 8
radio input "true"
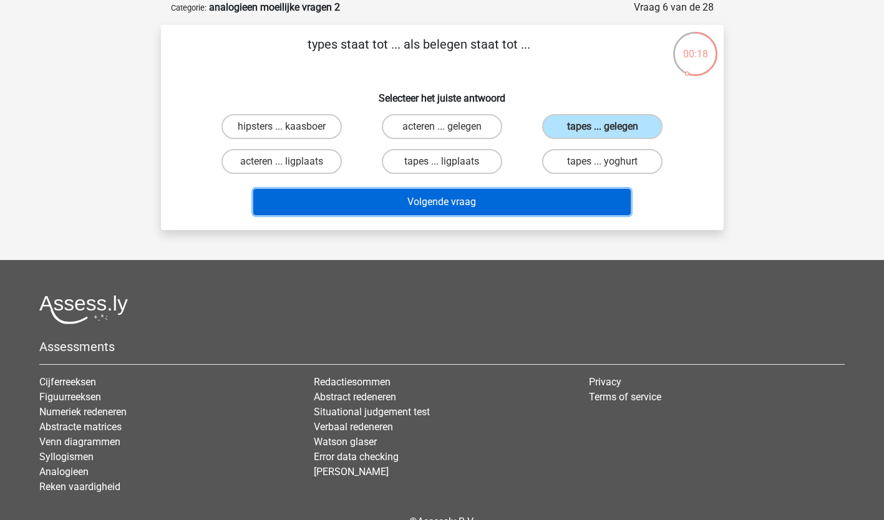
click at [500, 201] on button "Volgende vraag" at bounding box center [441, 202] width 377 height 26
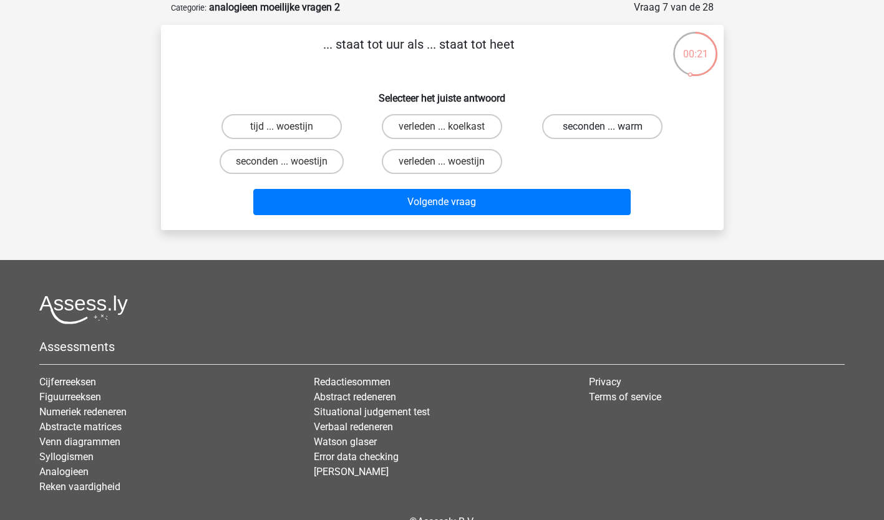
click at [587, 121] on label "seconden ... warm" at bounding box center [602, 126] width 120 height 25
click at [602, 127] on input "seconden ... warm" at bounding box center [606, 131] width 8 height 8
radio input "true"
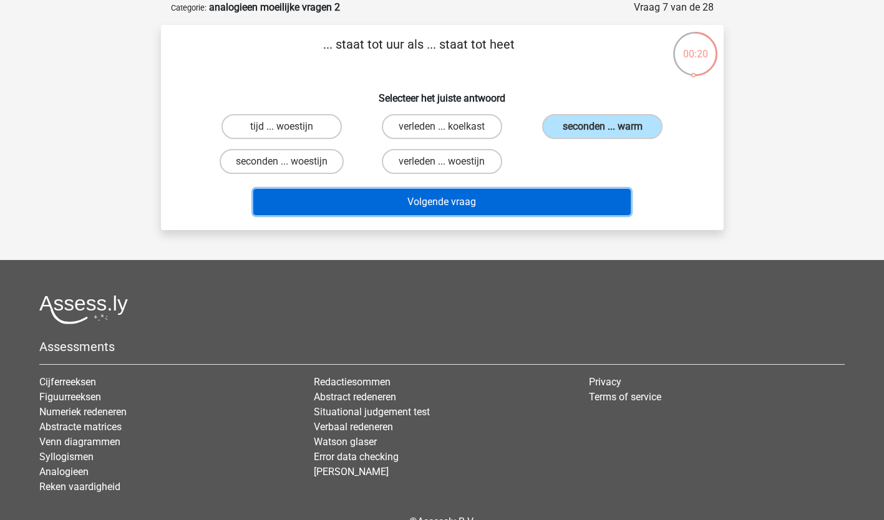
click at [482, 201] on button "Volgende vraag" at bounding box center [441, 202] width 377 height 26
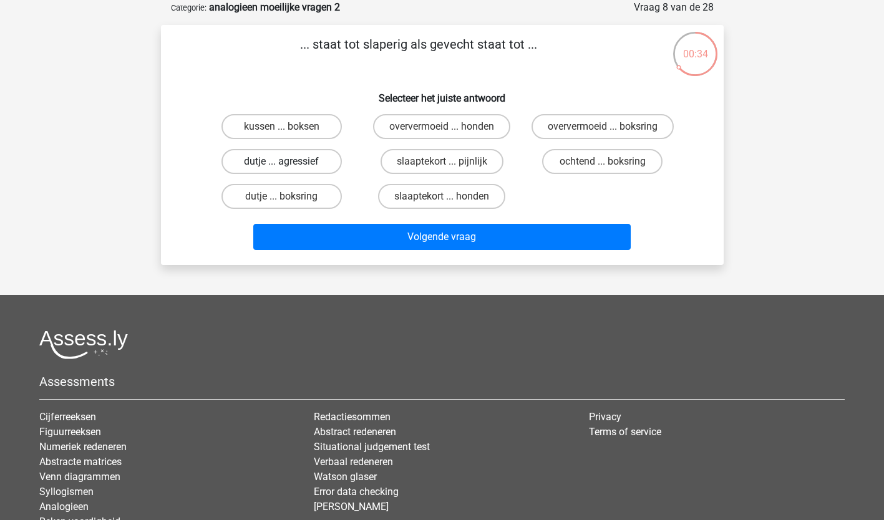
click at [275, 160] on label "dutje ... agressief" at bounding box center [281, 161] width 120 height 25
click at [281, 162] on input "dutje ... agressief" at bounding box center [285, 166] width 8 height 8
radio input "true"
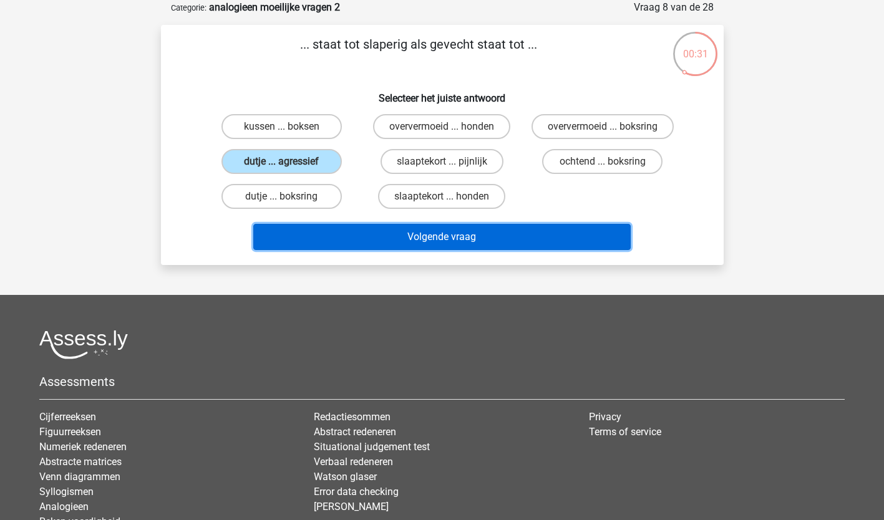
click at [412, 238] on button "Volgende vraag" at bounding box center [441, 237] width 377 height 26
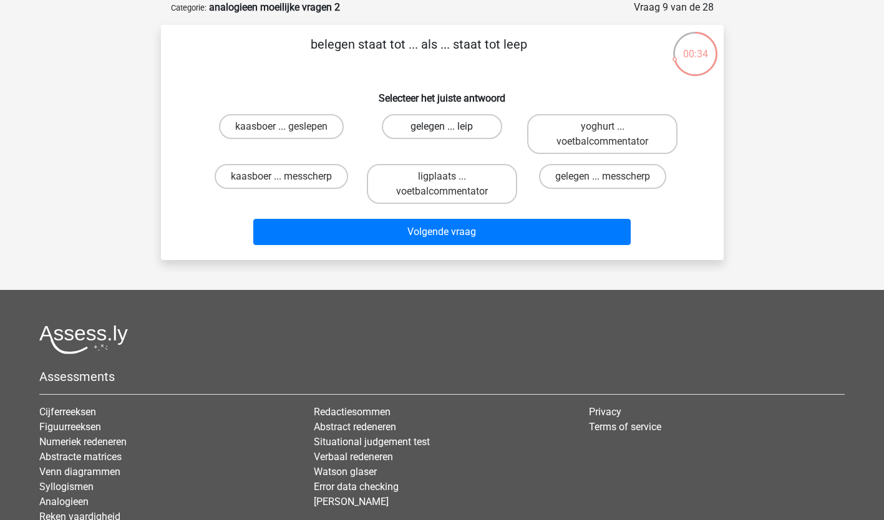
click at [483, 128] on label "gelegen ... leip" at bounding box center [442, 126] width 120 height 25
click at [450, 128] on input "gelegen ... leip" at bounding box center [446, 131] width 8 height 8
radio input "true"
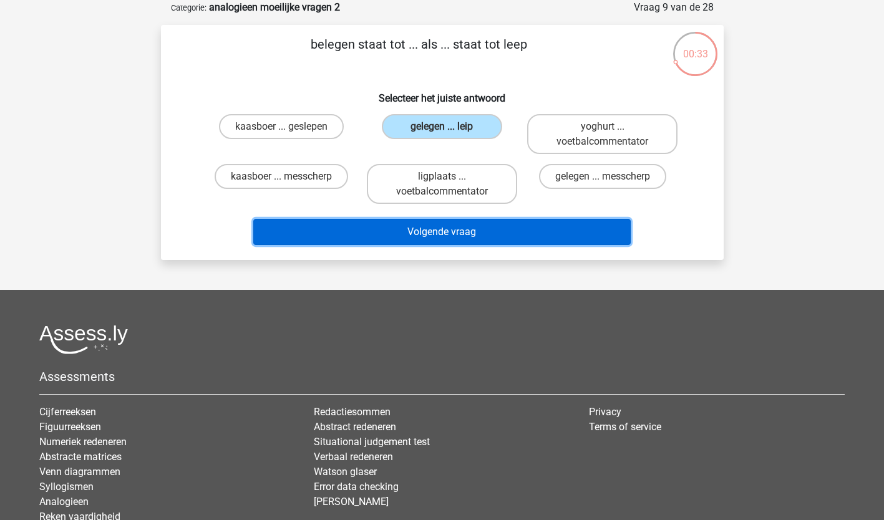
click at [451, 225] on button "Volgende vraag" at bounding box center [441, 232] width 377 height 26
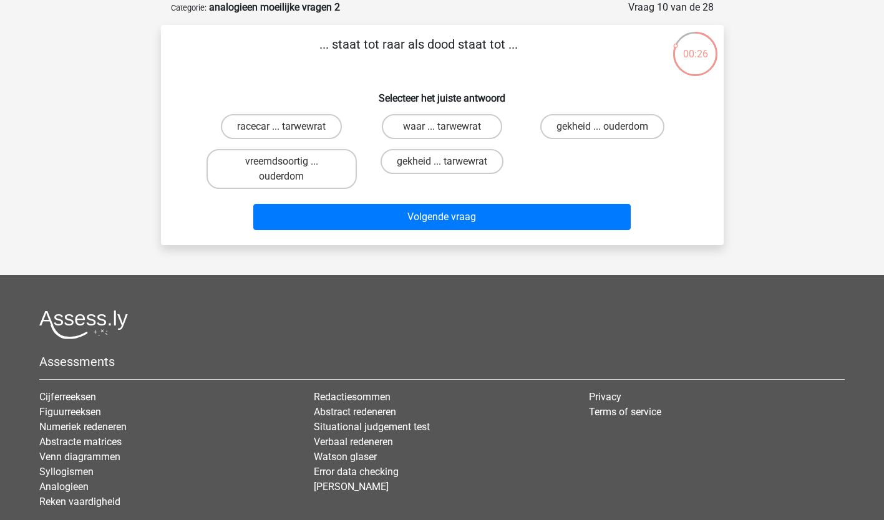
click at [289, 128] on input "racecar ... tarwewrat" at bounding box center [285, 131] width 8 height 8
radio input "true"
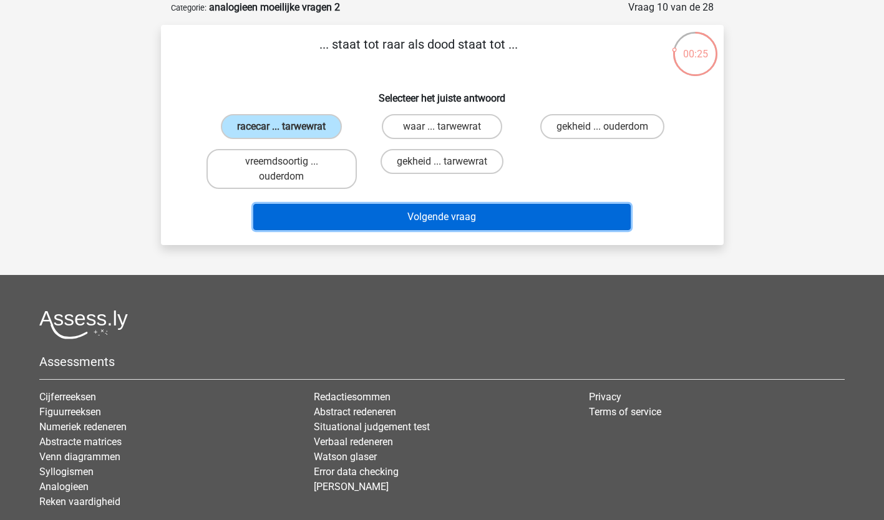
click at [386, 215] on button "Volgende vraag" at bounding box center [441, 217] width 377 height 26
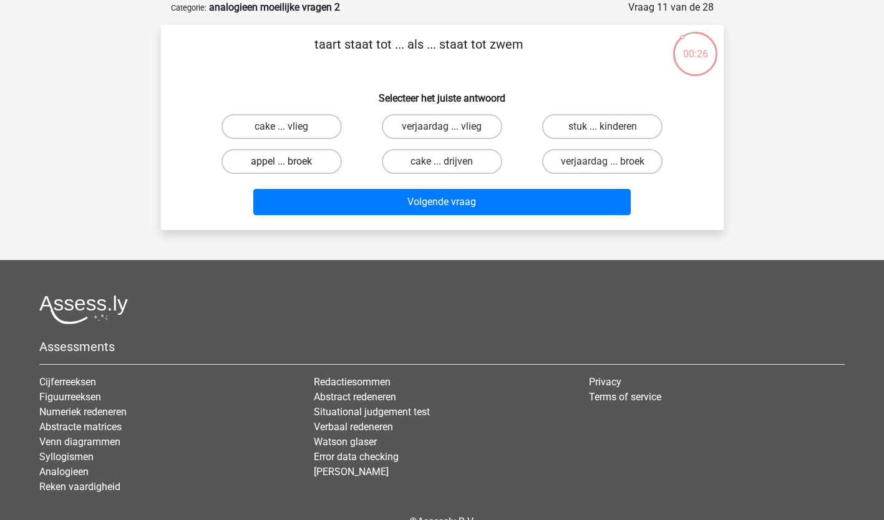
click at [291, 164] on label "appel ... broek" at bounding box center [281, 161] width 120 height 25
click at [289, 164] on input "appel ... broek" at bounding box center [285, 166] width 8 height 8
radio input "true"
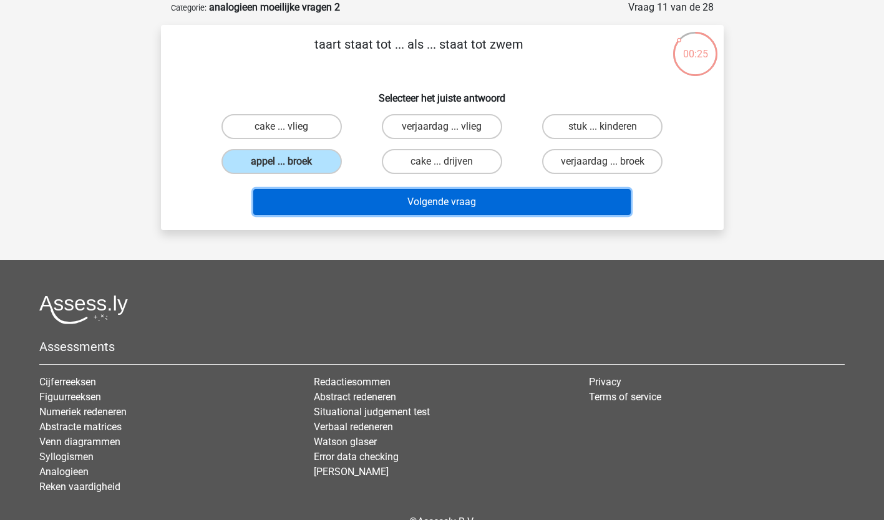
click at [484, 205] on button "Volgende vraag" at bounding box center [441, 202] width 377 height 26
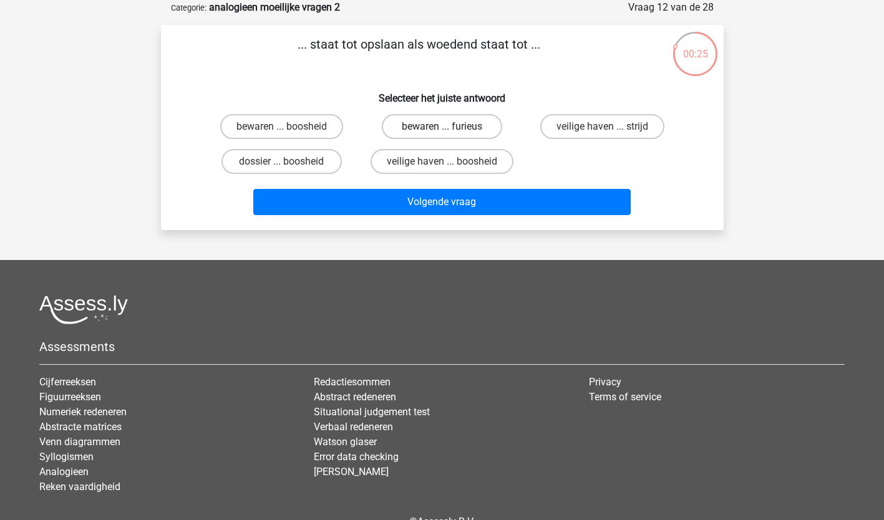
click at [440, 124] on label "bewaren ... furieus" at bounding box center [442, 126] width 120 height 25
click at [442, 127] on input "bewaren ... furieus" at bounding box center [446, 131] width 8 height 8
radio input "true"
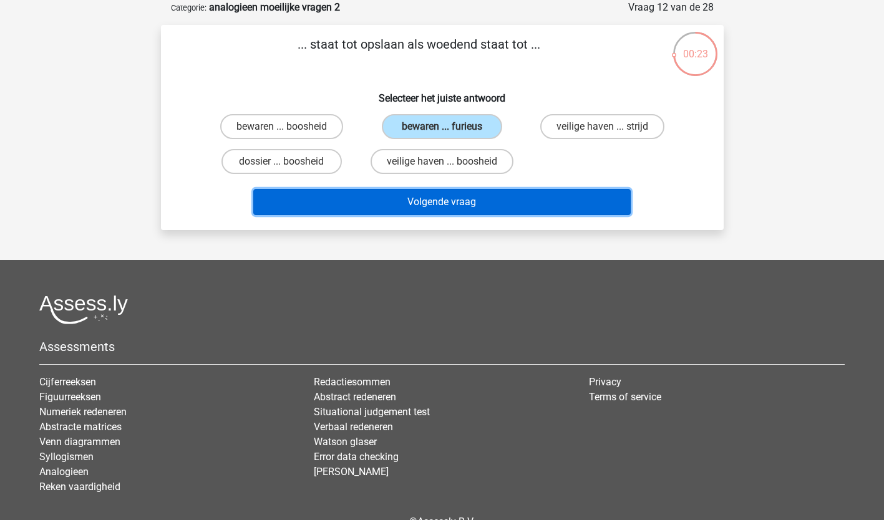
click at [430, 198] on button "Volgende vraag" at bounding box center [441, 202] width 377 height 26
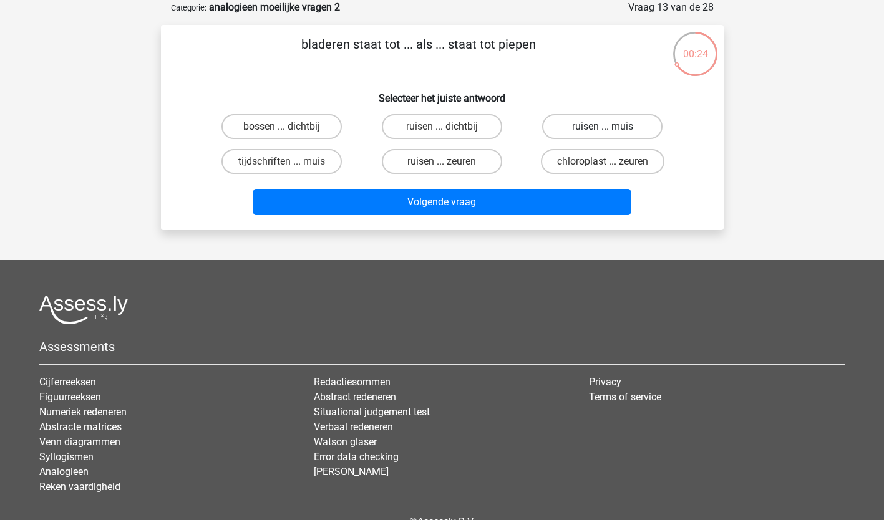
click at [617, 128] on label "ruisen ... muis" at bounding box center [602, 126] width 120 height 25
click at [611, 128] on input "ruisen ... muis" at bounding box center [606, 131] width 8 height 8
radio input "true"
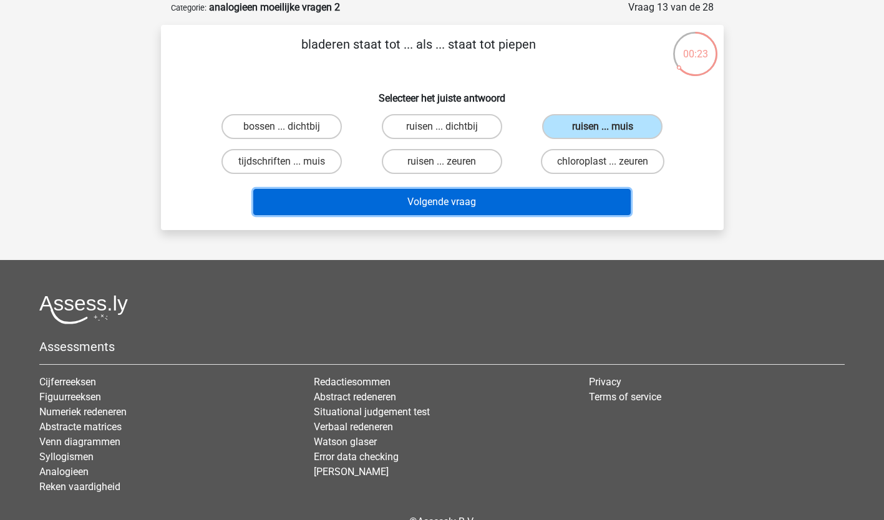
click at [479, 197] on button "Volgende vraag" at bounding box center [441, 202] width 377 height 26
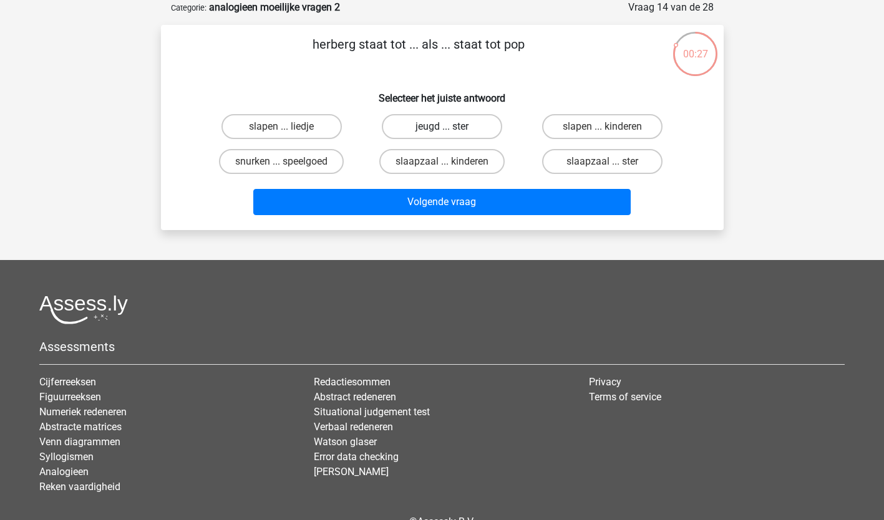
click at [414, 128] on label "jeugd ... ster" at bounding box center [442, 126] width 120 height 25
click at [442, 128] on input "jeugd ... ster" at bounding box center [446, 131] width 8 height 8
radio input "true"
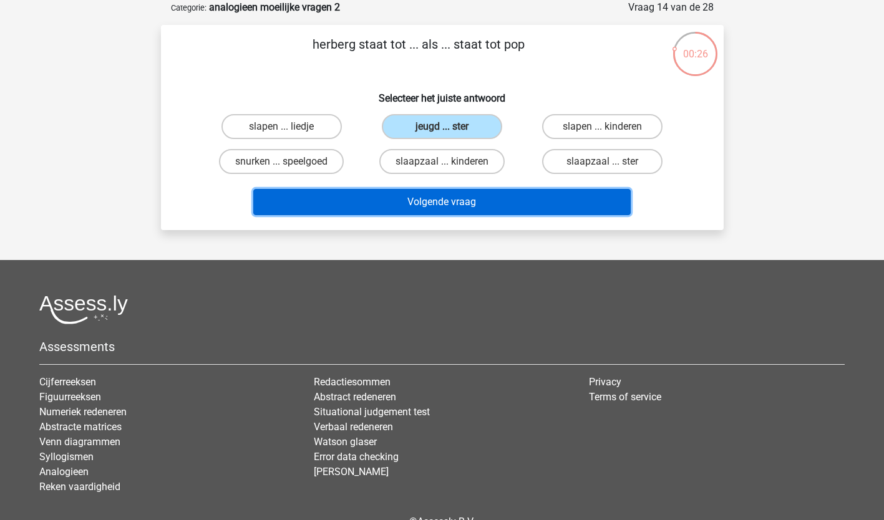
click at [415, 198] on button "Volgende vraag" at bounding box center [441, 202] width 377 height 26
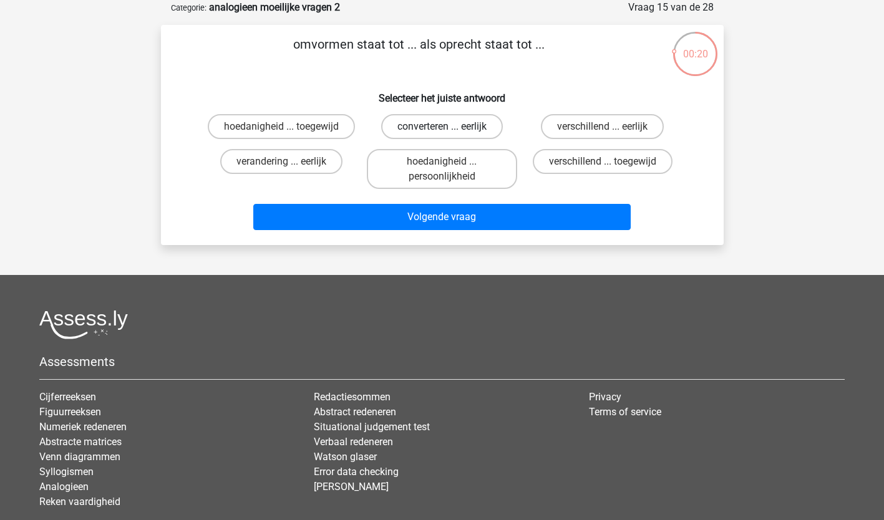
click at [418, 131] on label "converteren ... eerlijk" at bounding box center [442, 126] width 122 height 25
click at [442, 131] on input "converteren ... eerlijk" at bounding box center [446, 131] width 8 height 8
radio input "true"
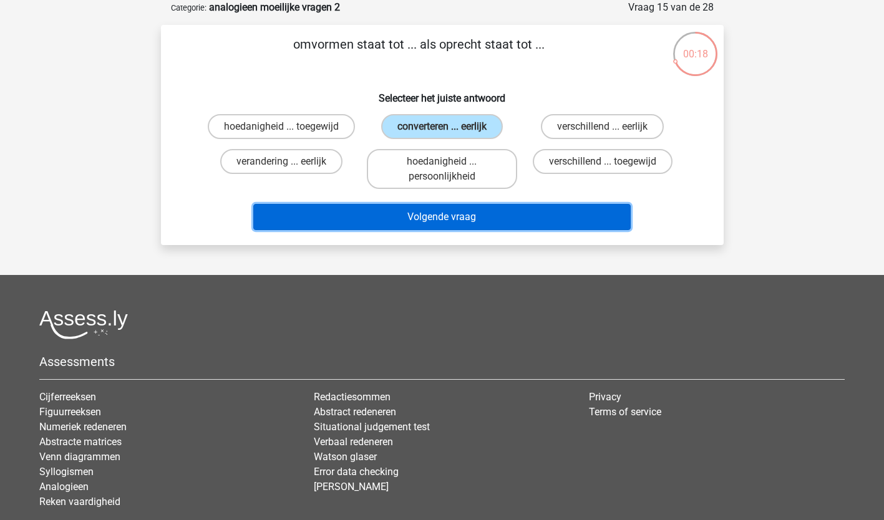
click at [405, 223] on button "Volgende vraag" at bounding box center [441, 217] width 377 height 26
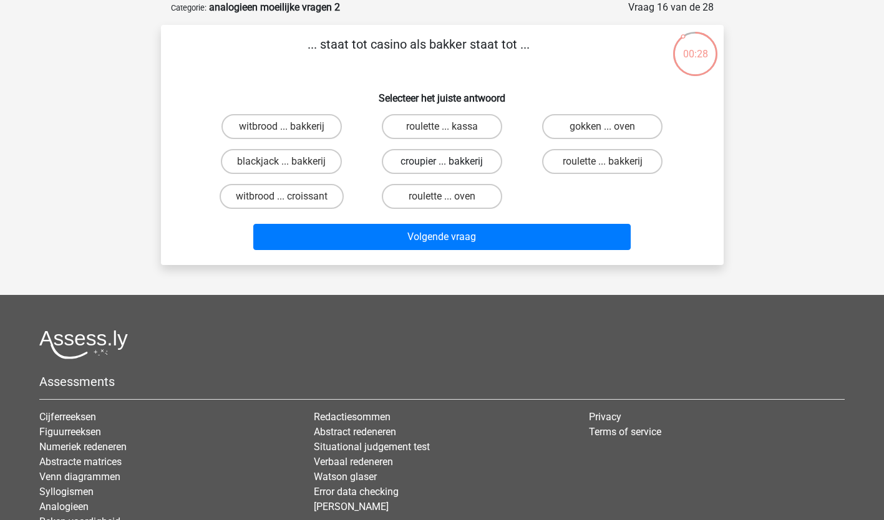
click at [450, 158] on label "croupier ... bakkerij" at bounding box center [442, 161] width 120 height 25
click at [450, 162] on input "croupier ... bakkerij" at bounding box center [446, 166] width 8 height 8
radio input "true"
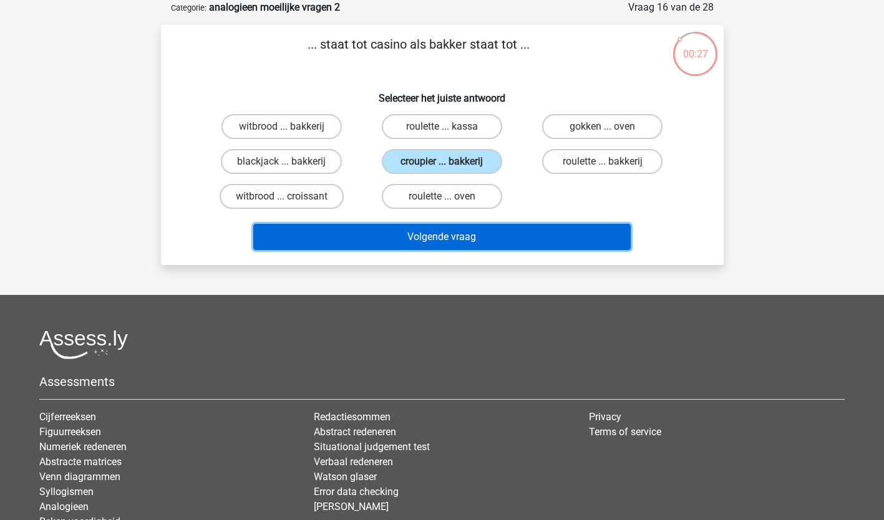
click at [445, 237] on button "Volgende vraag" at bounding box center [441, 237] width 377 height 26
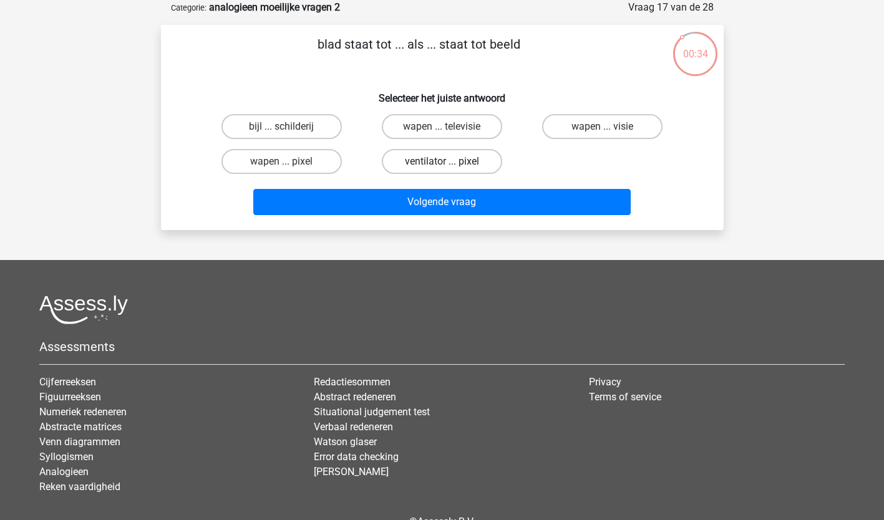
click at [452, 167] on label "ventilator ... pixel" at bounding box center [442, 161] width 120 height 25
click at [450, 167] on input "ventilator ... pixel" at bounding box center [446, 166] width 8 height 8
radio input "true"
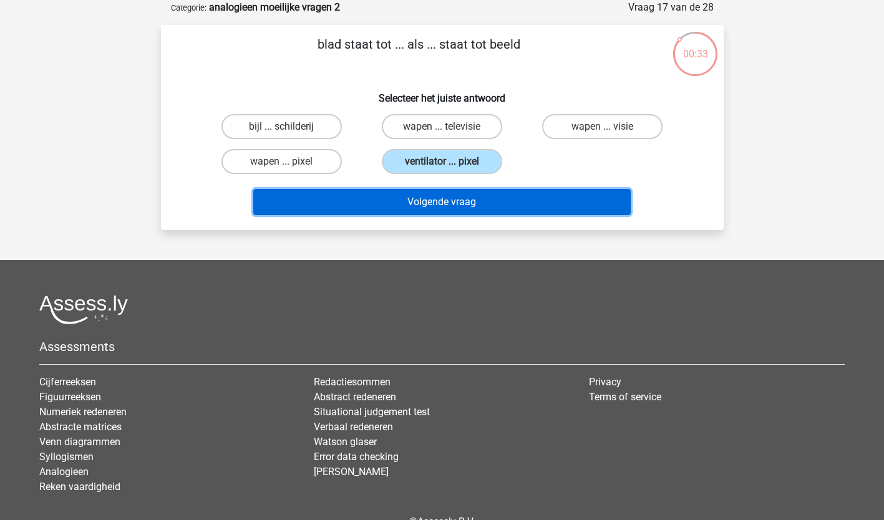
click at [446, 194] on button "Volgende vraag" at bounding box center [441, 202] width 377 height 26
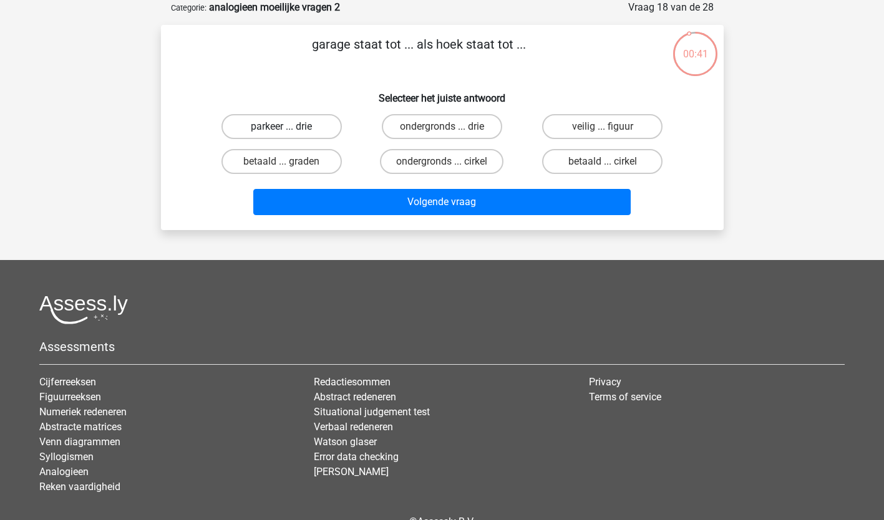
click at [272, 125] on label "parkeer ... drie" at bounding box center [281, 126] width 120 height 25
click at [281, 127] on input "parkeer ... drie" at bounding box center [285, 131] width 8 height 8
radio input "true"
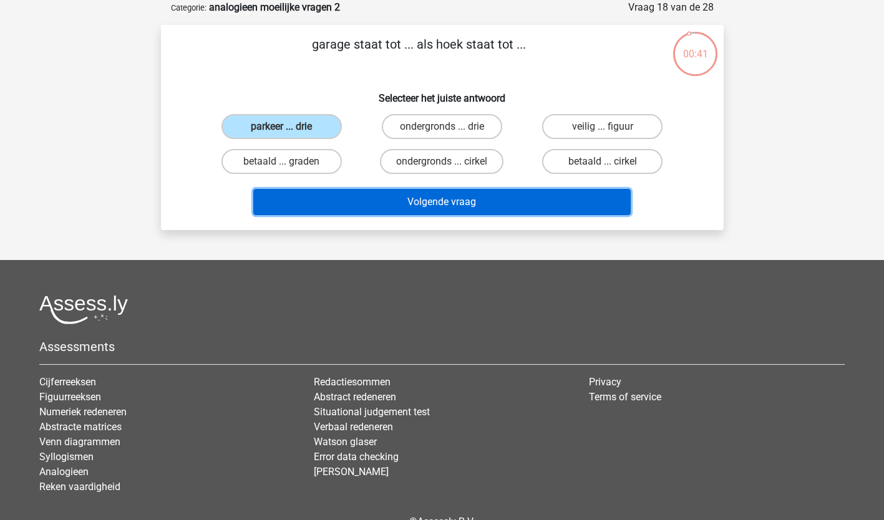
click at [541, 205] on button "Volgende vraag" at bounding box center [441, 202] width 377 height 26
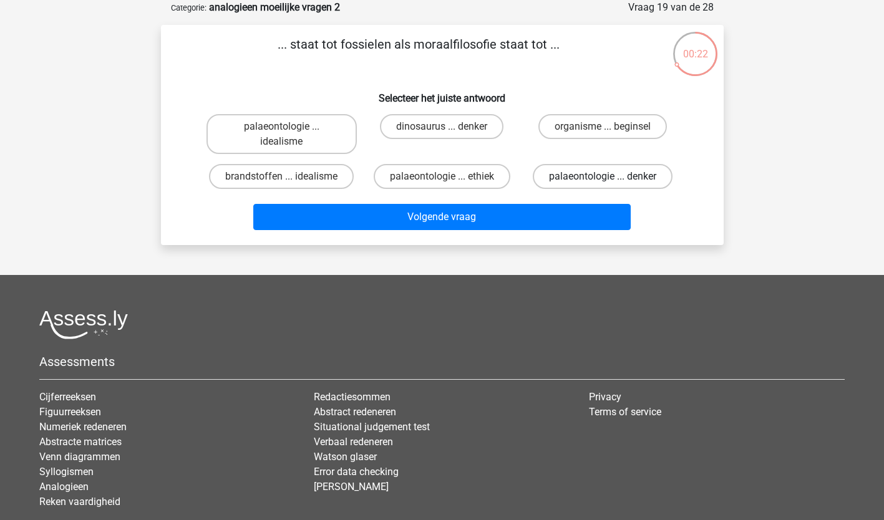
click at [616, 170] on label "palaeontologie ... denker" at bounding box center [603, 176] width 140 height 25
click at [611, 176] on input "palaeontologie ... denker" at bounding box center [606, 180] width 8 height 8
radio input "true"
click at [244, 118] on label "palaeontologie ... idealisme" at bounding box center [281, 134] width 150 height 40
click at [281, 127] on input "palaeontologie ... idealisme" at bounding box center [285, 131] width 8 height 8
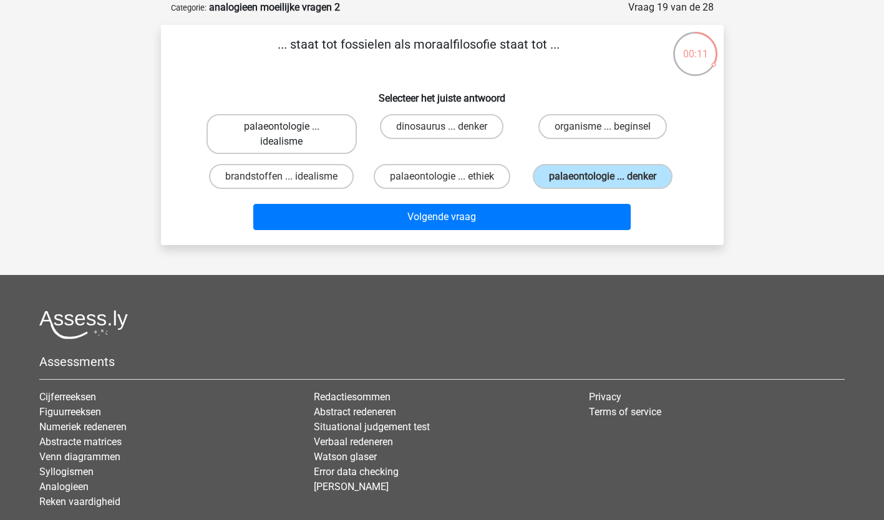
radio input "true"
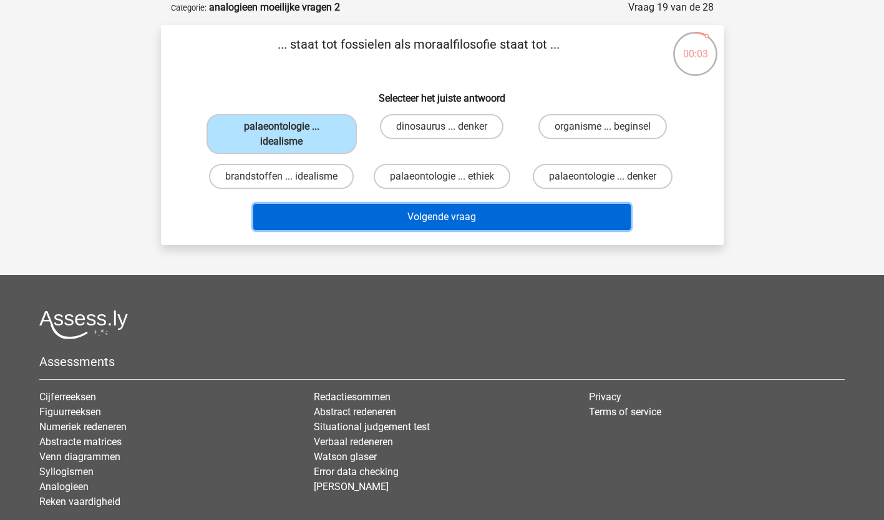
click at [431, 215] on button "Volgende vraag" at bounding box center [441, 217] width 377 height 26
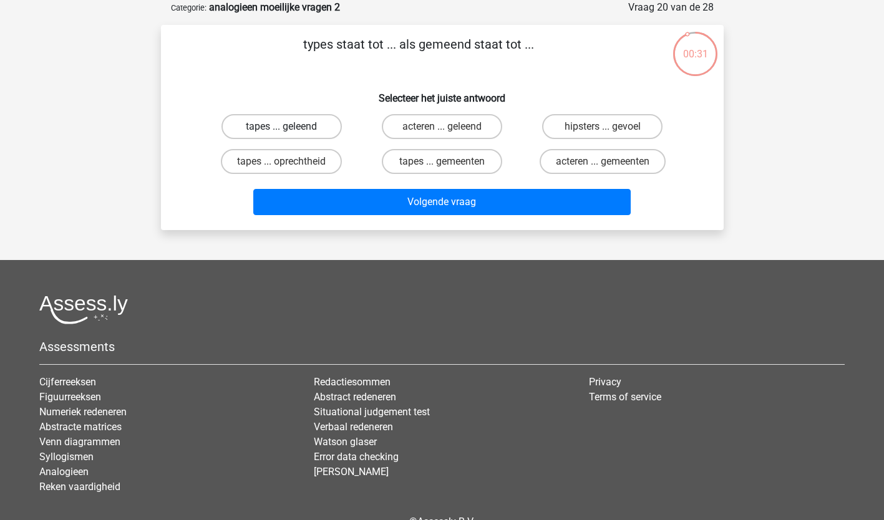
click at [296, 117] on label "tapes ... geleend" at bounding box center [281, 126] width 120 height 25
click at [289, 127] on input "tapes ... geleend" at bounding box center [285, 131] width 8 height 8
radio input "true"
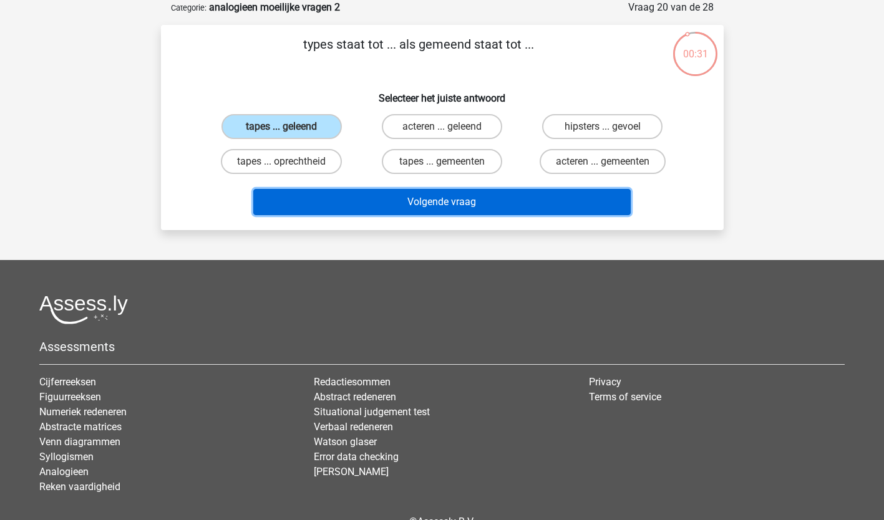
click at [398, 196] on button "Volgende vraag" at bounding box center [441, 202] width 377 height 26
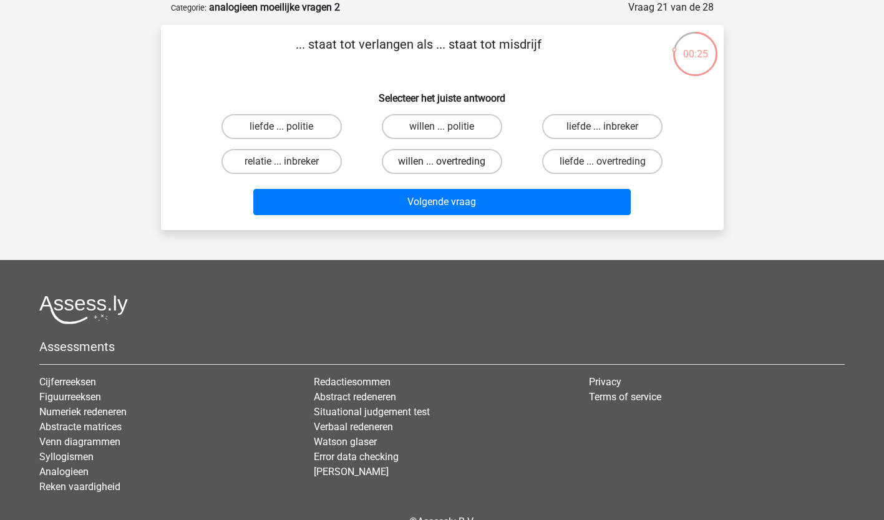
click at [437, 160] on label "willen ... overtreding" at bounding box center [442, 161] width 120 height 25
click at [442, 162] on input "willen ... overtreding" at bounding box center [446, 166] width 8 height 8
radio input "true"
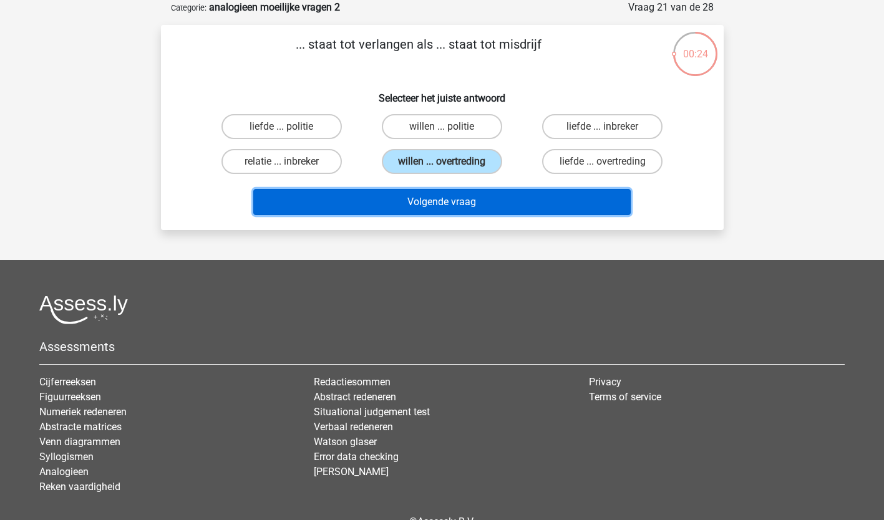
click at [432, 201] on button "Volgende vraag" at bounding box center [441, 202] width 377 height 26
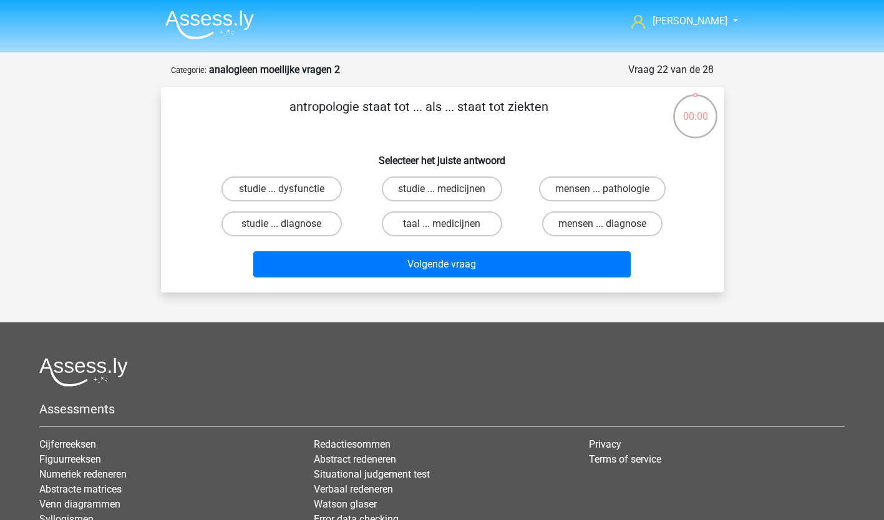
scroll to position [62, 0]
click at [291, 225] on label "sluw ... broer" at bounding box center [281, 223] width 120 height 25
click at [289, 225] on input "sluw ... broer" at bounding box center [285, 228] width 8 height 8
radio input "true"
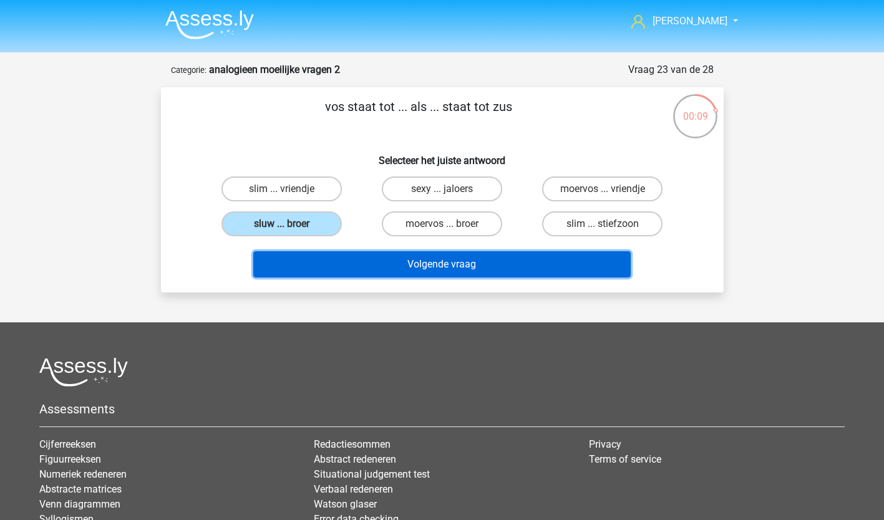
click at [463, 269] on button "Volgende vraag" at bounding box center [441, 264] width 377 height 26
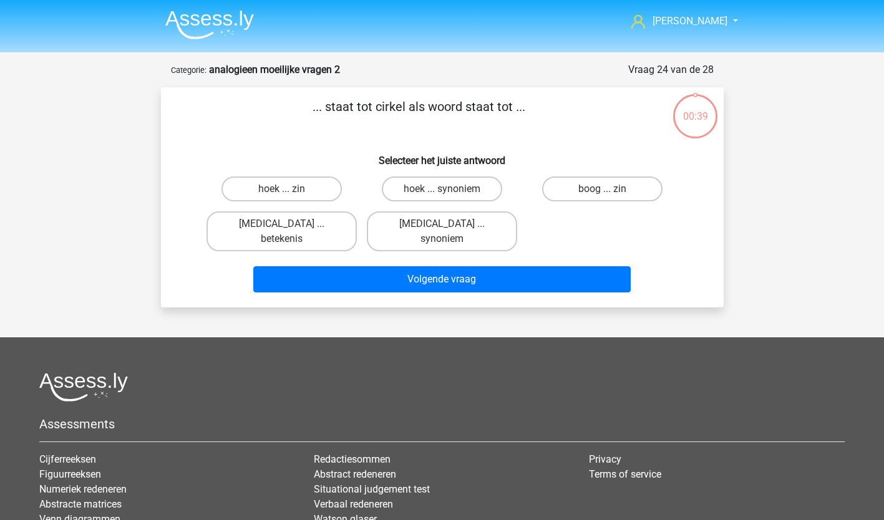
scroll to position [62, 0]
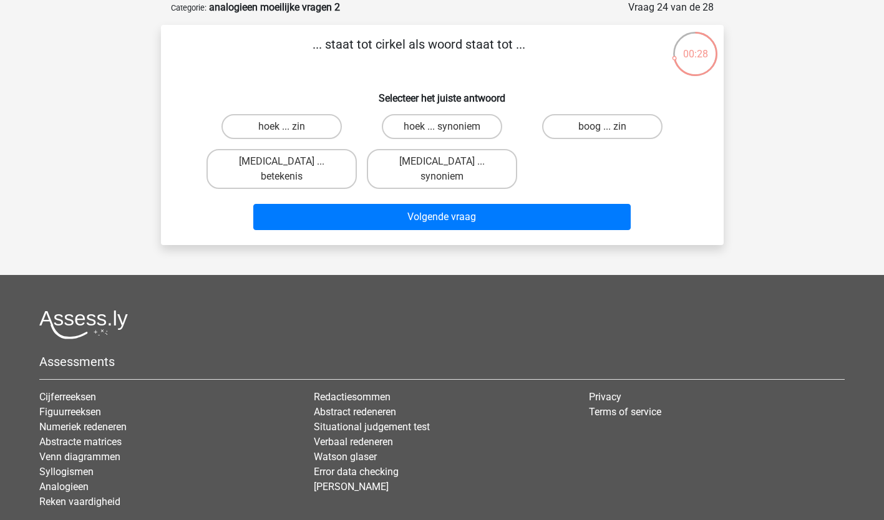
click at [285, 162] on input "bal ... betekenis" at bounding box center [285, 166] width 8 height 8
radio input "true"
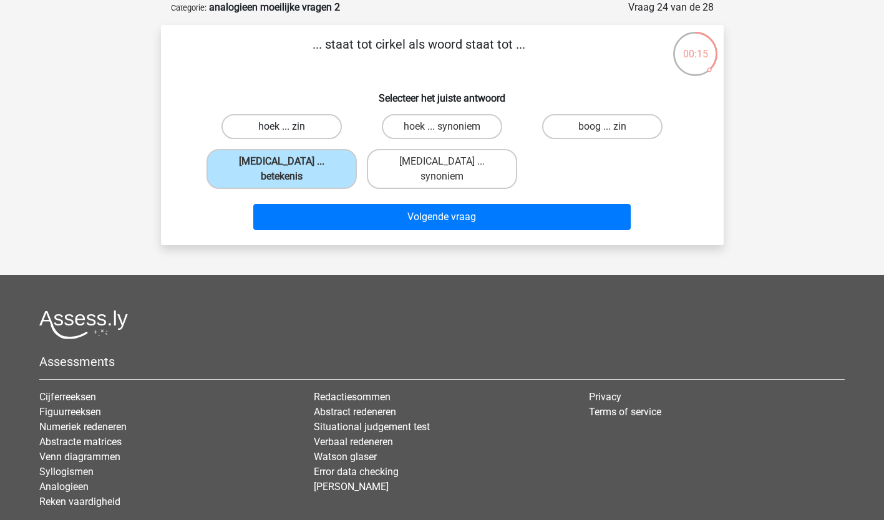
click at [289, 131] on label "hoek ... zin" at bounding box center [281, 126] width 120 height 25
click at [289, 131] on input "hoek ... zin" at bounding box center [285, 131] width 8 height 8
radio input "true"
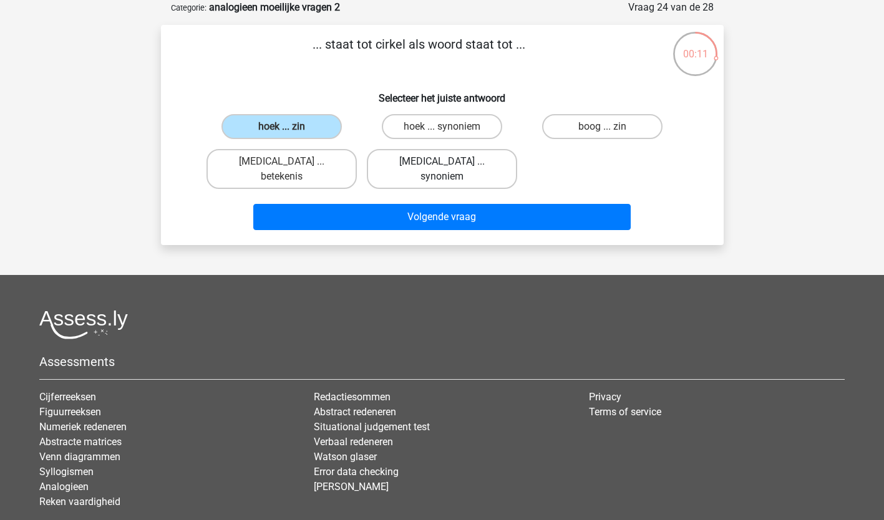
click at [448, 160] on label "bal ... synoniem" at bounding box center [442, 169] width 150 height 40
click at [448, 162] on input "bal ... synoniem" at bounding box center [446, 166] width 8 height 8
radio input "true"
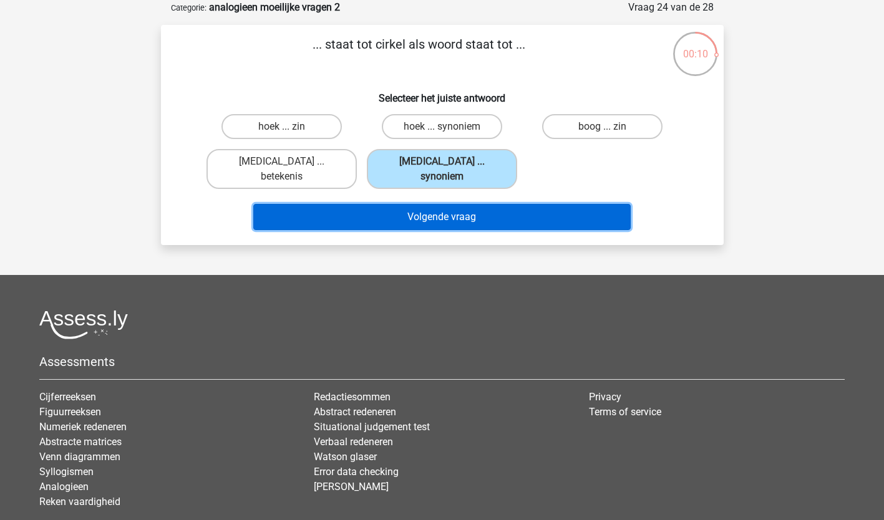
click at [420, 207] on button "Volgende vraag" at bounding box center [441, 217] width 377 height 26
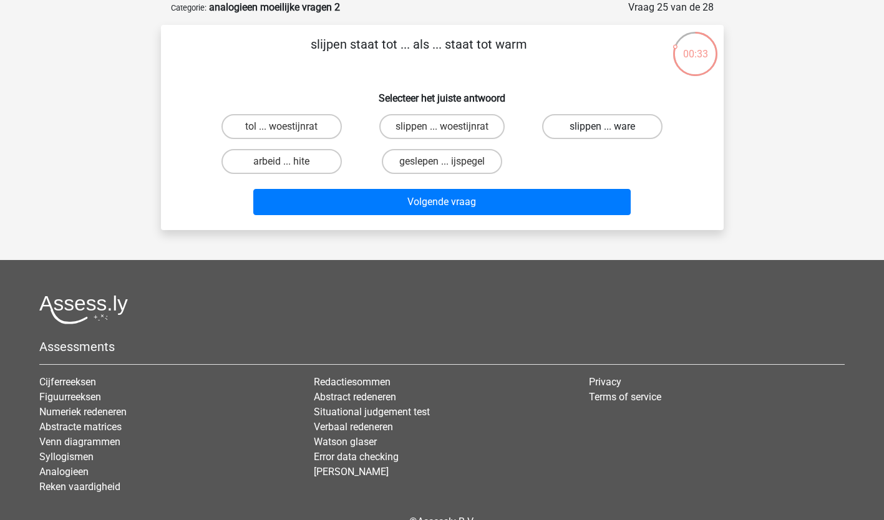
click at [586, 127] on label "slippen ... ware" at bounding box center [602, 126] width 120 height 25
click at [602, 127] on input "slippen ... ware" at bounding box center [606, 131] width 8 height 8
radio input "true"
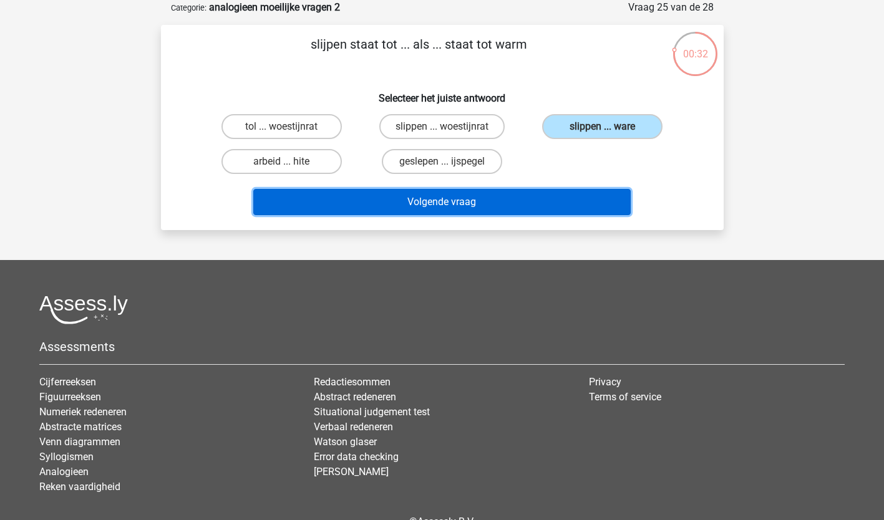
click at [497, 201] on button "Volgende vraag" at bounding box center [441, 202] width 377 height 26
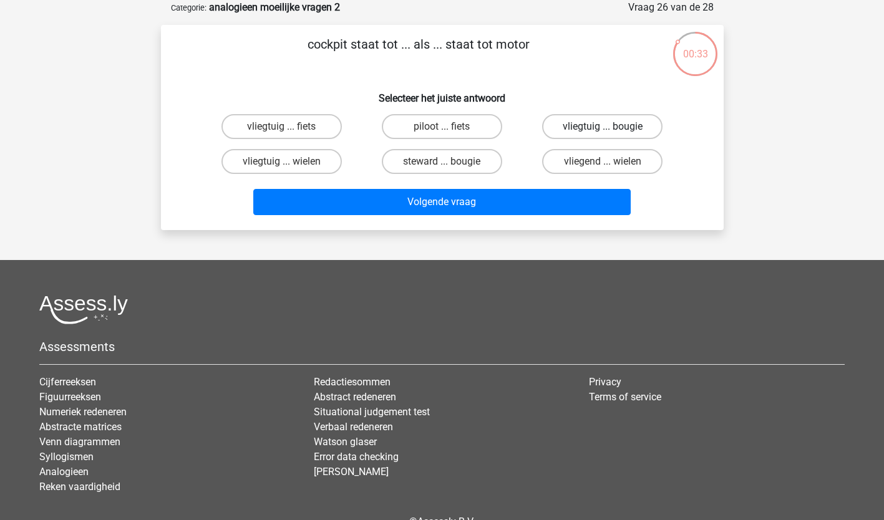
click at [589, 122] on label "vliegtuig ... bougie" at bounding box center [602, 126] width 120 height 25
click at [602, 127] on input "vliegtuig ... bougie" at bounding box center [606, 131] width 8 height 8
radio input "true"
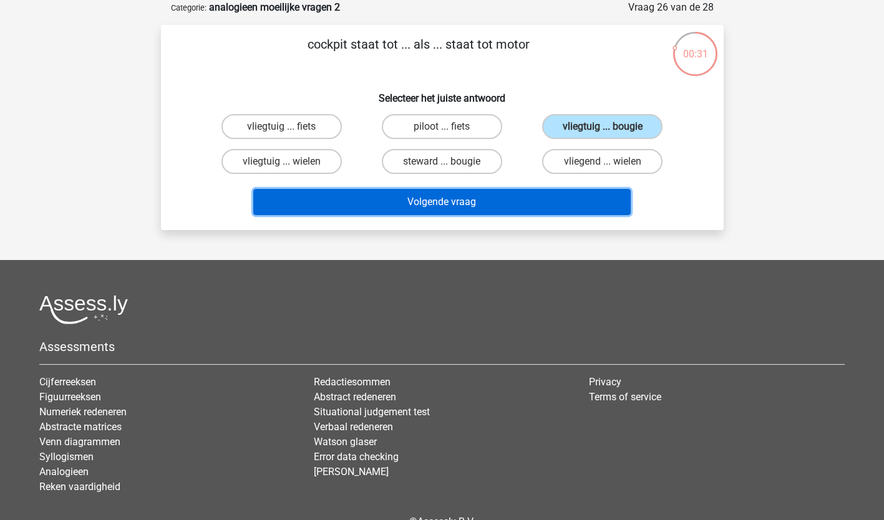
click at [460, 198] on button "Volgende vraag" at bounding box center [441, 202] width 377 height 26
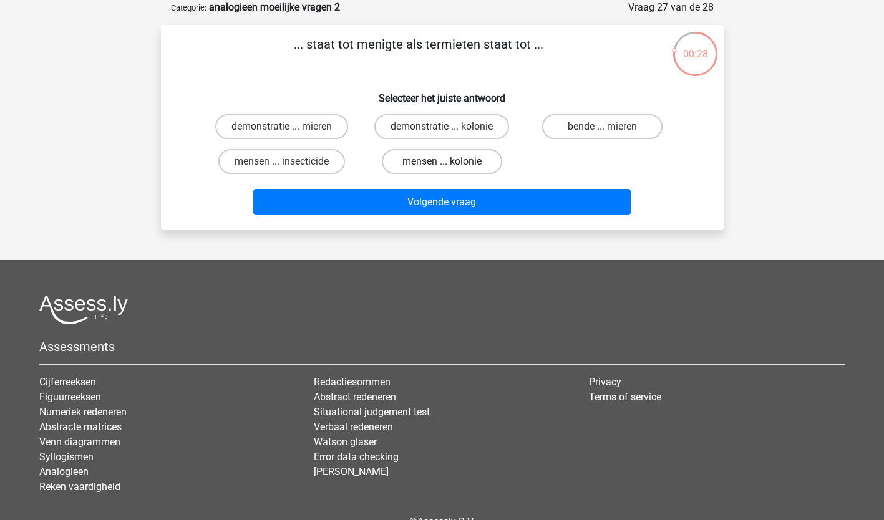
click at [436, 157] on label "mensen ... kolonie" at bounding box center [442, 161] width 120 height 25
click at [442, 162] on input "mensen ... kolonie" at bounding box center [446, 166] width 8 height 8
radio input "true"
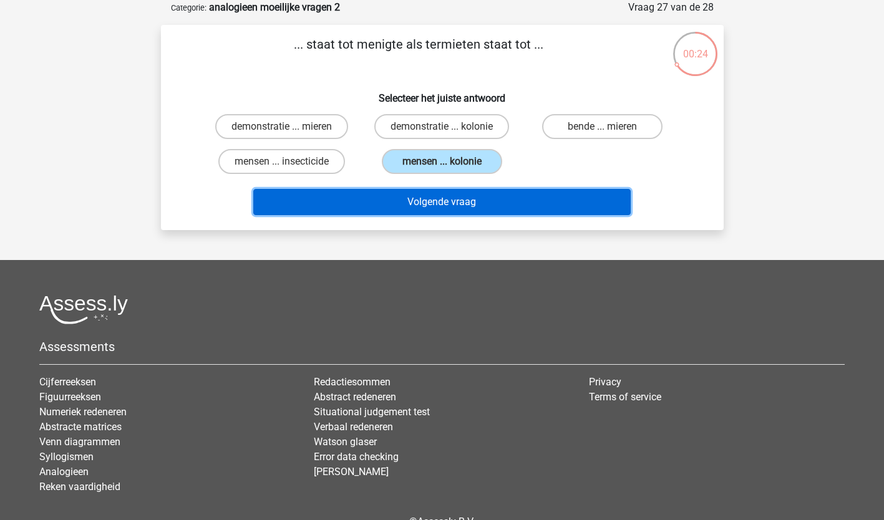
click at [427, 201] on button "Volgende vraag" at bounding box center [441, 202] width 377 height 26
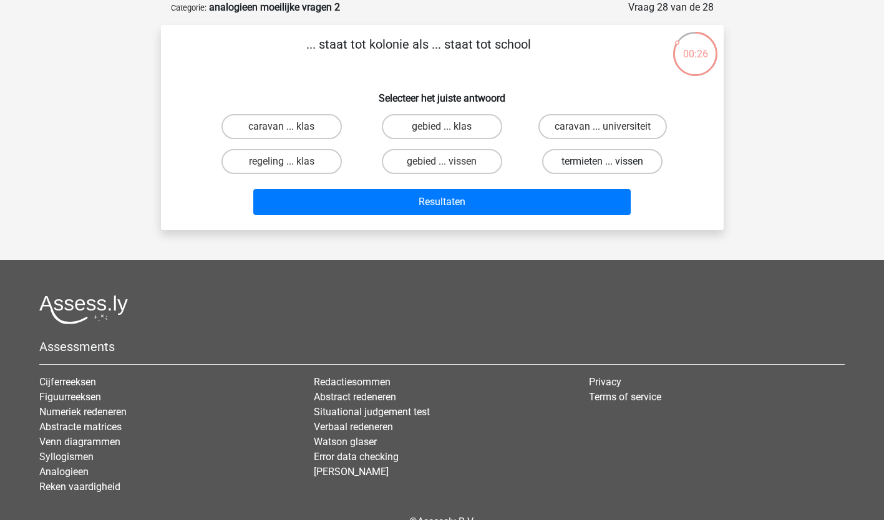
click at [617, 165] on label "termieten ... vissen" at bounding box center [602, 161] width 120 height 25
click at [611, 165] on input "termieten ... vissen" at bounding box center [606, 166] width 8 height 8
radio input "true"
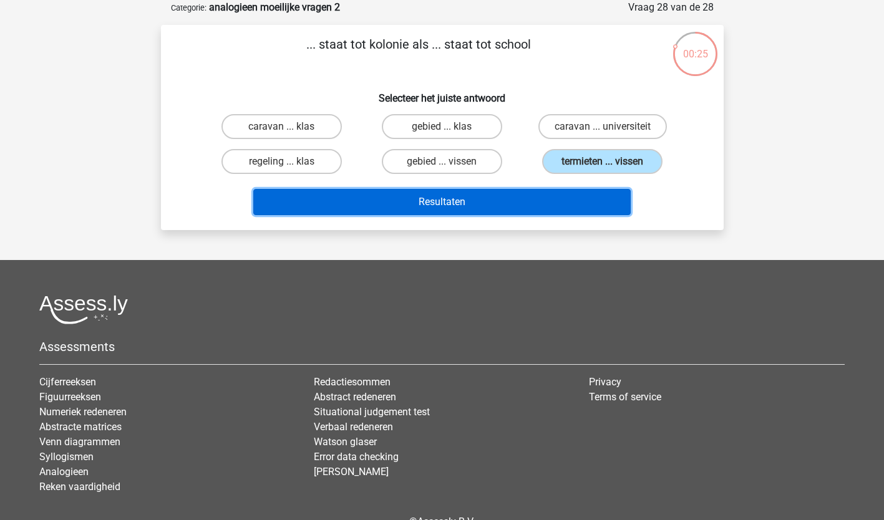
click at [511, 193] on button "Resultaten" at bounding box center [441, 202] width 377 height 26
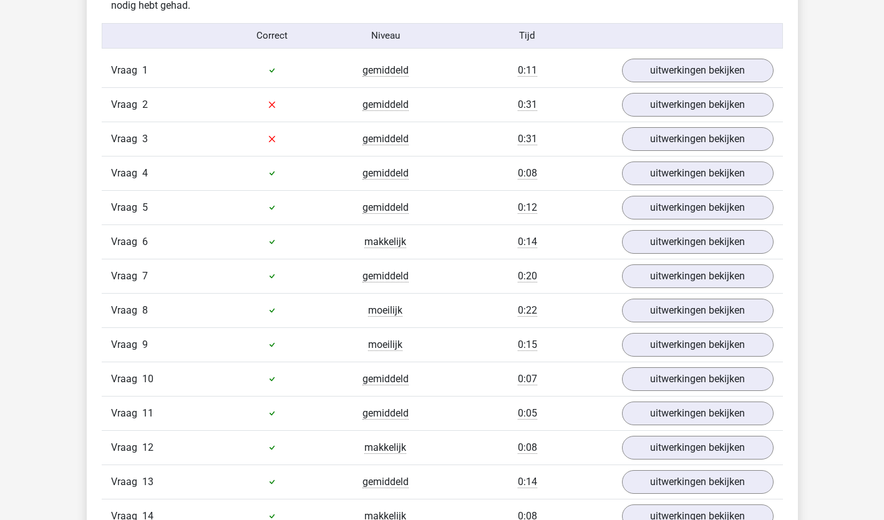
scroll to position [801, 0]
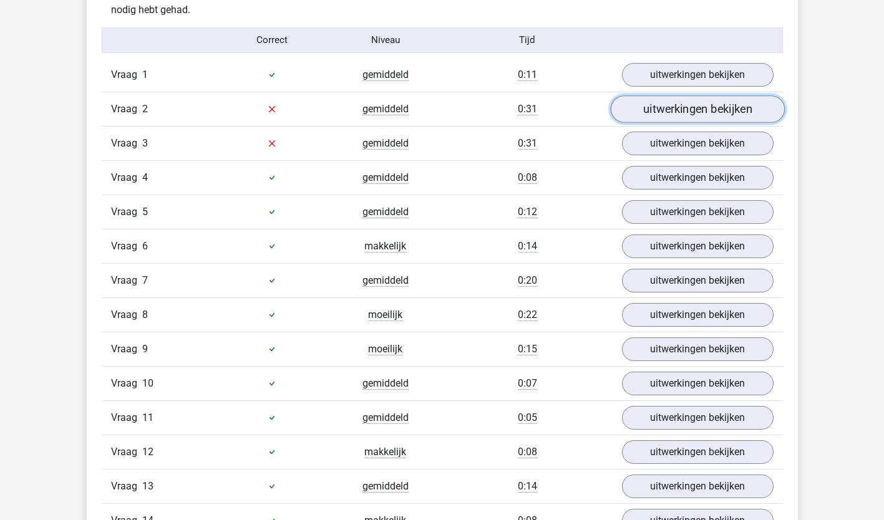
click at [741, 105] on link "uitwerkingen bekijken" at bounding box center [697, 108] width 174 height 27
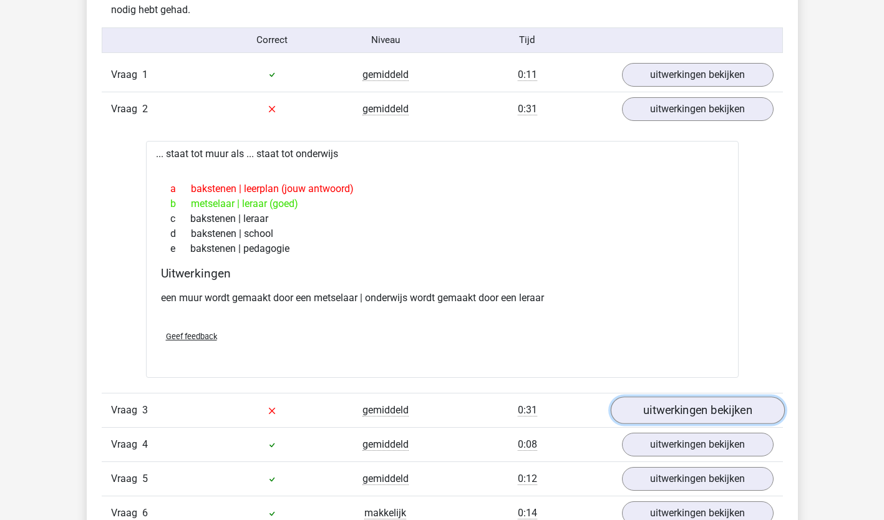
click at [755, 415] on link "uitwerkingen bekijken" at bounding box center [697, 410] width 174 height 27
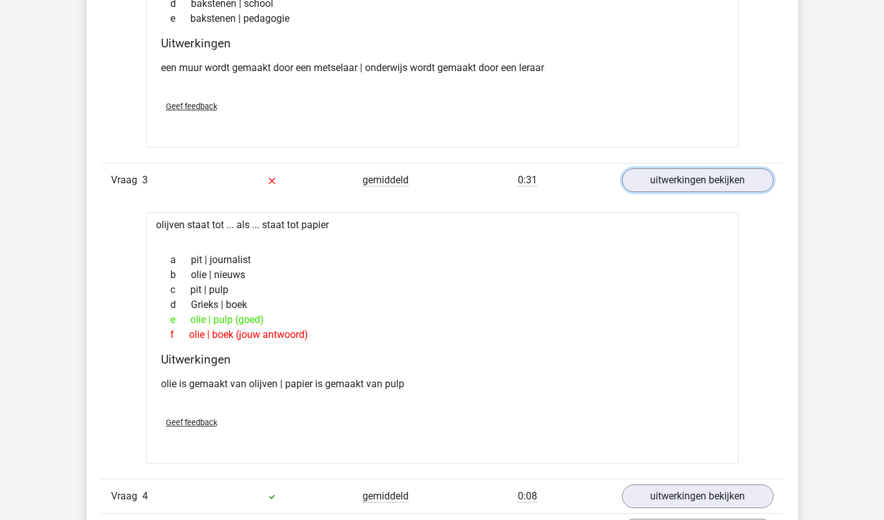
scroll to position [1035, 0]
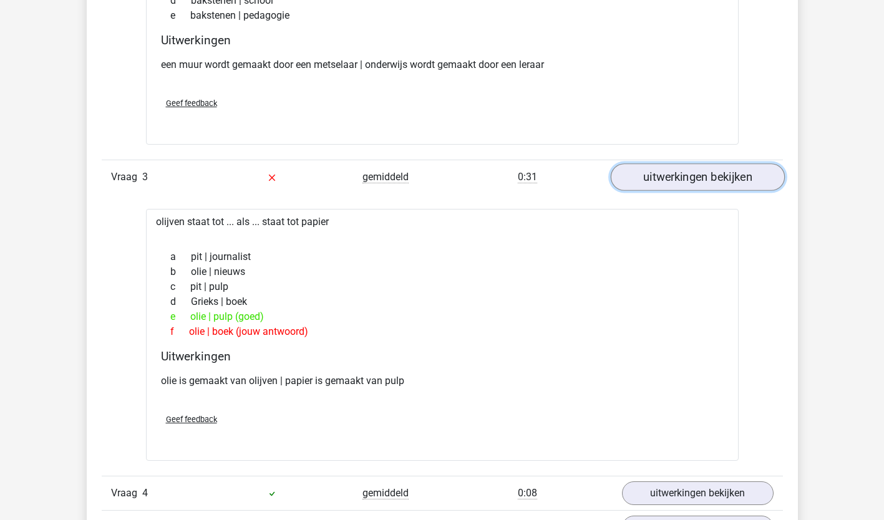
click at [725, 176] on link "uitwerkingen bekijken" at bounding box center [697, 176] width 174 height 27
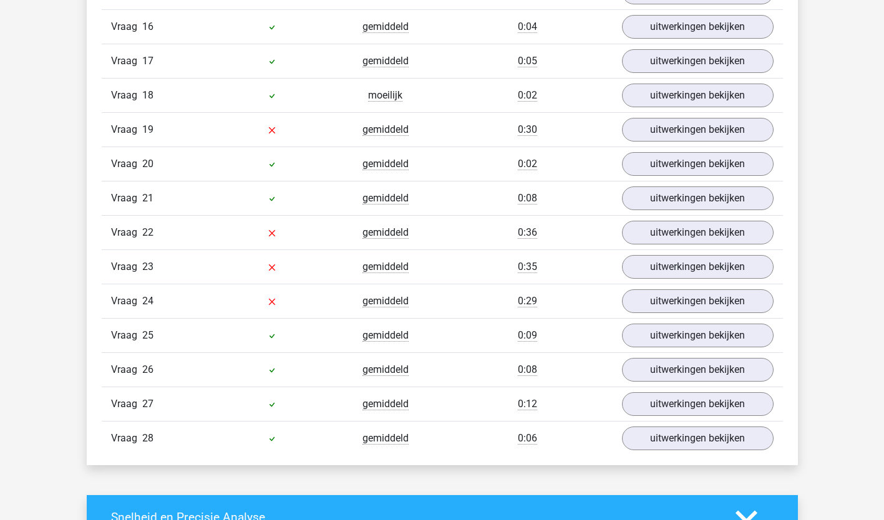
scroll to position [1667, 0]
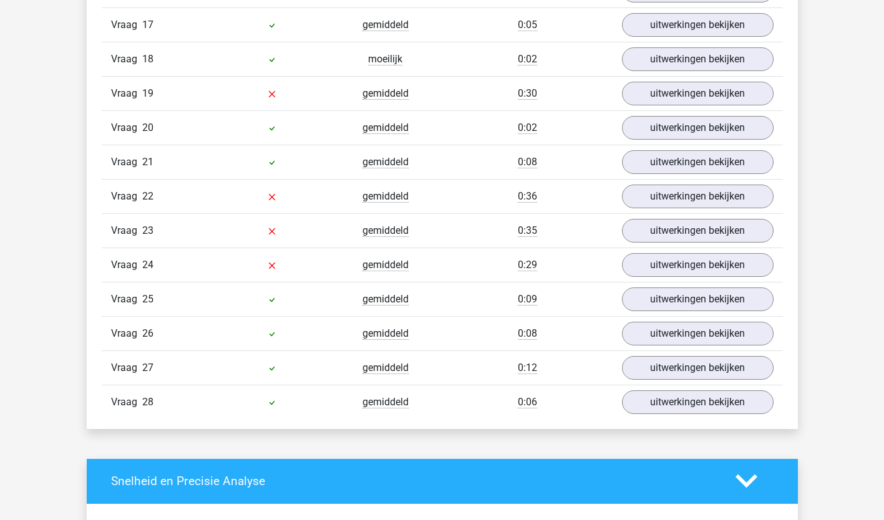
click at [745, 95] on link "uitwerkingen bekijken" at bounding box center [697, 93] width 174 height 27
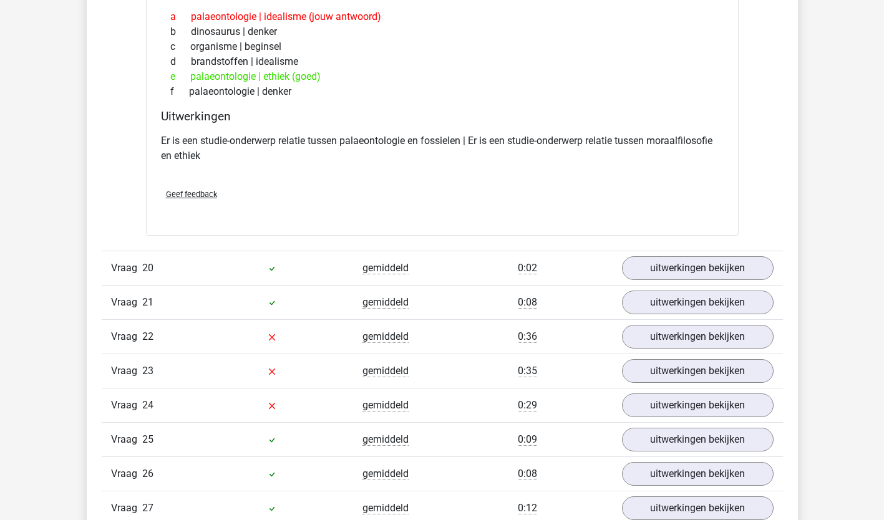
scroll to position [1825, 0]
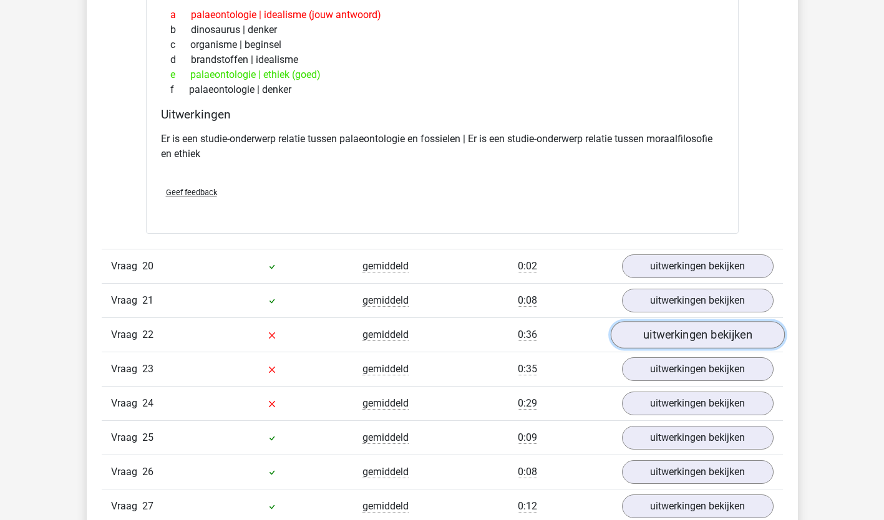
click at [693, 342] on link "uitwerkingen bekijken" at bounding box center [697, 334] width 174 height 27
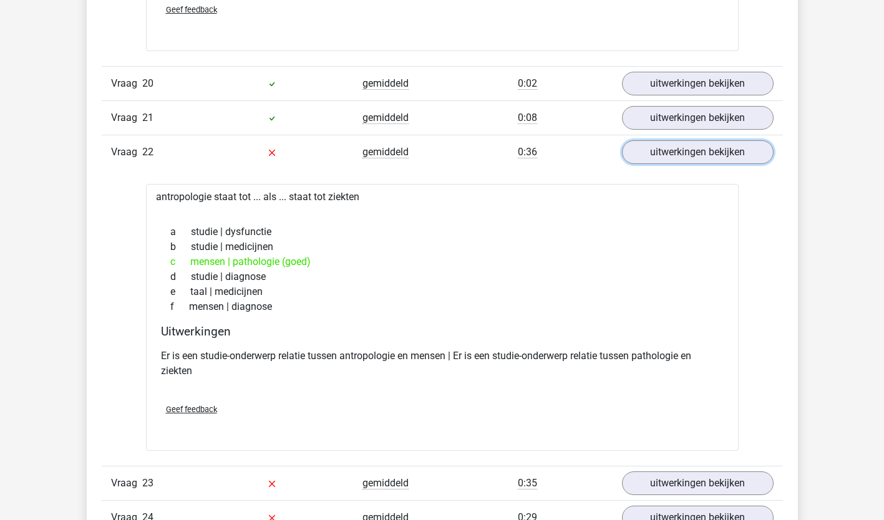
scroll to position [2009, 0]
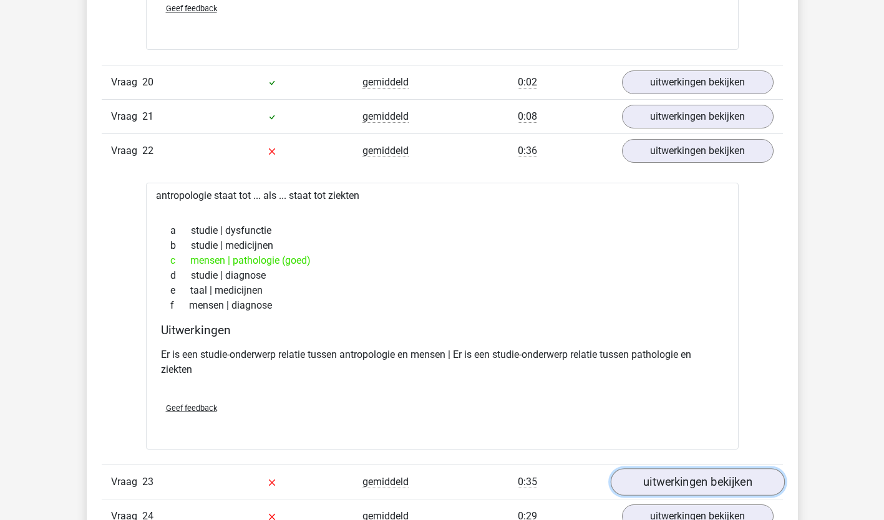
click at [737, 476] on link "uitwerkingen bekijken" at bounding box center [697, 481] width 174 height 27
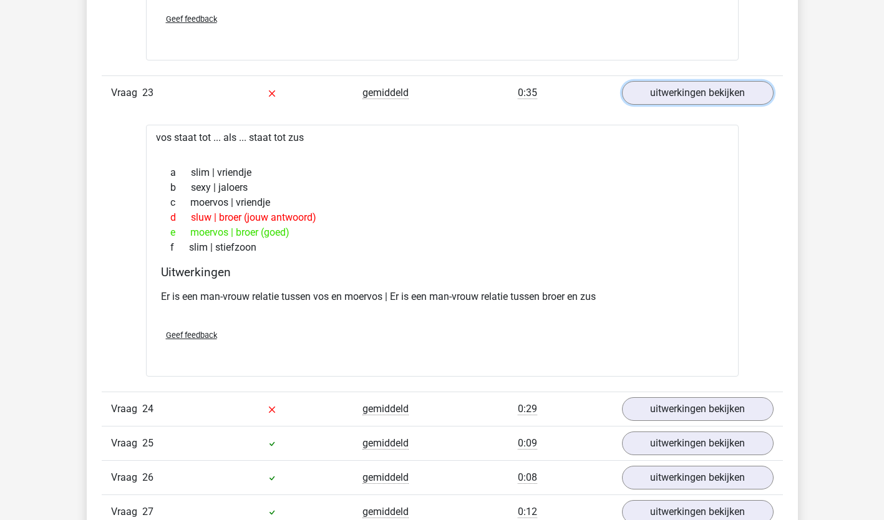
scroll to position [2420, 0]
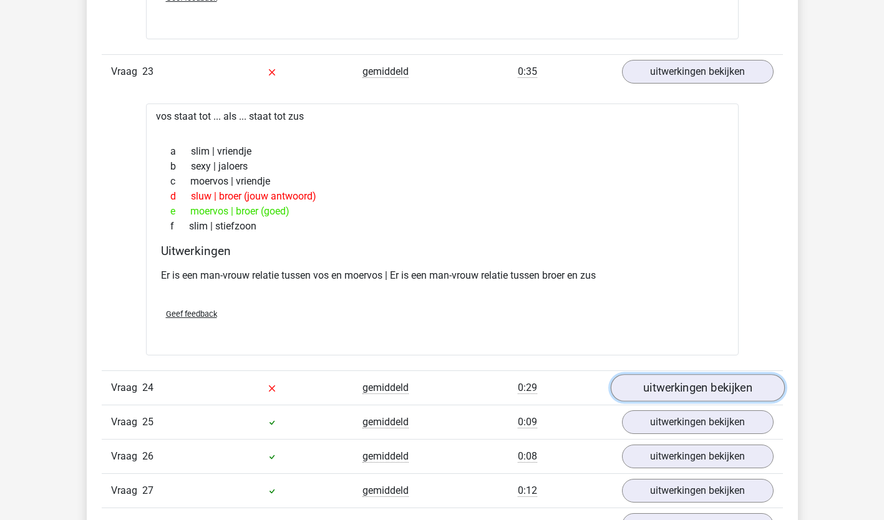
click at [671, 383] on link "uitwerkingen bekijken" at bounding box center [697, 388] width 174 height 27
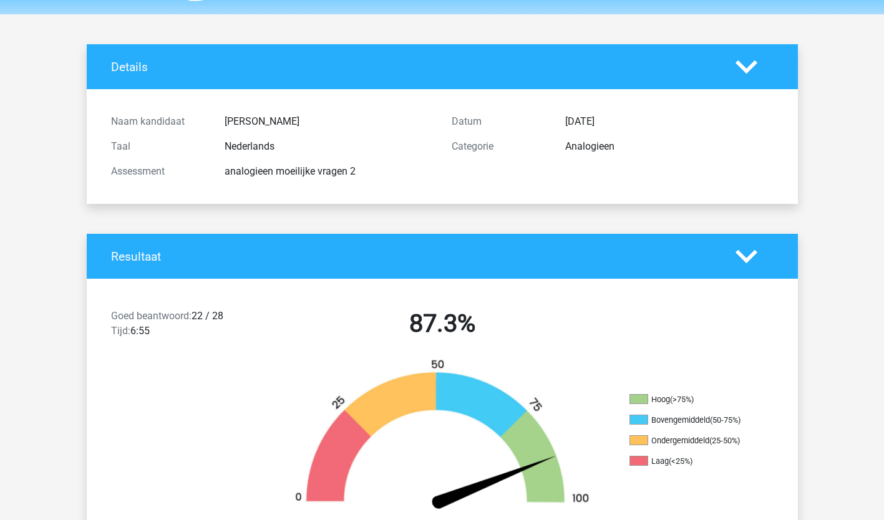
scroll to position [0, 0]
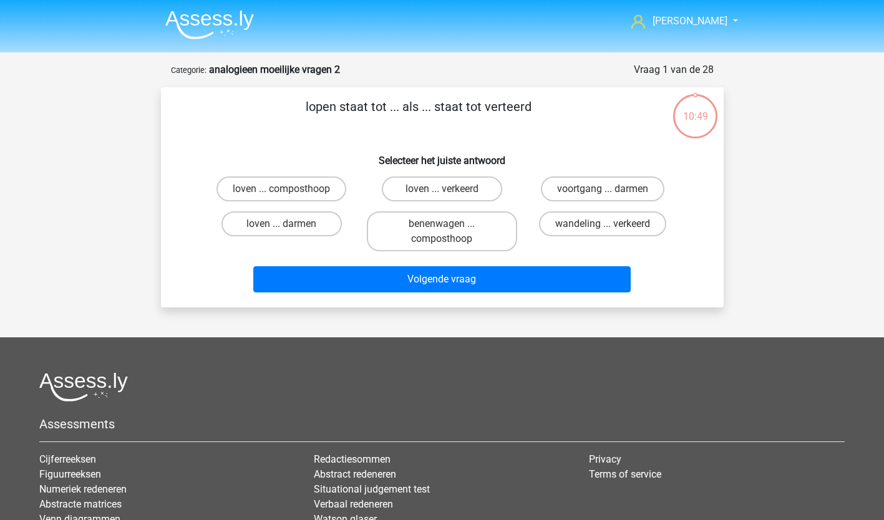
click at [267, 72] on strong "analogieen moeilijke vragen 2" at bounding box center [274, 70] width 131 height 12
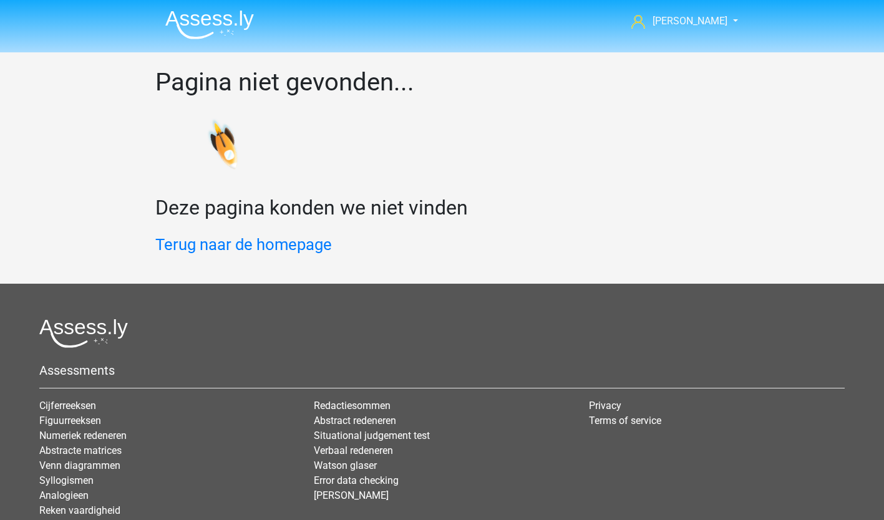
click at [251, 229] on div "Pagina niet gevonden... Deze pagina konden we niet vinden Terug naar de homepage" at bounding box center [442, 167] width 592 height 231
click at [258, 243] on link "Terug naar de homepage" at bounding box center [243, 244] width 176 height 19
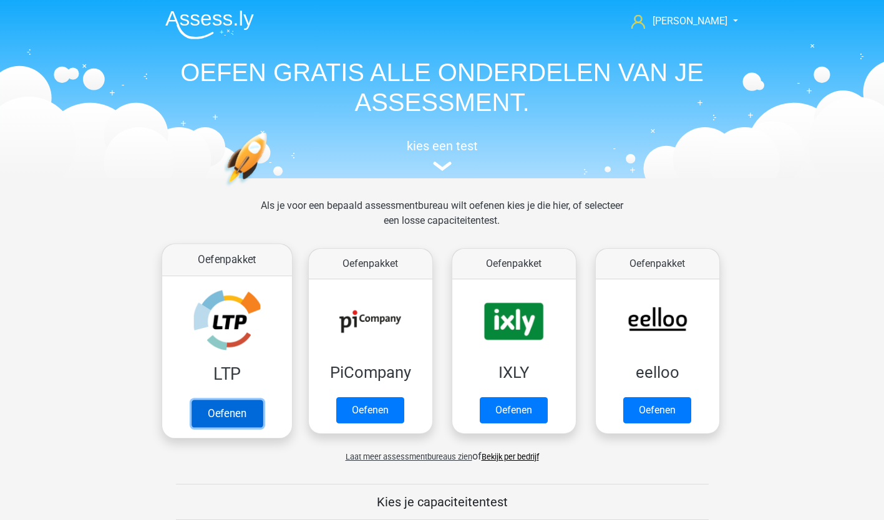
click at [251, 415] on link "Oefenen" at bounding box center [226, 413] width 71 height 27
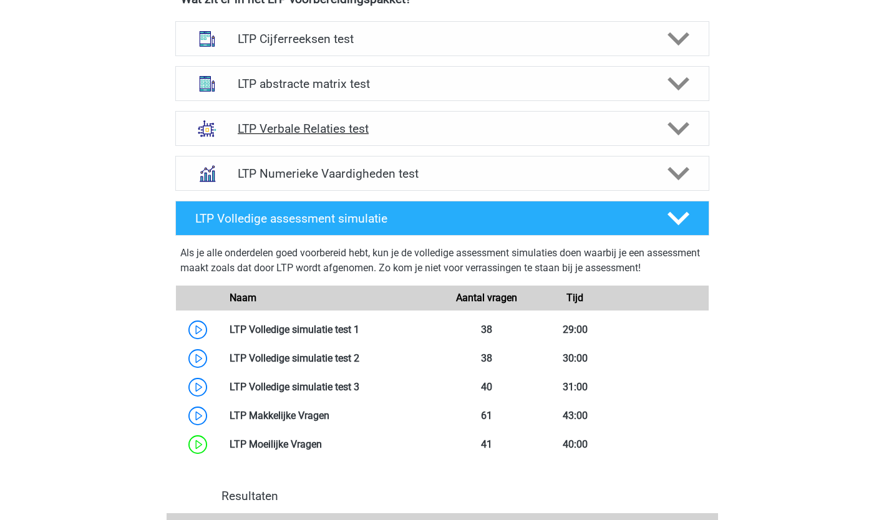
scroll to position [512, 0]
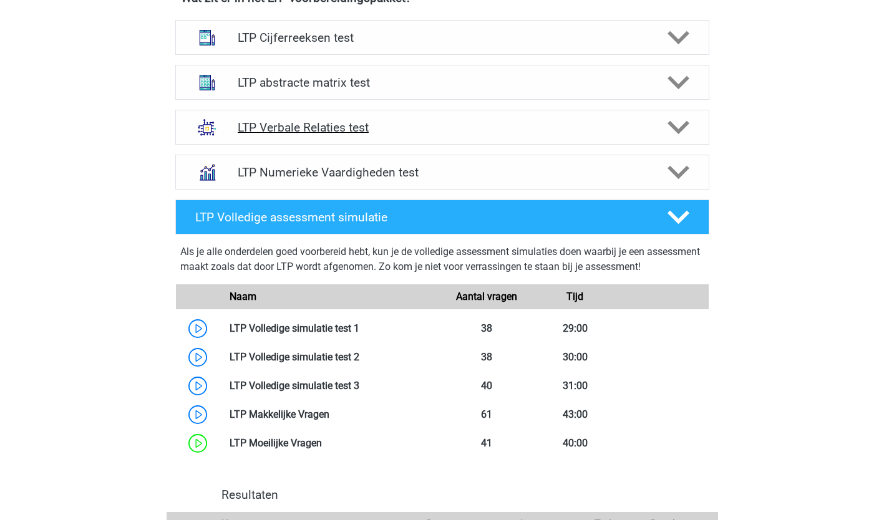
click at [684, 132] on icon at bounding box center [678, 128] width 22 height 22
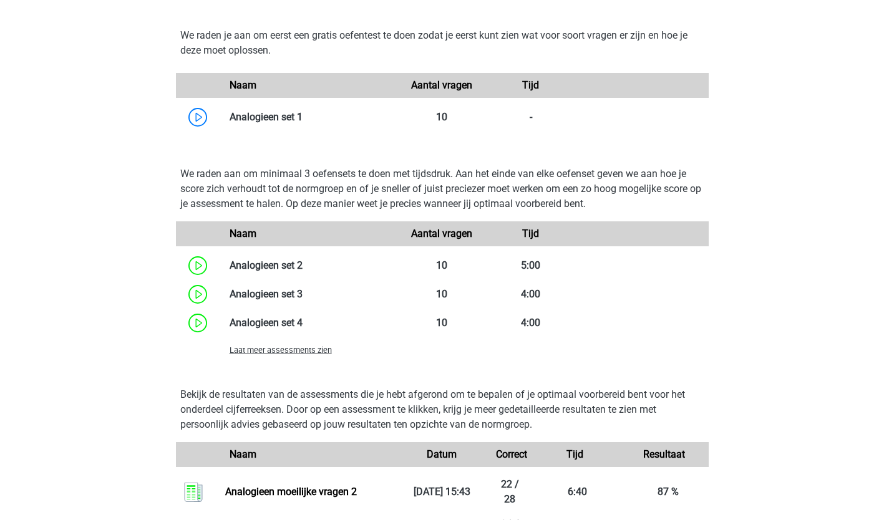
scroll to position [1026, 0]
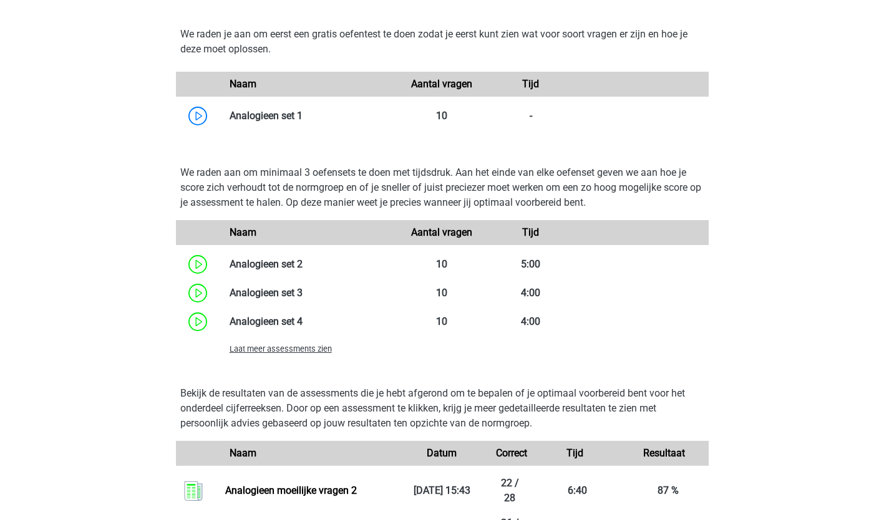
click at [248, 350] on span "Laat meer assessments zien" at bounding box center [280, 348] width 102 height 9
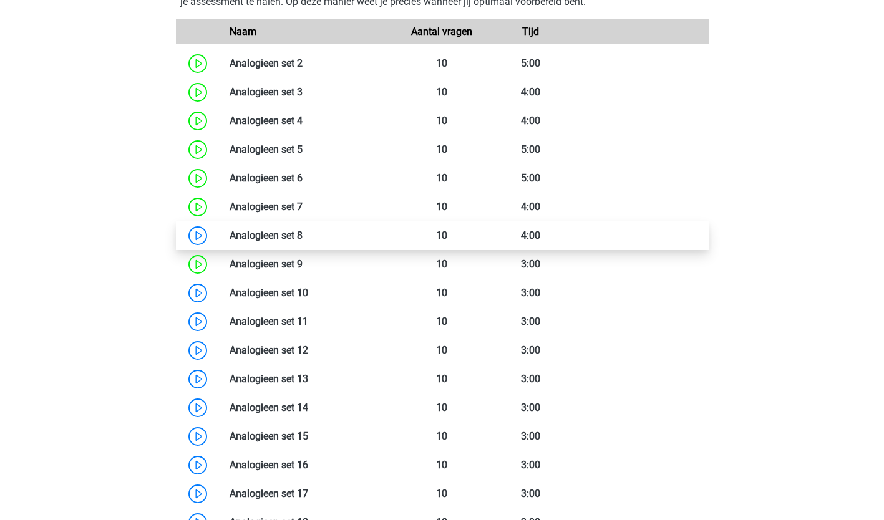
scroll to position [1229, 0]
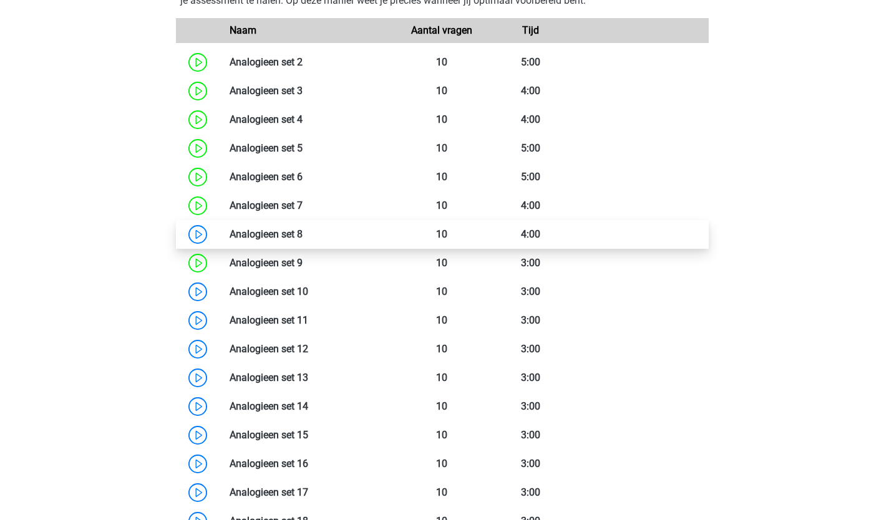
click at [302, 234] on link at bounding box center [302, 234] width 0 height 12
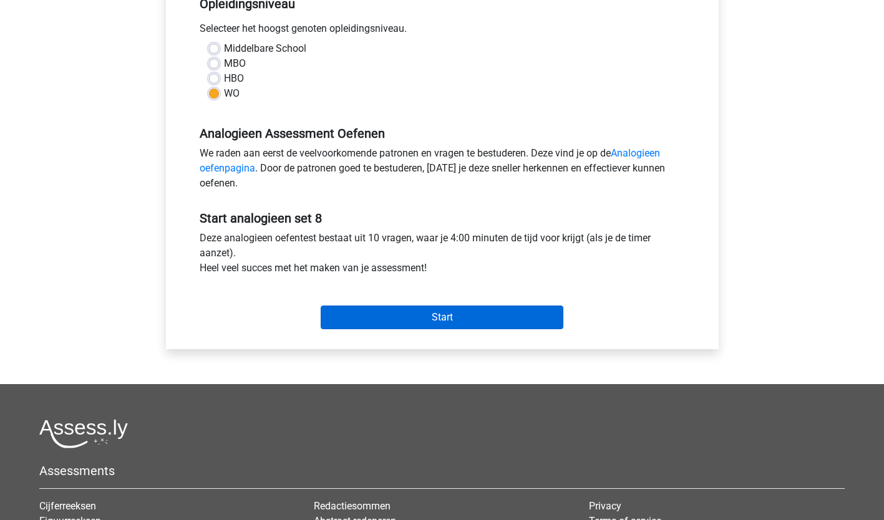
scroll to position [273, 0]
click at [506, 310] on input "Start" at bounding box center [442, 317] width 243 height 24
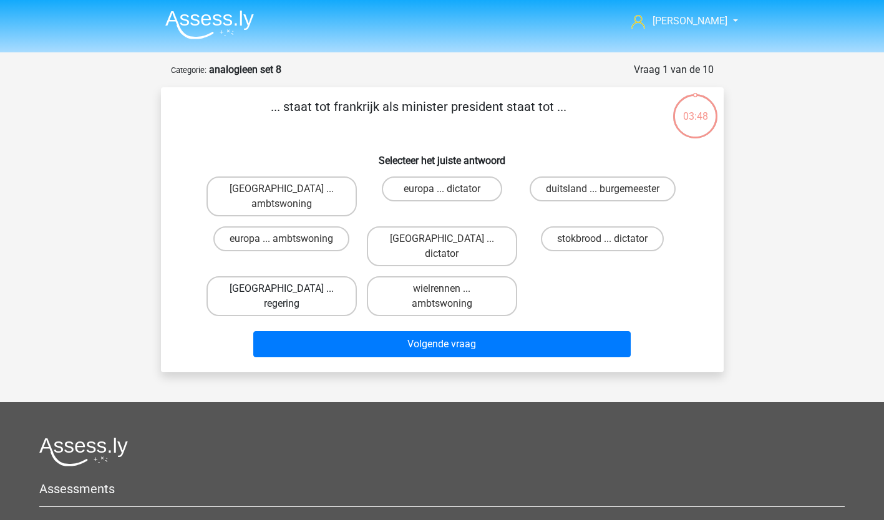
click at [297, 276] on label "[GEOGRAPHIC_DATA] ... regering" at bounding box center [281, 296] width 150 height 40
click at [289, 289] on input "[GEOGRAPHIC_DATA] ... regering" at bounding box center [285, 293] width 8 height 8
radio input "true"
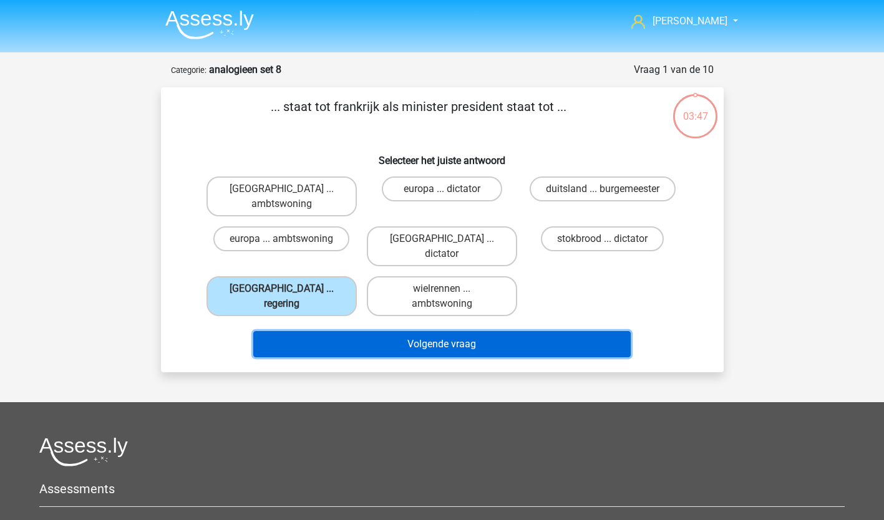
click at [403, 331] on button "Volgende vraag" at bounding box center [441, 344] width 377 height 26
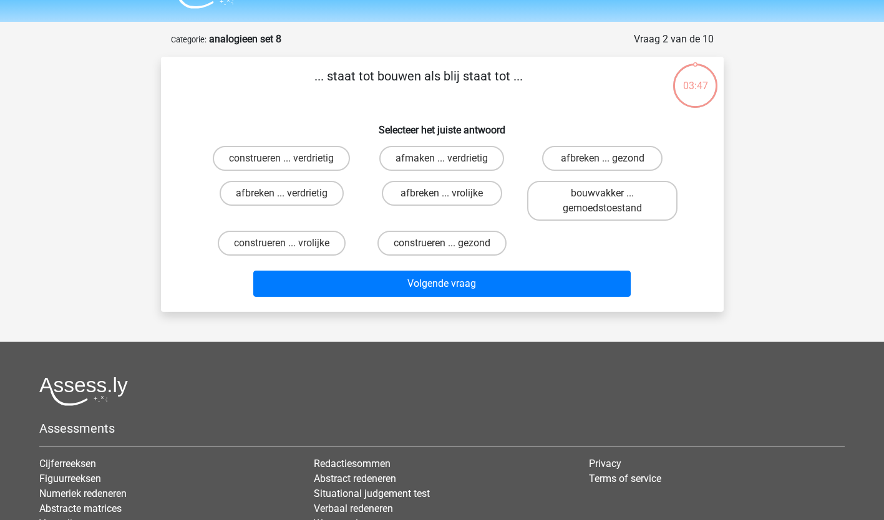
scroll to position [62, 0]
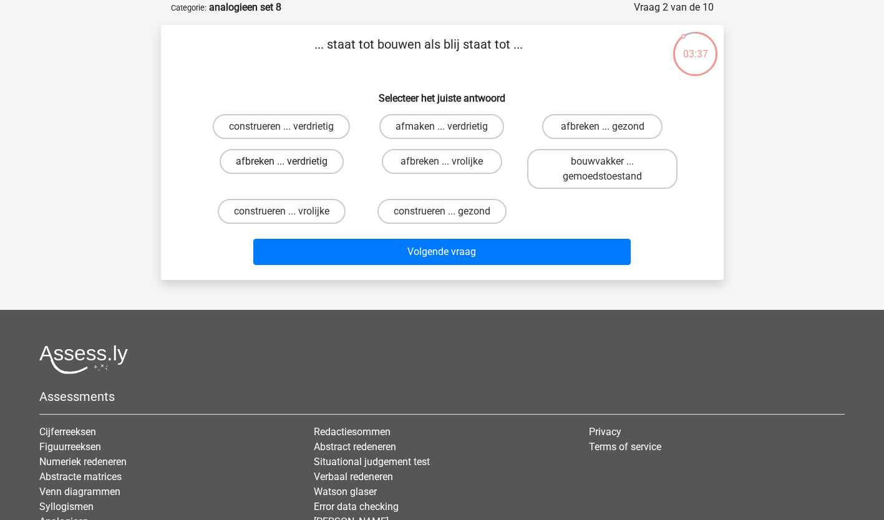
click at [319, 157] on label "afbreken ... verdrietig" at bounding box center [282, 161] width 124 height 25
click at [289, 162] on input "afbreken ... verdrietig" at bounding box center [285, 166] width 8 height 8
radio input "true"
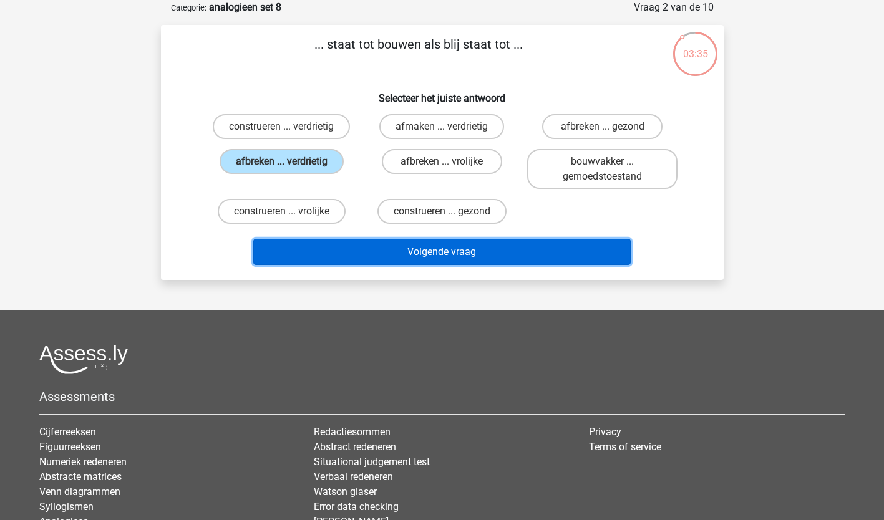
click at [402, 252] on button "Volgende vraag" at bounding box center [441, 252] width 377 height 26
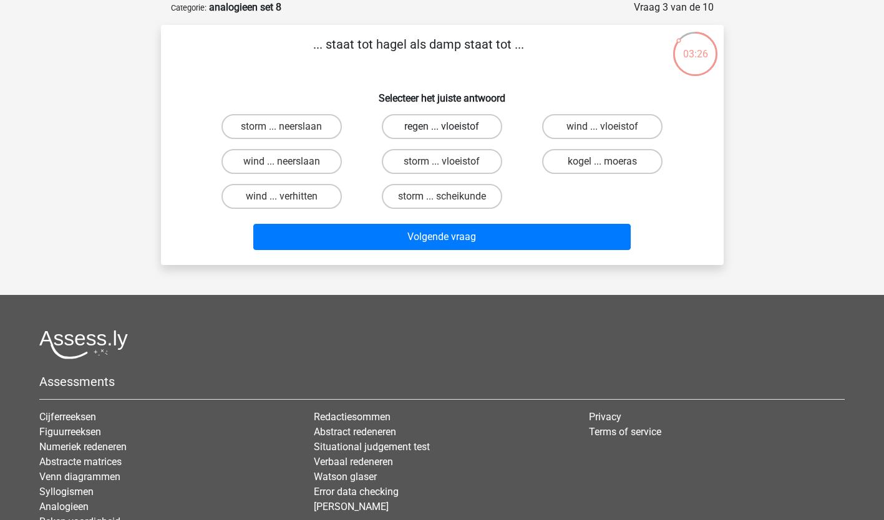
click at [402, 125] on label "regen ... vloeistof" at bounding box center [442, 126] width 120 height 25
click at [442, 127] on input "regen ... vloeistof" at bounding box center [446, 131] width 8 height 8
radio input "true"
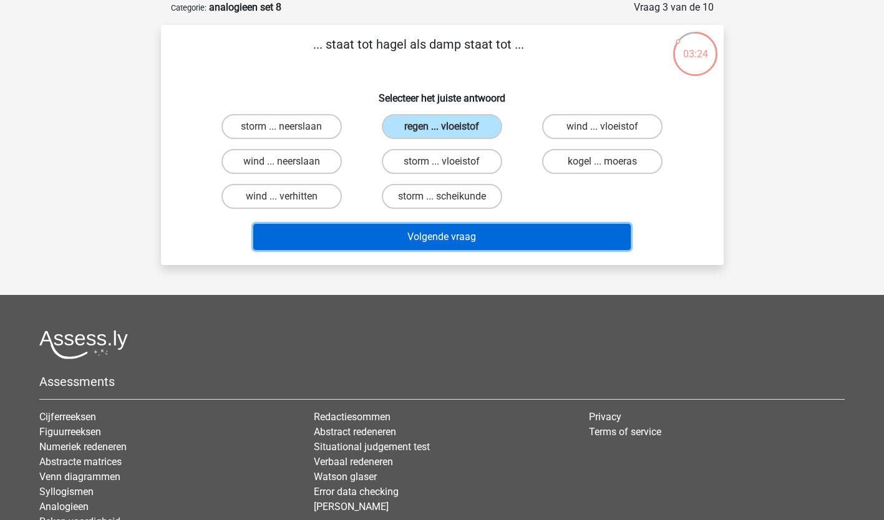
click at [412, 237] on button "Volgende vraag" at bounding box center [441, 237] width 377 height 26
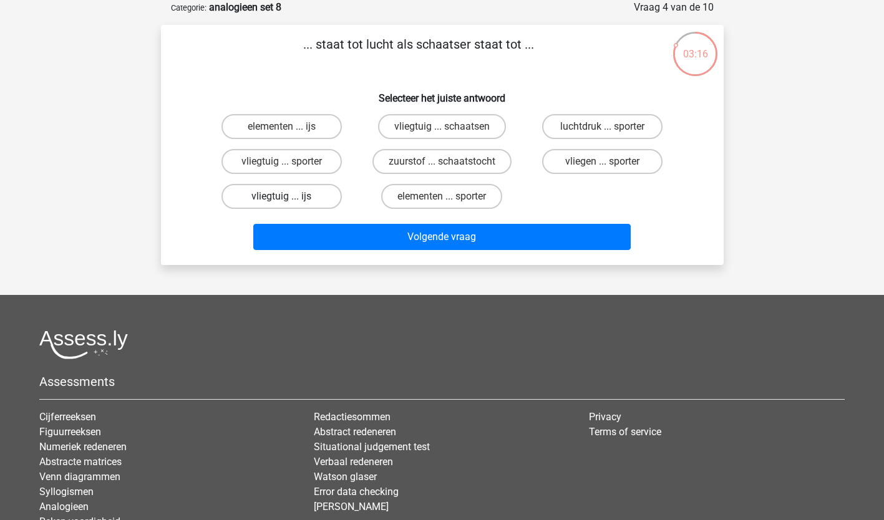
click at [275, 195] on label "vliegtuig ... ijs" at bounding box center [281, 196] width 120 height 25
click at [281, 196] on input "vliegtuig ... ijs" at bounding box center [285, 200] width 8 height 8
radio input "true"
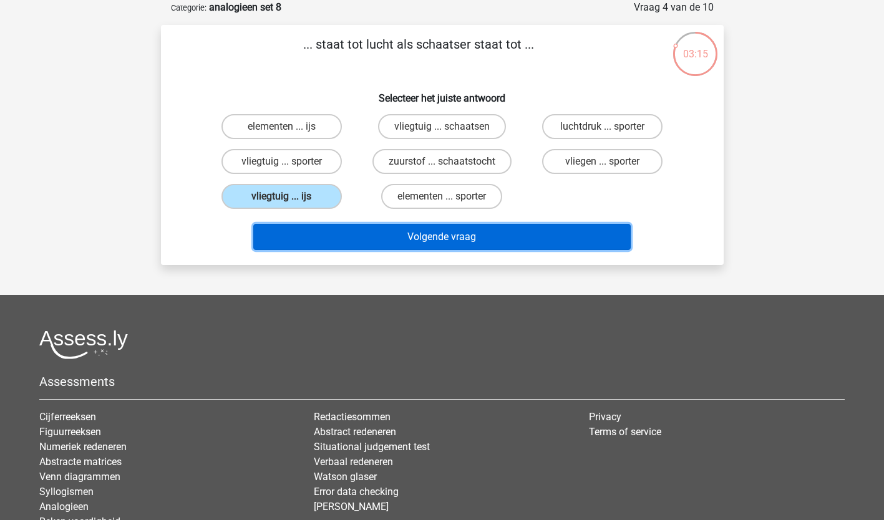
click at [447, 237] on button "Volgende vraag" at bounding box center [441, 237] width 377 height 26
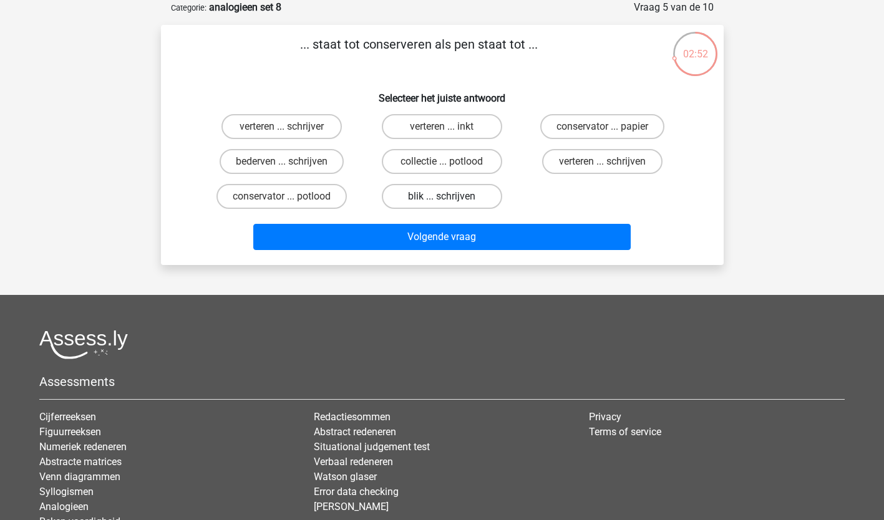
click at [461, 195] on label "blik ... schrijven" at bounding box center [442, 196] width 120 height 25
click at [450, 196] on input "blik ... schrijven" at bounding box center [446, 200] width 8 height 8
radio input "true"
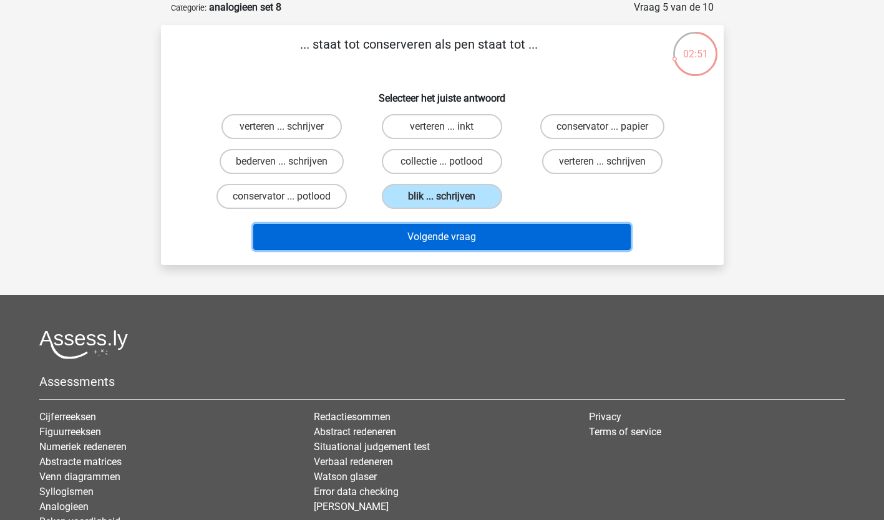
click at [430, 235] on button "Volgende vraag" at bounding box center [441, 237] width 377 height 26
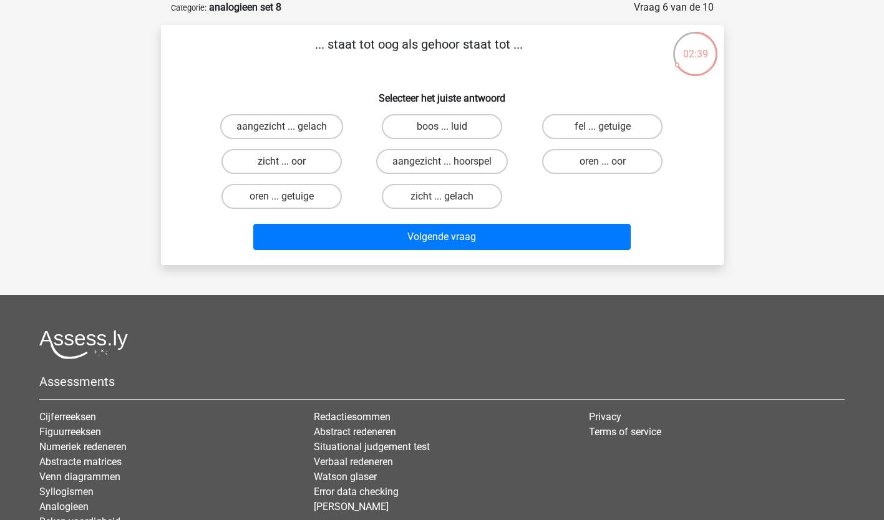
click at [309, 160] on label "zicht ... oor" at bounding box center [281, 161] width 120 height 25
click at [289, 162] on input "zicht ... oor" at bounding box center [285, 166] width 8 height 8
radio input "true"
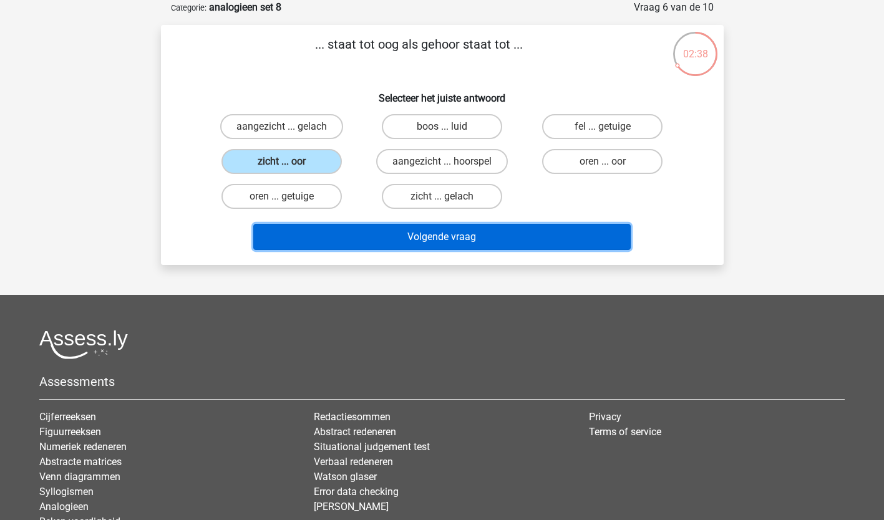
click at [419, 231] on button "Volgende vraag" at bounding box center [441, 237] width 377 height 26
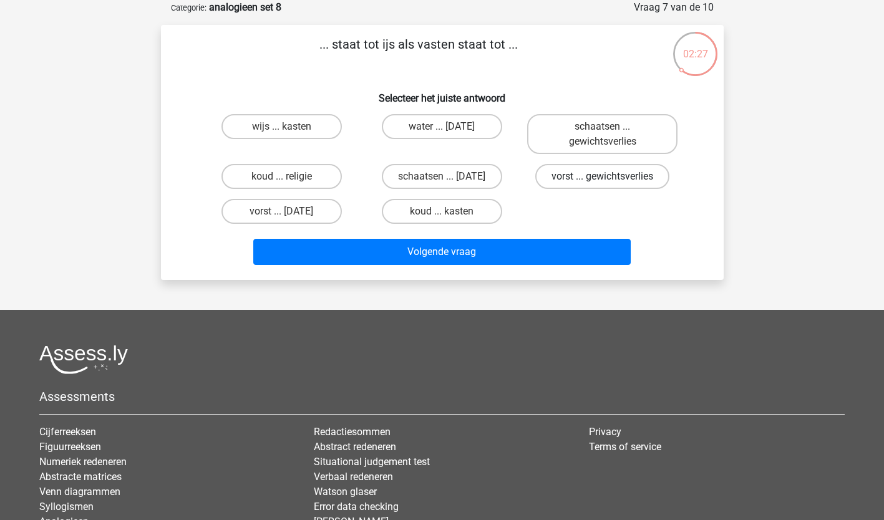
click at [635, 171] on label "vorst ... gewichtsverlies" at bounding box center [602, 176] width 134 height 25
click at [611, 176] on input "vorst ... gewichtsverlies" at bounding box center [606, 180] width 8 height 8
radio input "true"
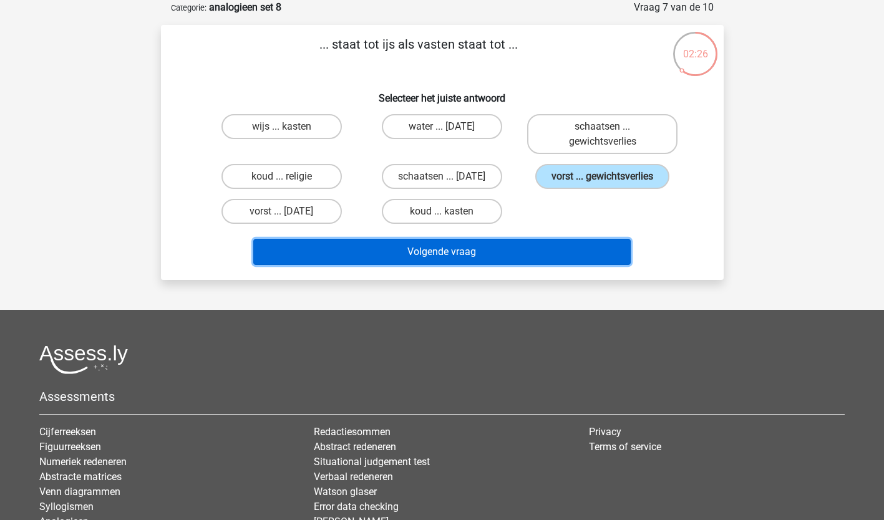
click at [442, 246] on button "Volgende vraag" at bounding box center [441, 252] width 377 height 26
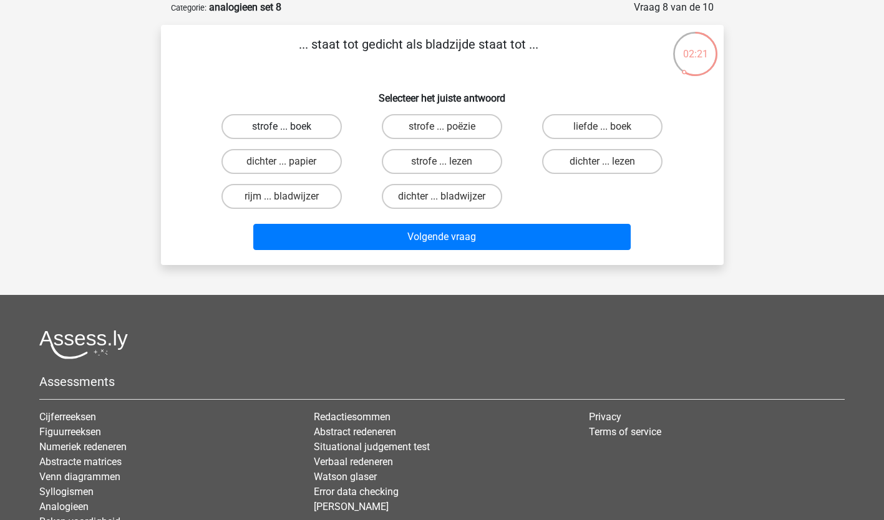
click at [315, 123] on label "strofe ... boek" at bounding box center [281, 126] width 120 height 25
click at [289, 127] on input "strofe ... boek" at bounding box center [285, 131] width 8 height 8
radio input "true"
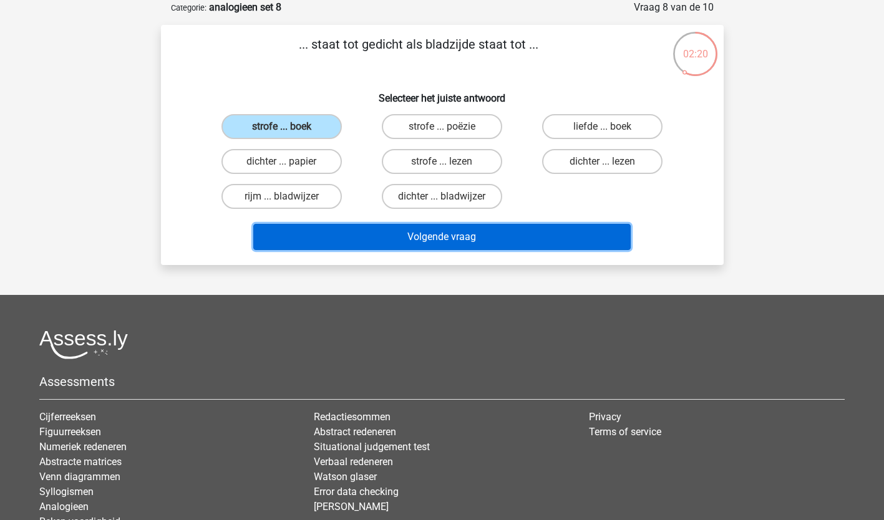
click at [412, 235] on button "Volgende vraag" at bounding box center [441, 237] width 377 height 26
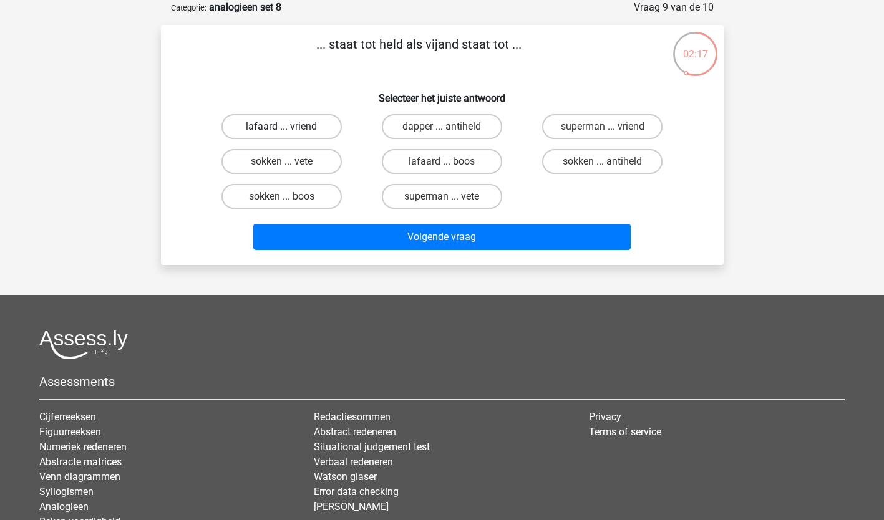
click at [314, 128] on label "lafaard ... vriend" at bounding box center [281, 126] width 120 height 25
click at [289, 128] on input "lafaard ... vriend" at bounding box center [285, 131] width 8 height 8
radio input "true"
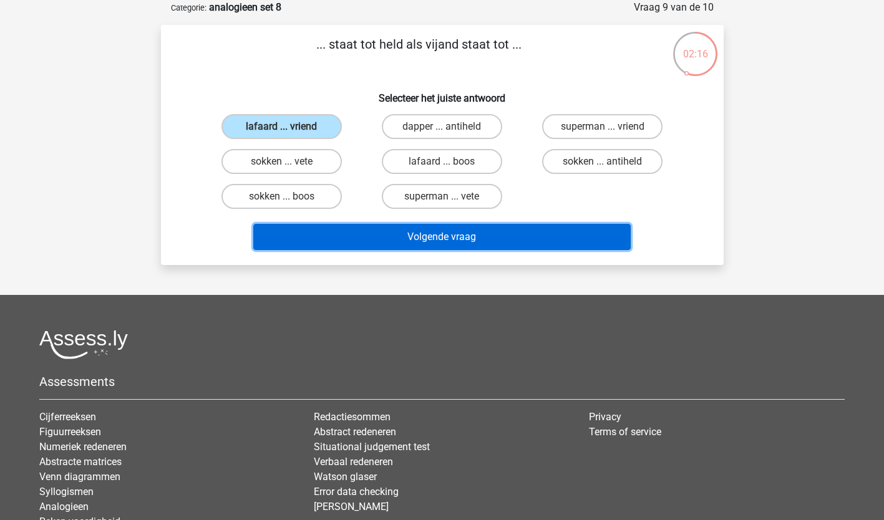
click at [344, 239] on button "Volgende vraag" at bounding box center [441, 237] width 377 height 26
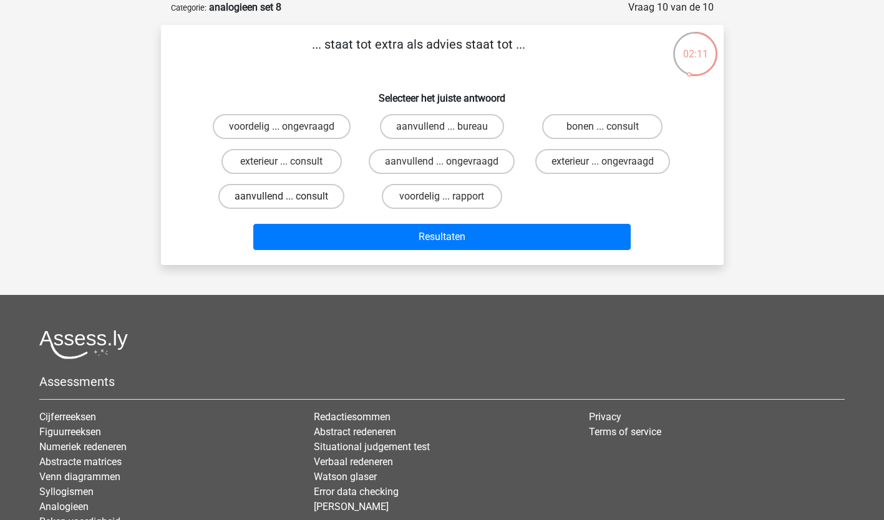
click at [302, 190] on label "aanvullend ... consult" at bounding box center [281, 196] width 126 height 25
click at [289, 196] on input "aanvullend ... consult" at bounding box center [285, 200] width 8 height 8
radio input "true"
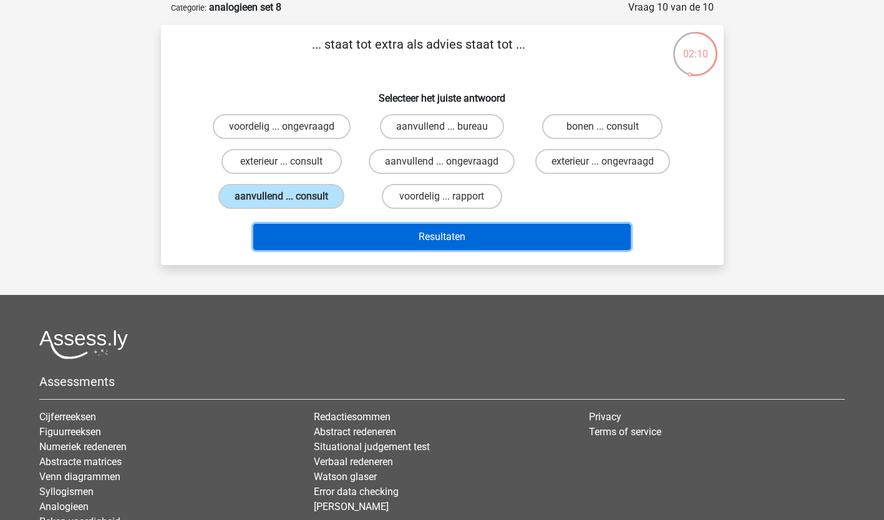
click at [529, 233] on button "Resultaten" at bounding box center [441, 237] width 377 height 26
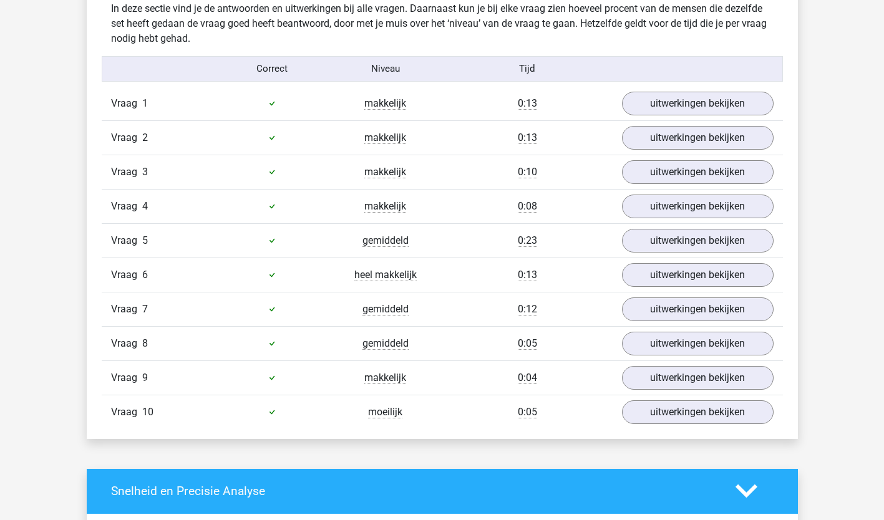
scroll to position [744, 0]
